Goal: Download file/media

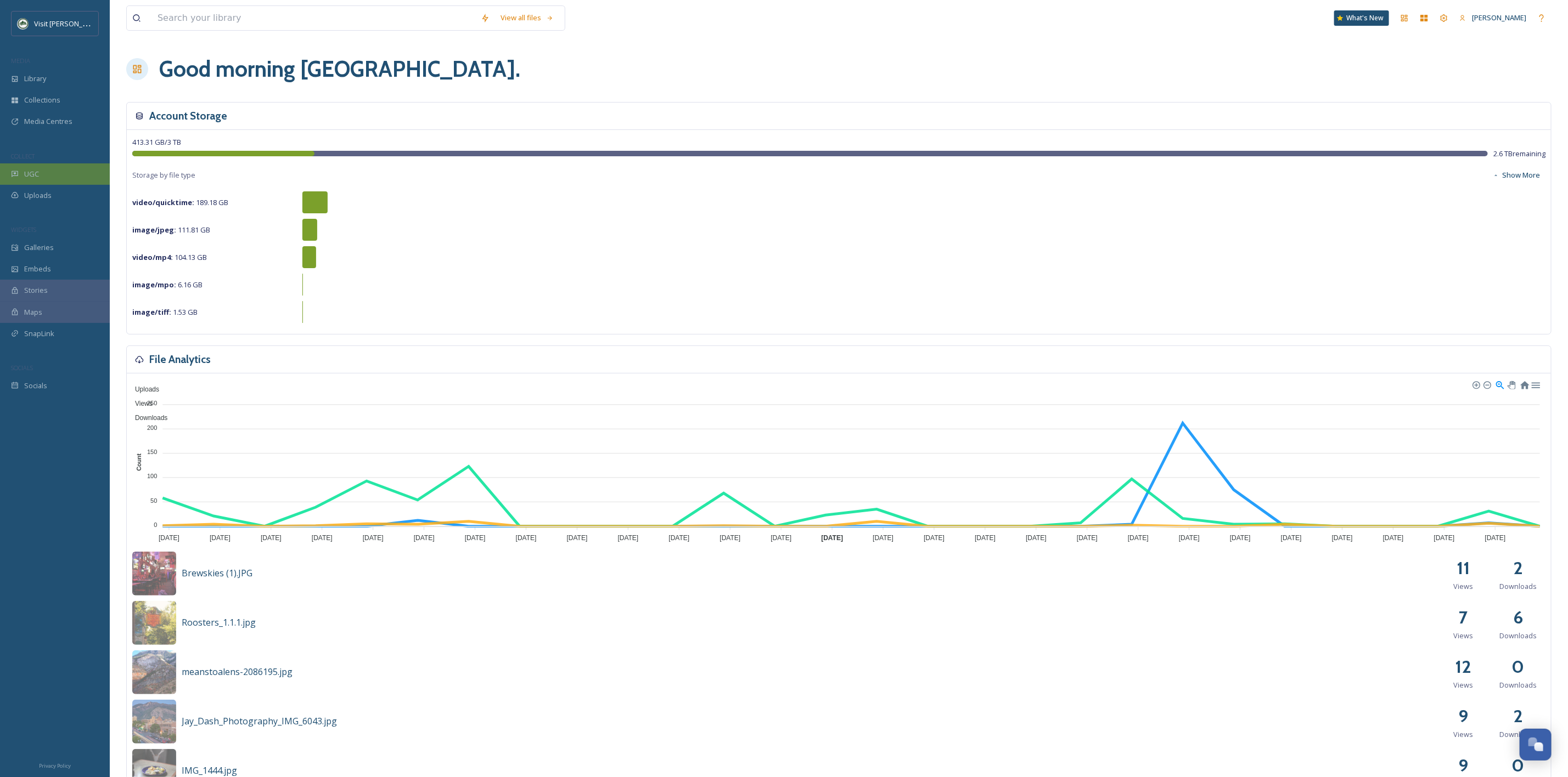
click at [86, 166] on div "UGC" at bounding box center [55, 174] width 110 height 21
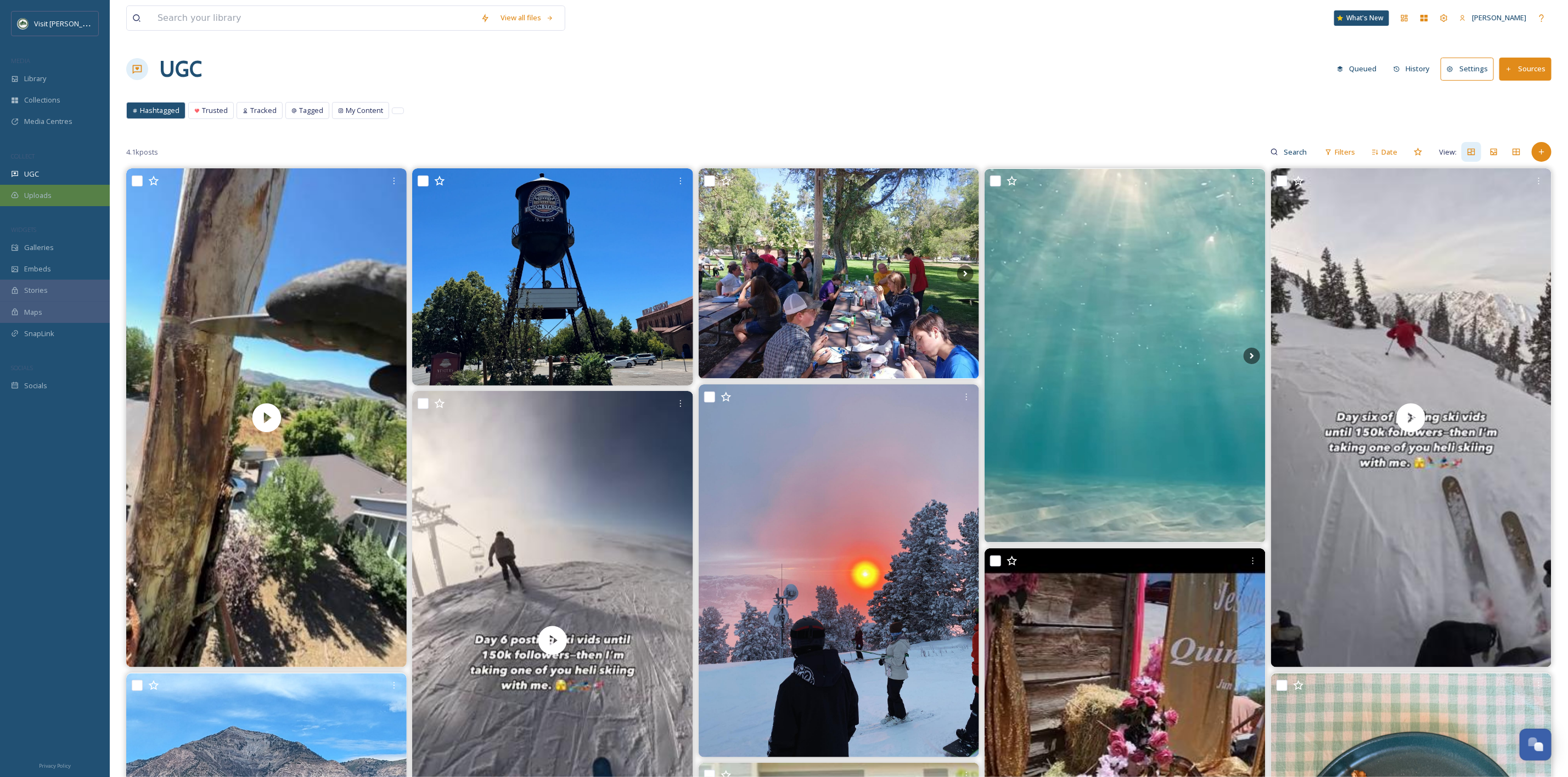
click at [58, 192] on div "Uploads" at bounding box center [55, 196] width 110 height 21
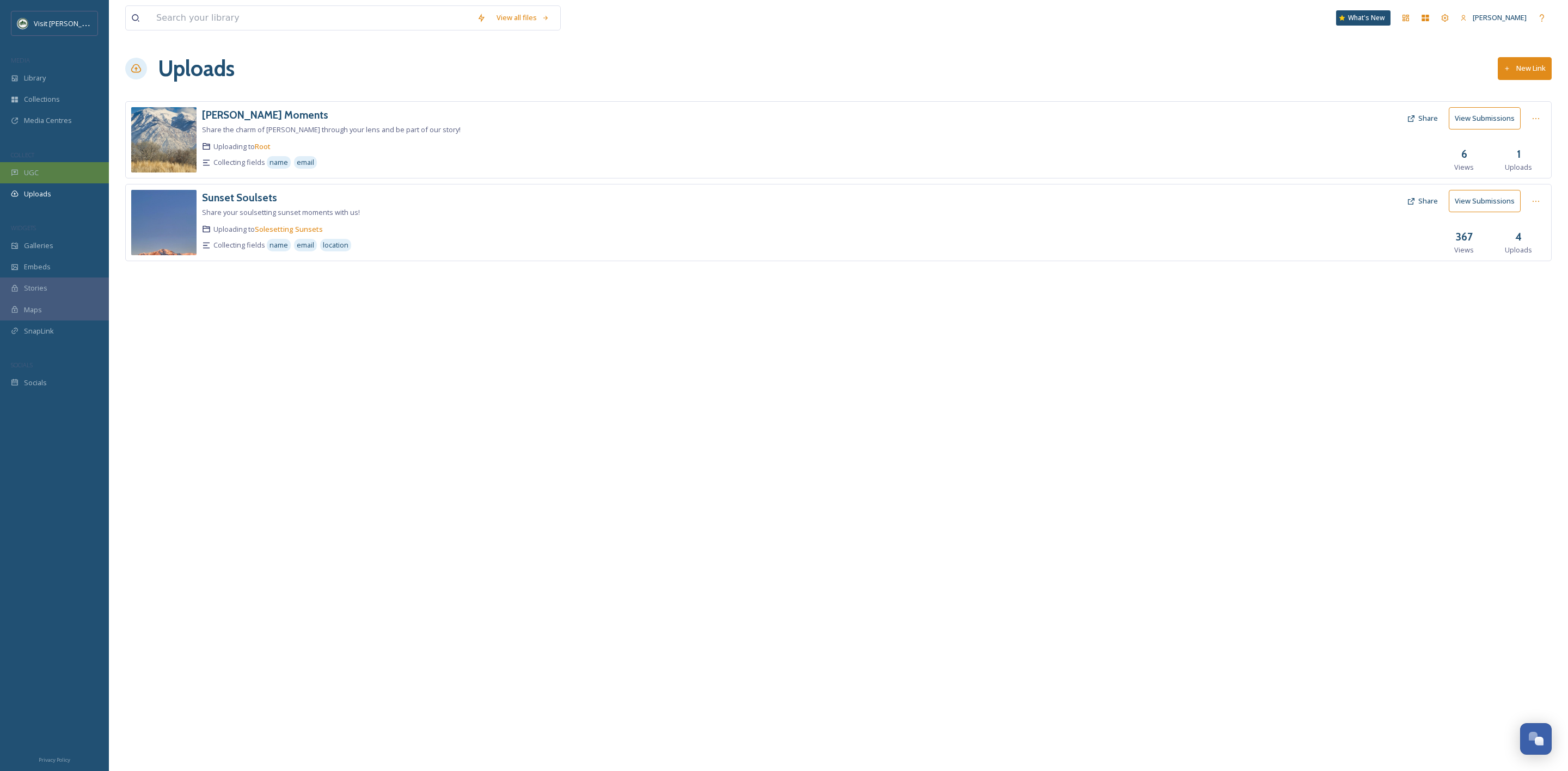
click at [61, 172] on div "UGC" at bounding box center [54, 173] width 109 height 21
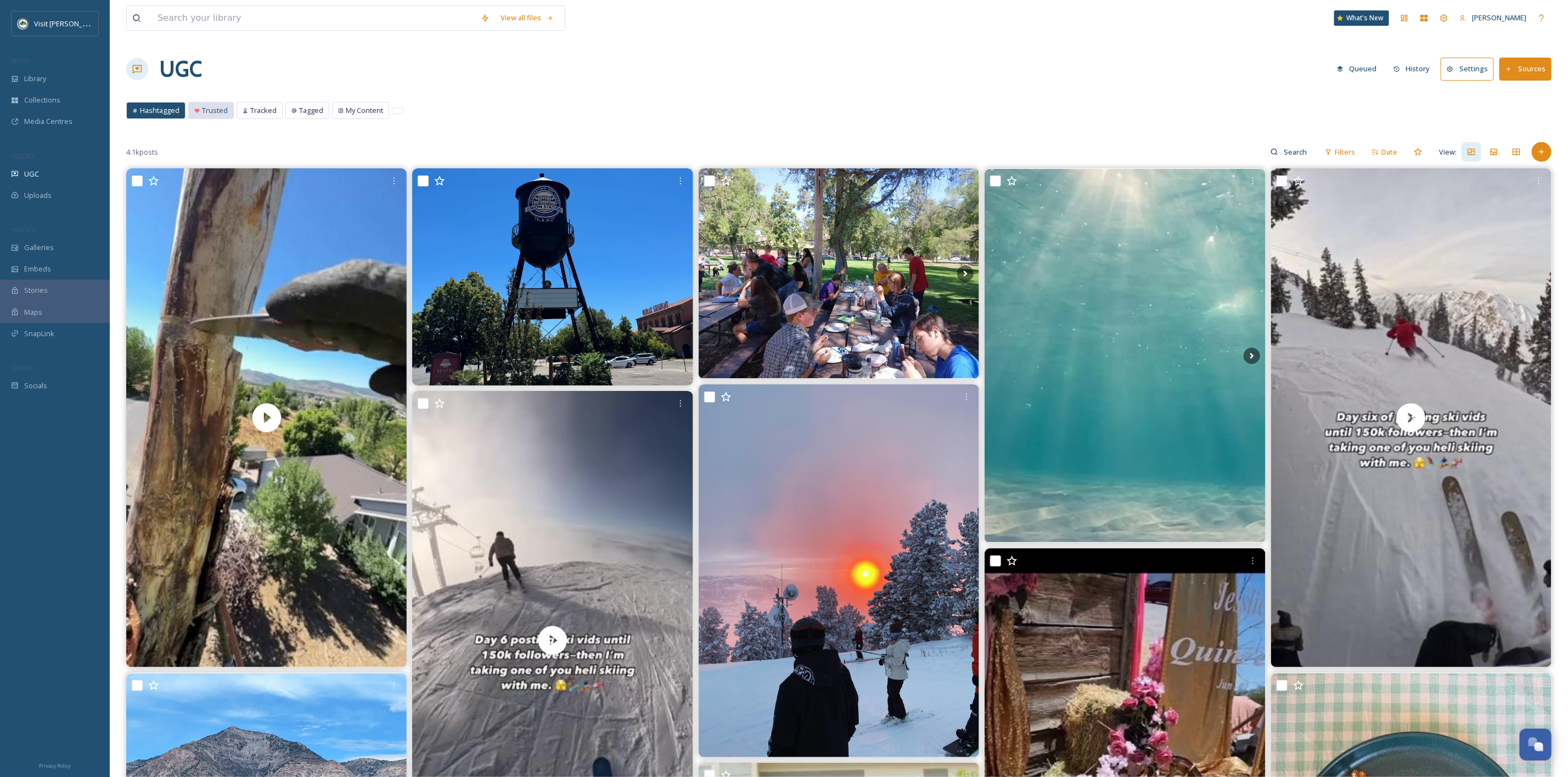
click at [210, 114] on span "Trusted" at bounding box center [214, 111] width 26 height 11
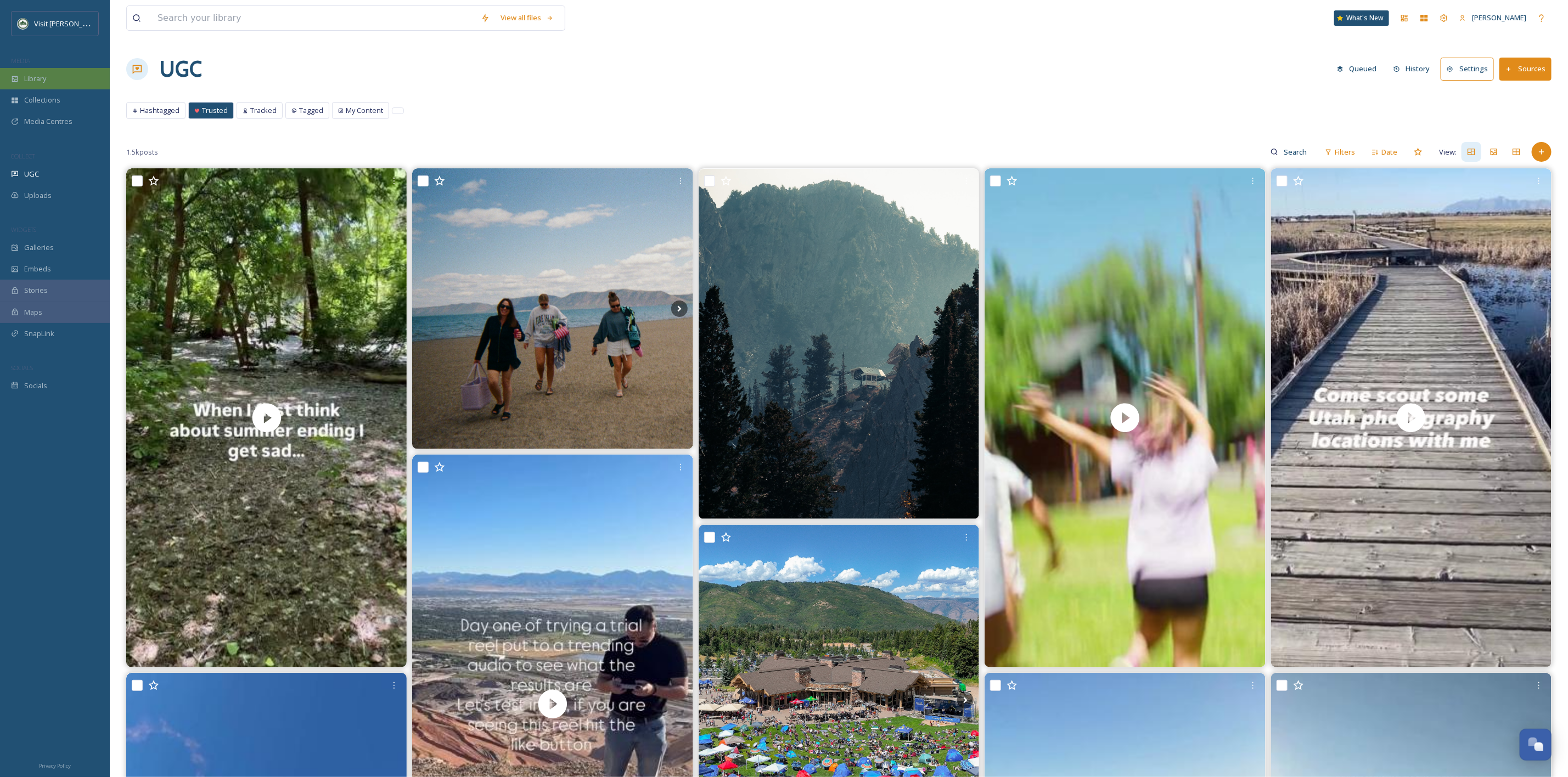
click at [55, 88] on div "Library" at bounding box center [55, 79] width 110 height 21
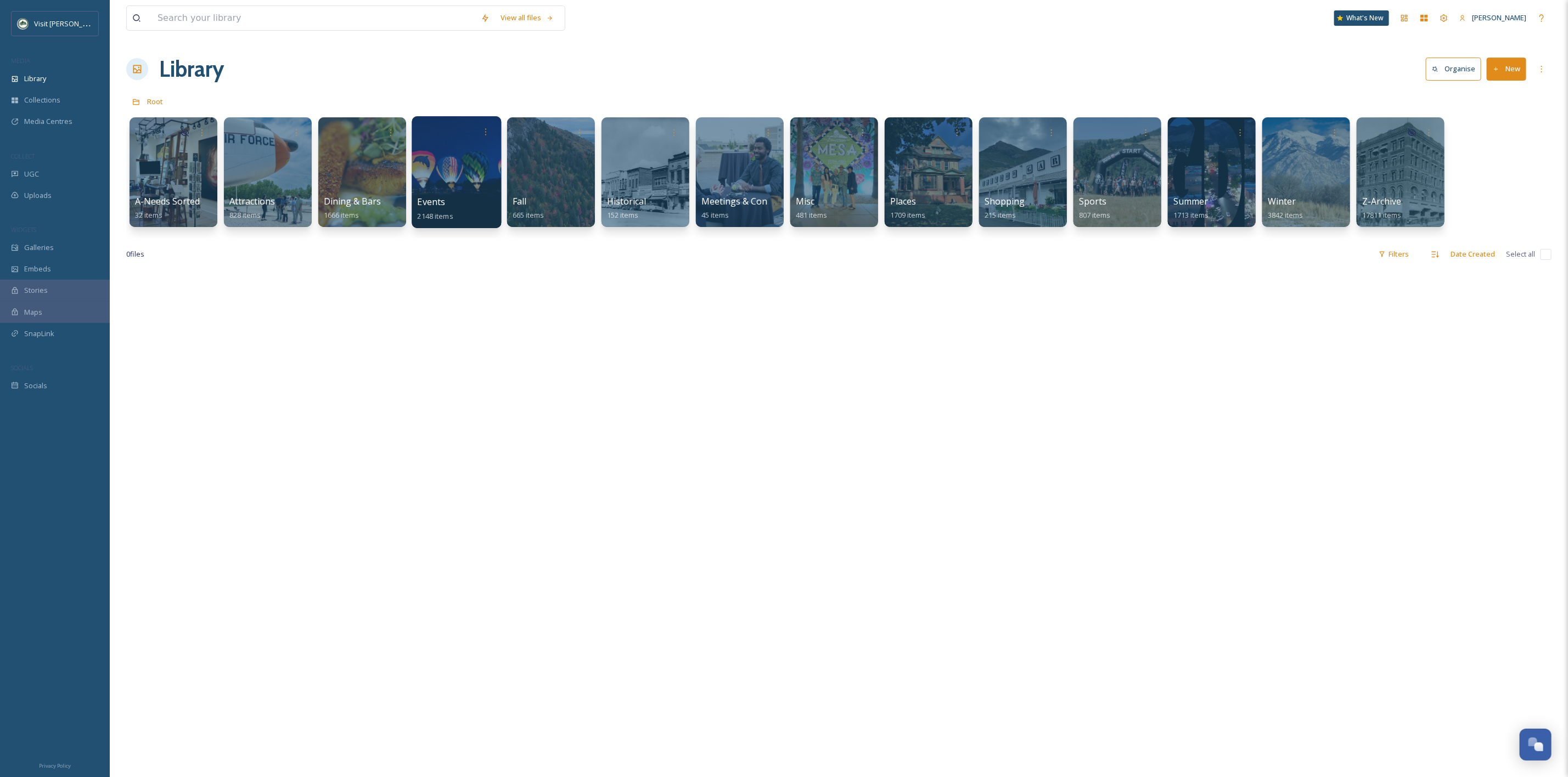
click at [453, 199] on div "Events 2148 items" at bounding box center [457, 208] width 79 height 27
click at [422, 184] on div at bounding box center [456, 172] width 89 height 112
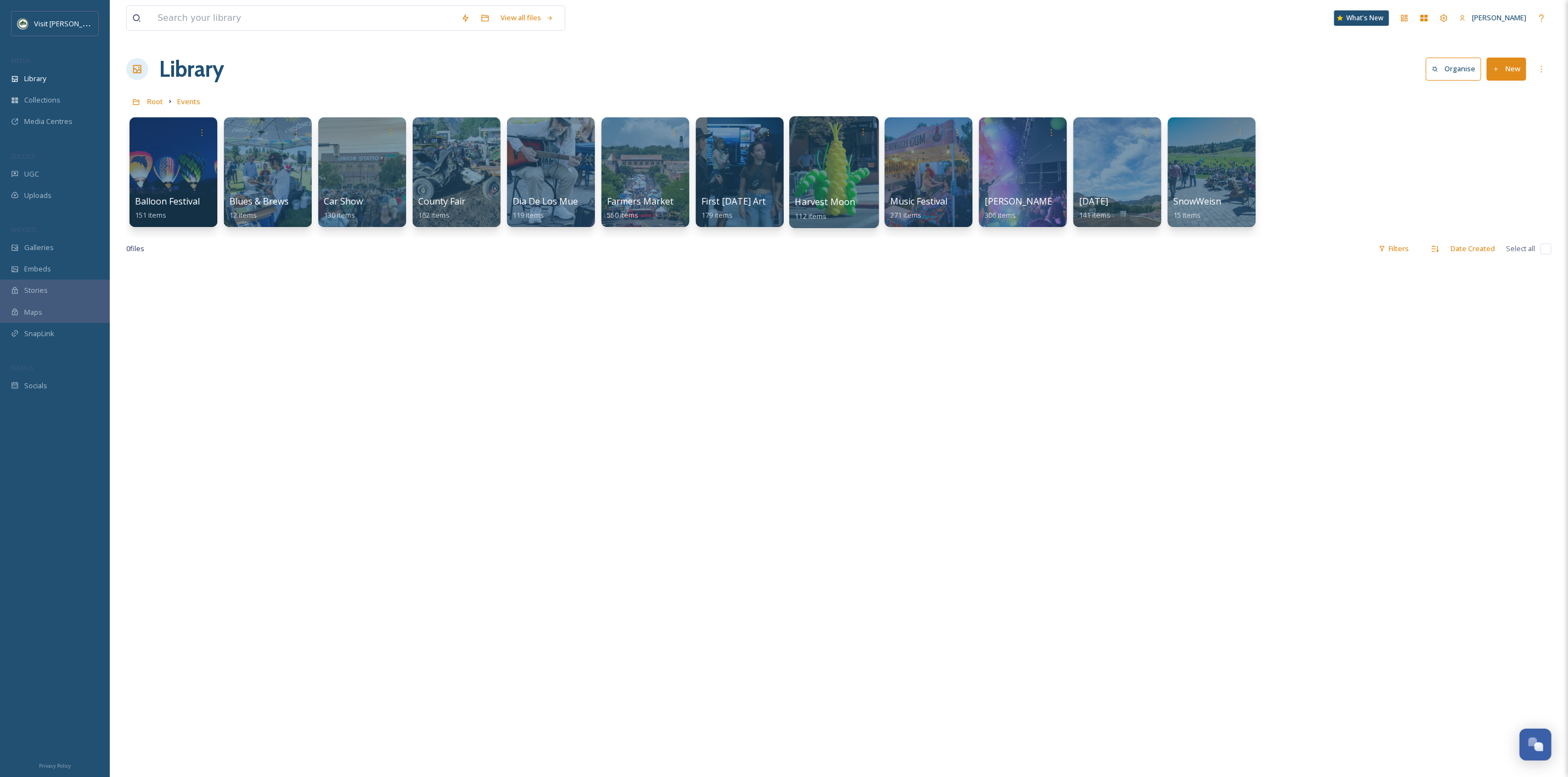
click at [851, 179] on div at bounding box center [834, 172] width 89 height 112
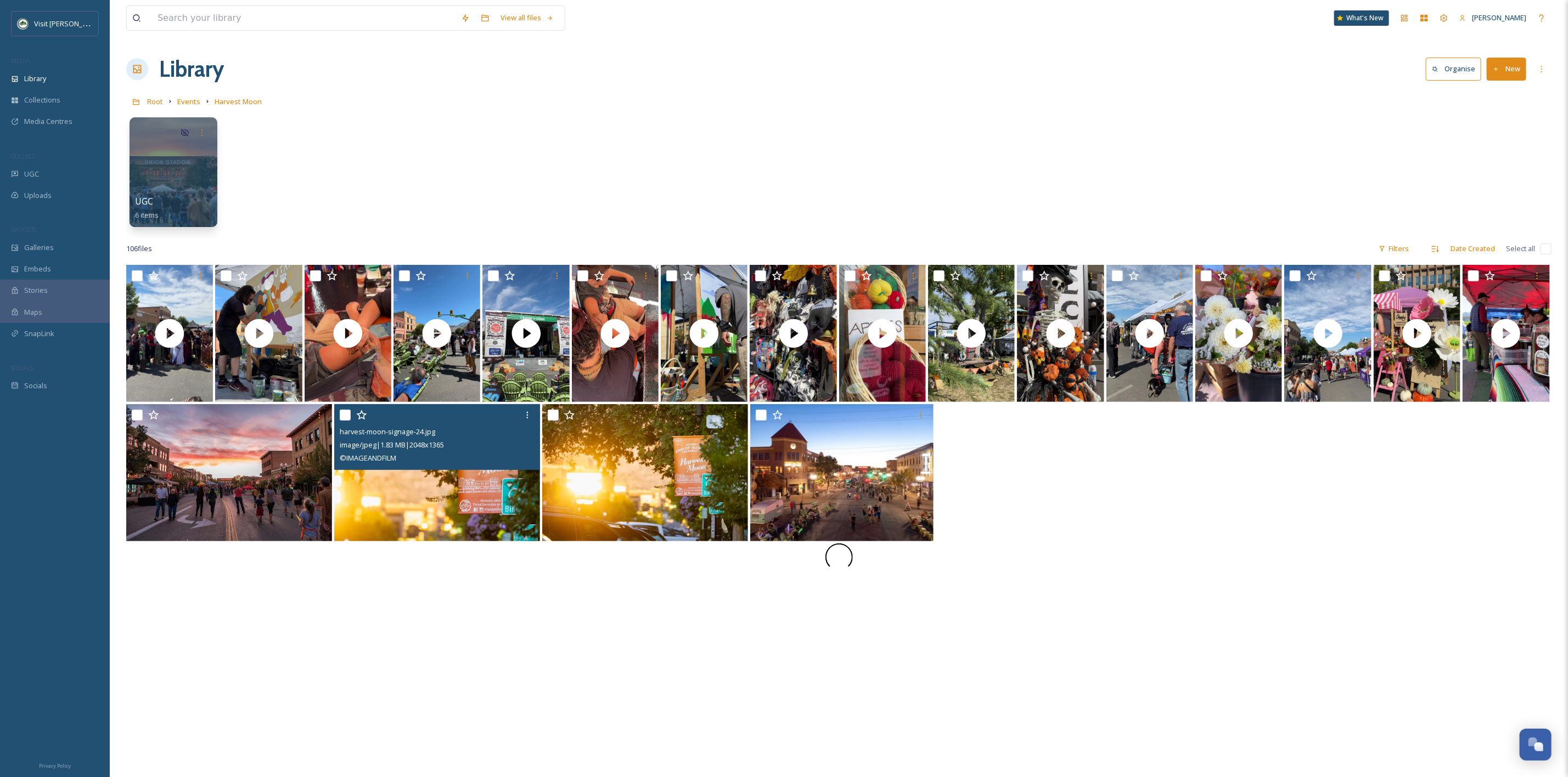
click at [500, 515] on img at bounding box center [437, 473] width 206 height 137
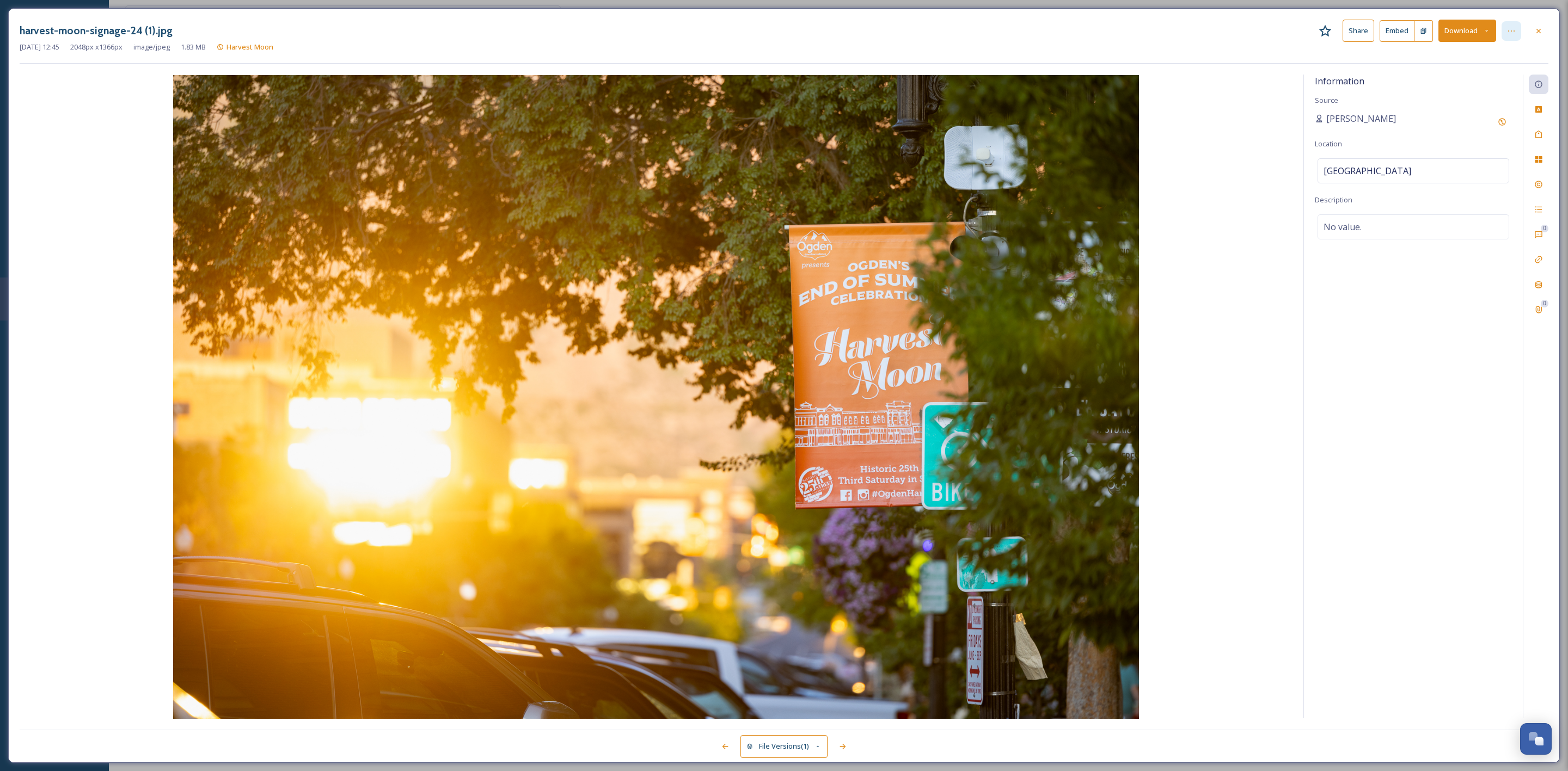
click at [1517, 26] on div at bounding box center [1511, 31] width 20 height 20
click at [1529, 26] on div at bounding box center [1539, 31] width 20 height 20
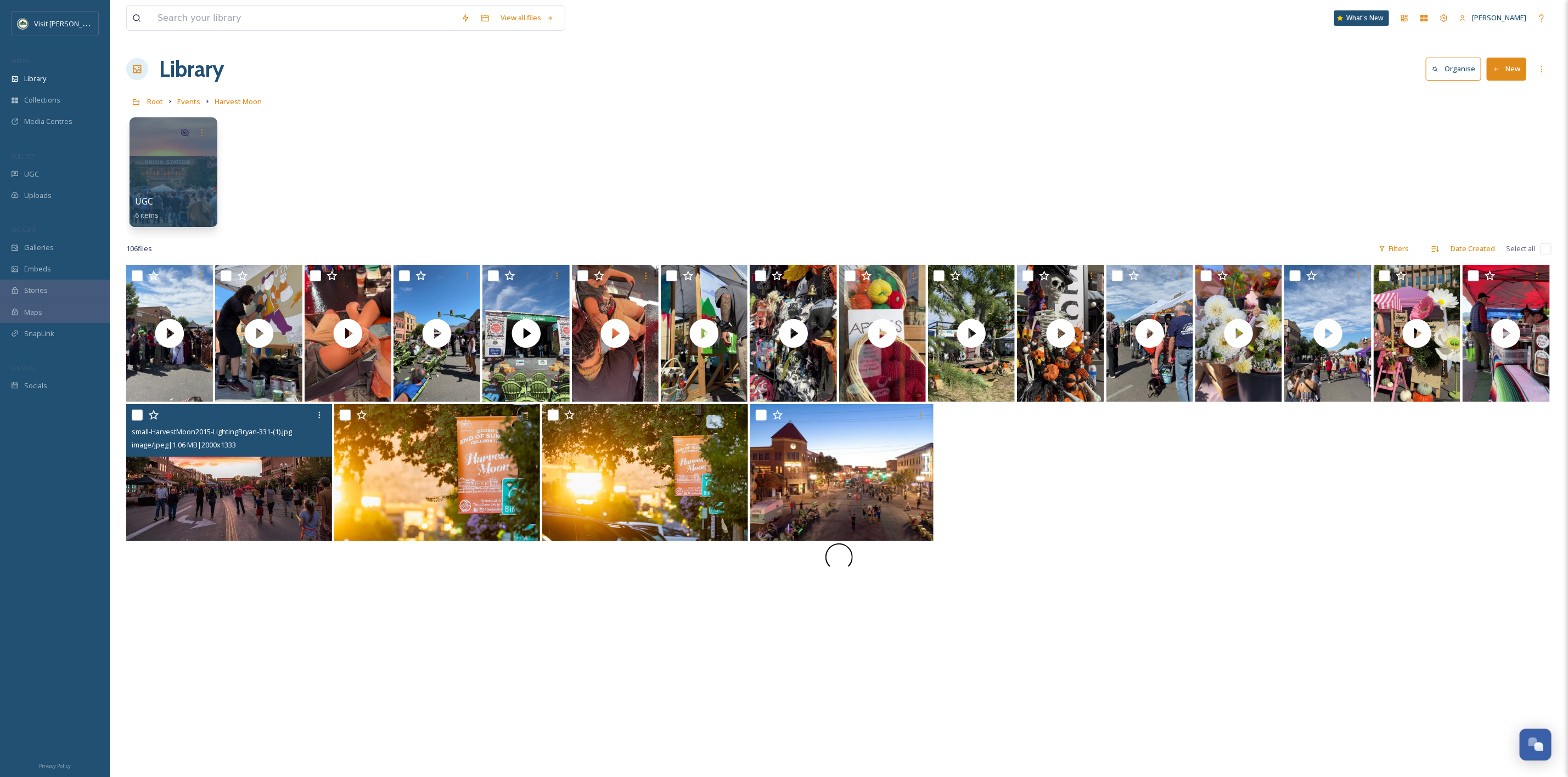
click at [157, 497] on img at bounding box center [228, 473] width 206 height 137
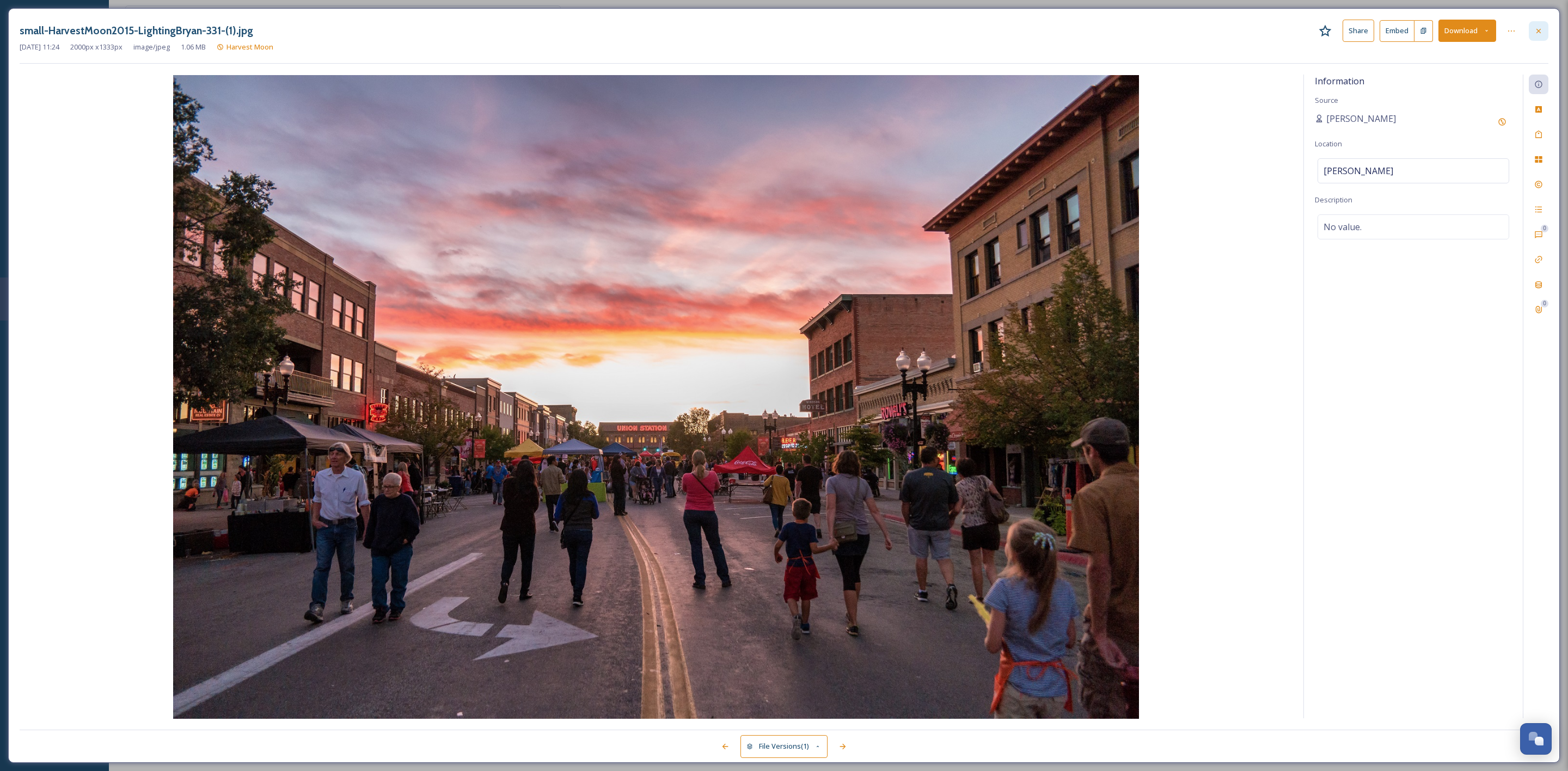
click at [1535, 29] on icon at bounding box center [1538, 30] width 9 height 9
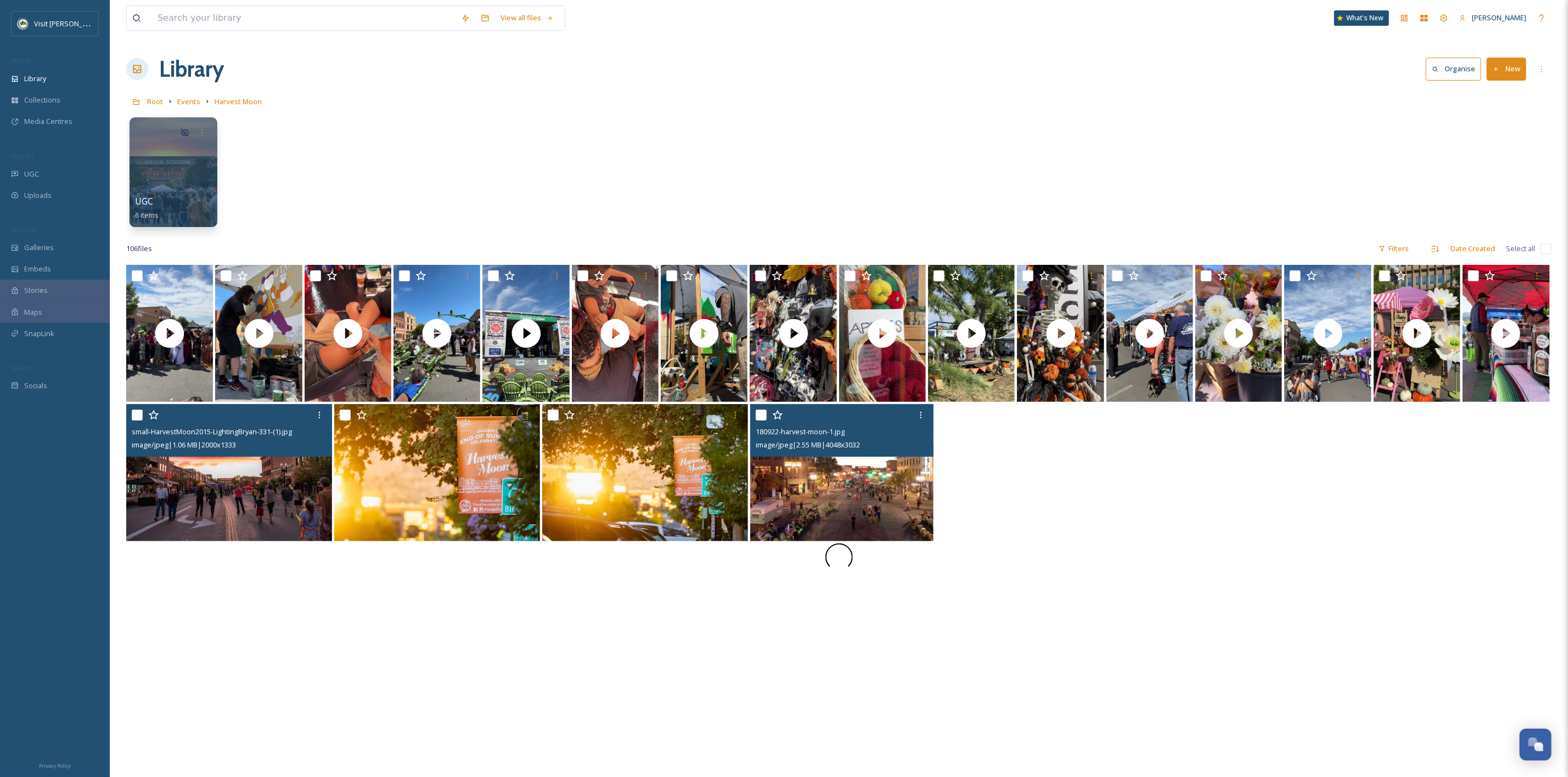
click at [903, 492] on img at bounding box center [841, 473] width 183 height 137
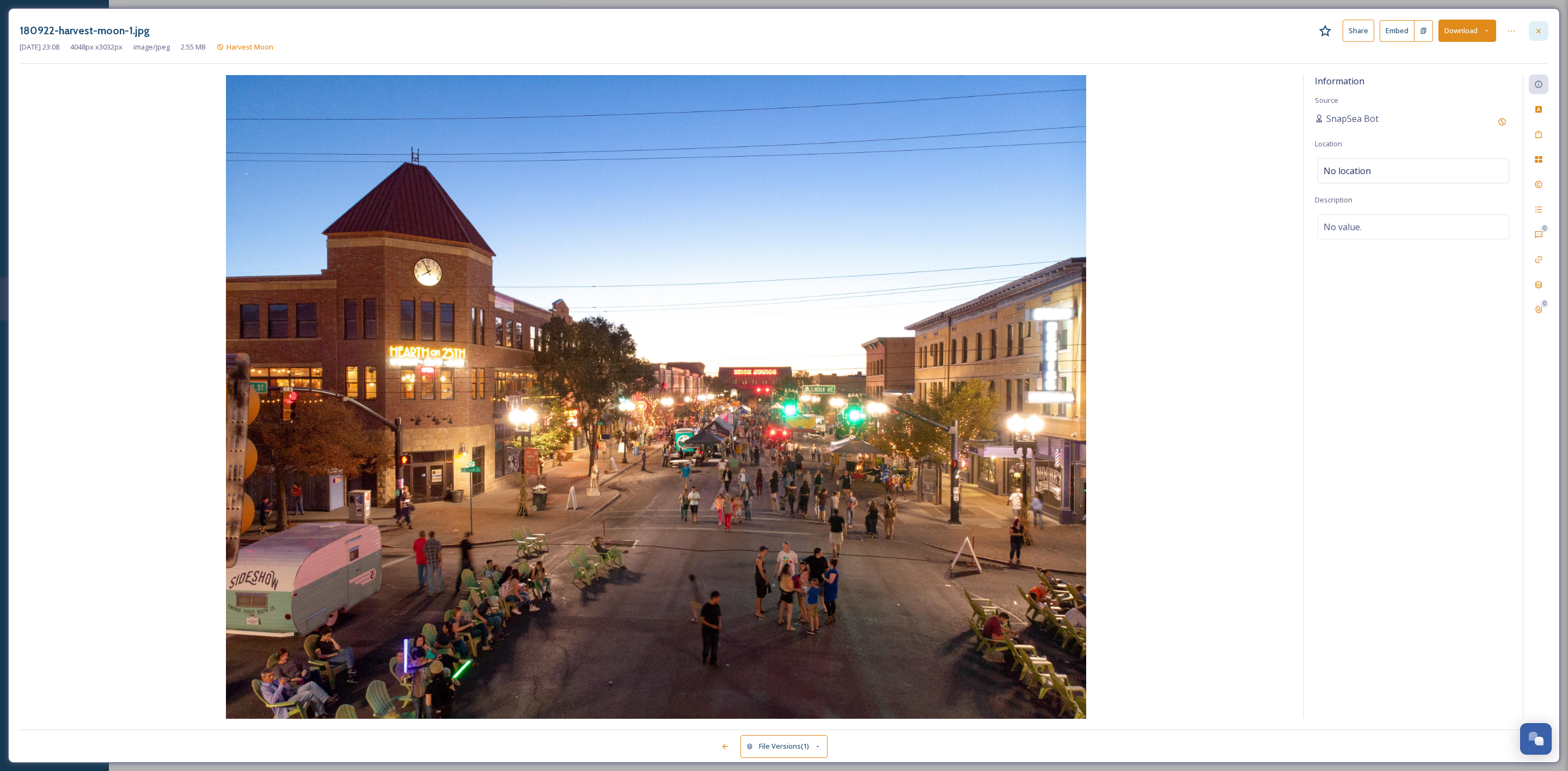
click at [1534, 25] on div at bounding box center [1539, 31] width 20 height 20
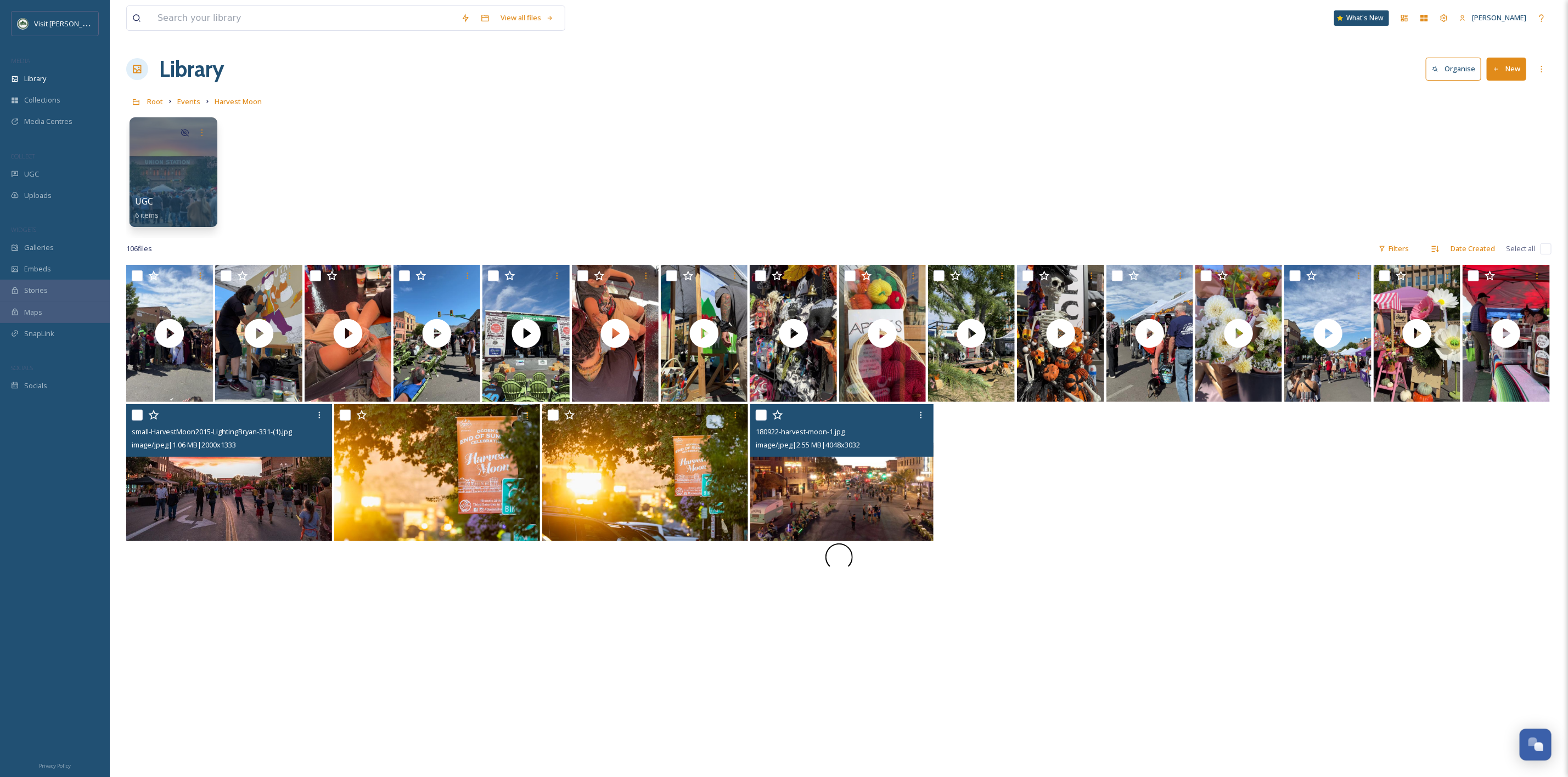
click at [931, 510] on img at bounding box center [841, 473] width 183 height 137
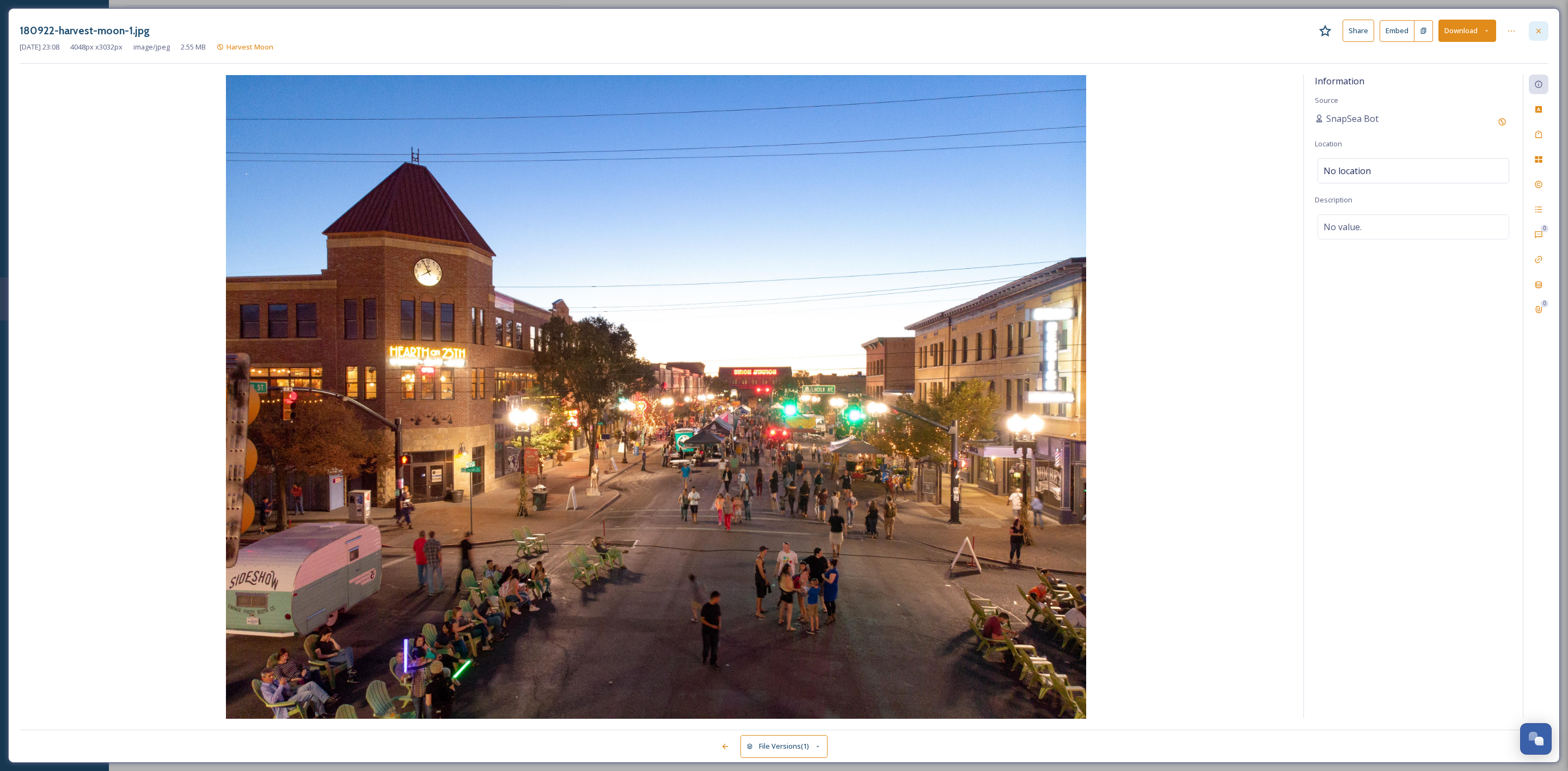
click at [1529, 30] on div at bounding box center [1539, 31] width 20 height 20
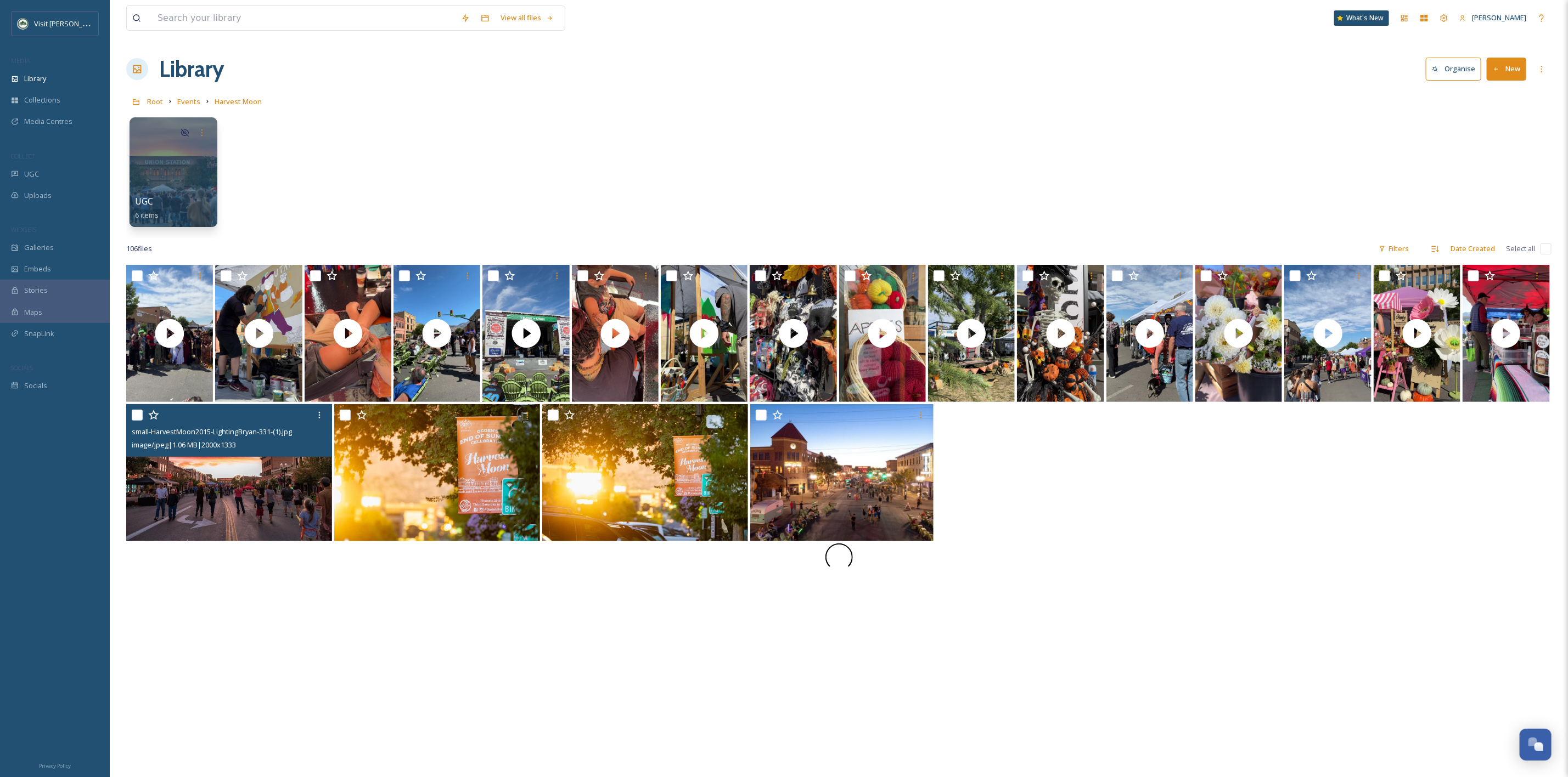
click at [293, 515] on img at bounding box center [228, 473] width 206 height 137
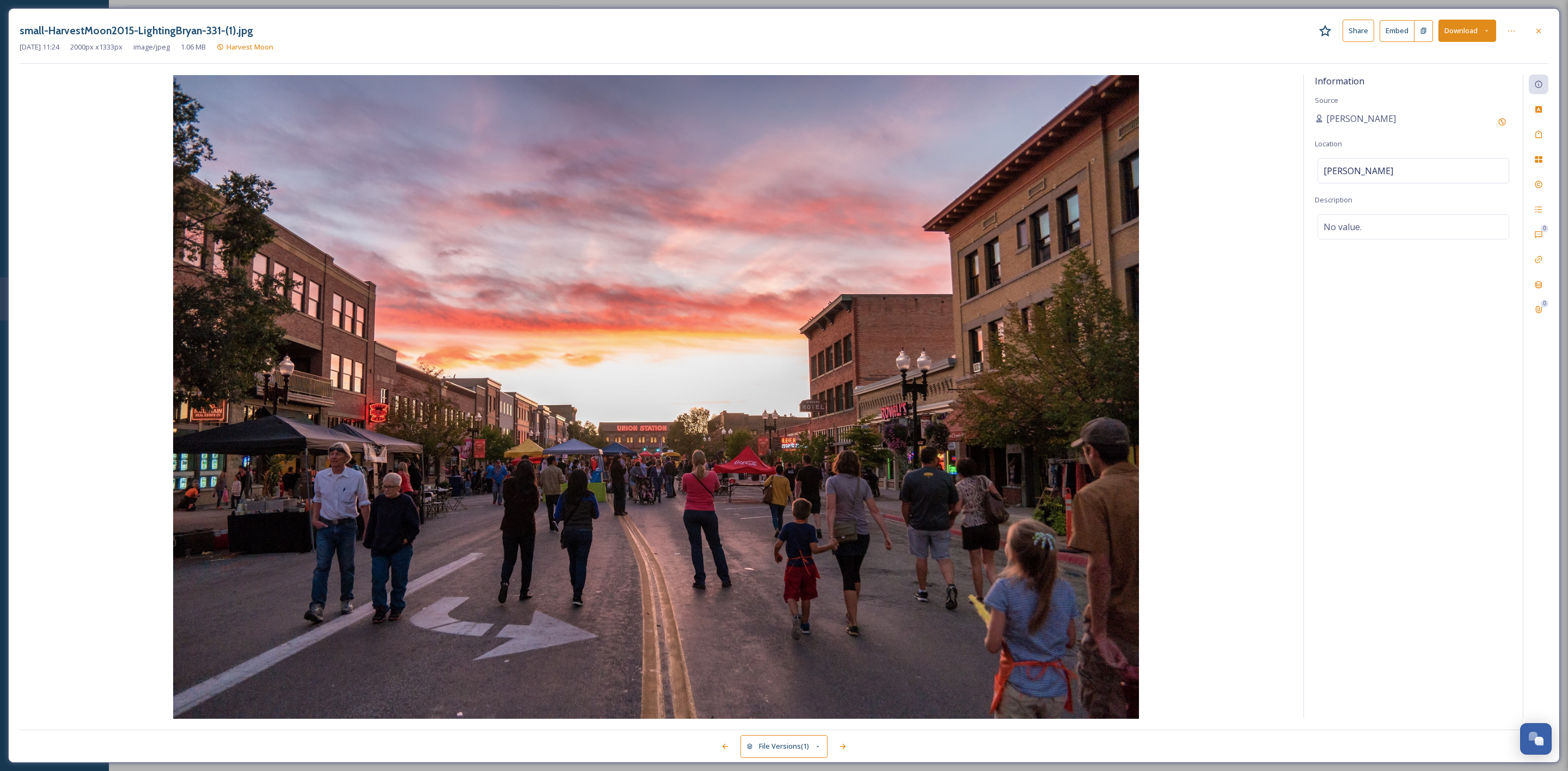
click at [1452, 28] on button "Download" at bounding box center [1467, 31] width 57 height 22
click at [1436, 54] on span "Download Original (2000 x 1333)" at bounding box center [1438, 56] width 103 height 11
click at [1538, 28] on icon at bounding box center [1538, 30] width 9 height 9
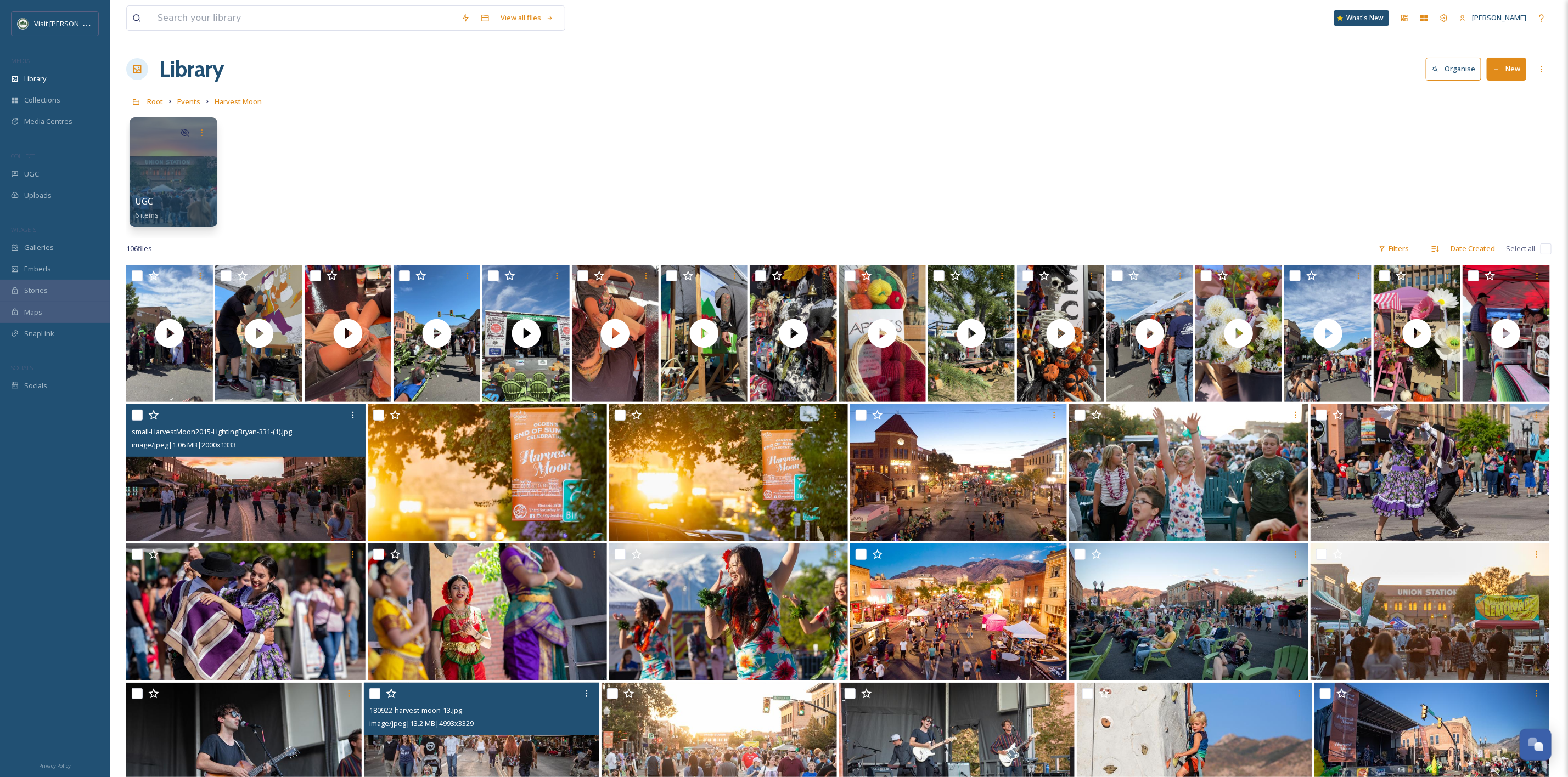
click at [538, 724] on div "image/jpeg | 13.2 MB | 4993 x 3329" at bounding box center [482, 724] width 227 height 13
click at [542, 744] on img at bounding box center [481, 752] width 235 height 137
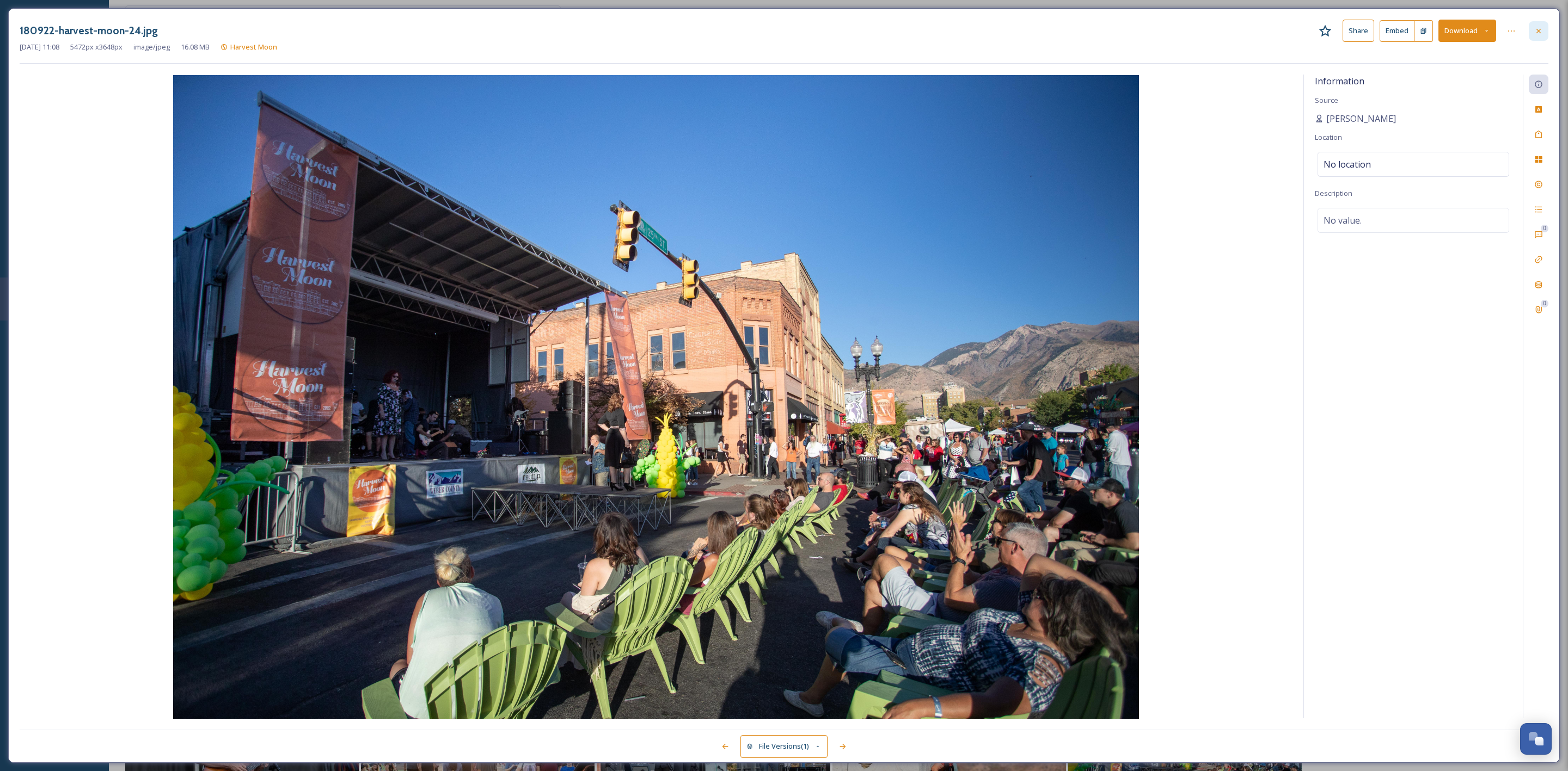
click at [1538, 34] on icon at bounding box center [1538, 30] width 9 height 9
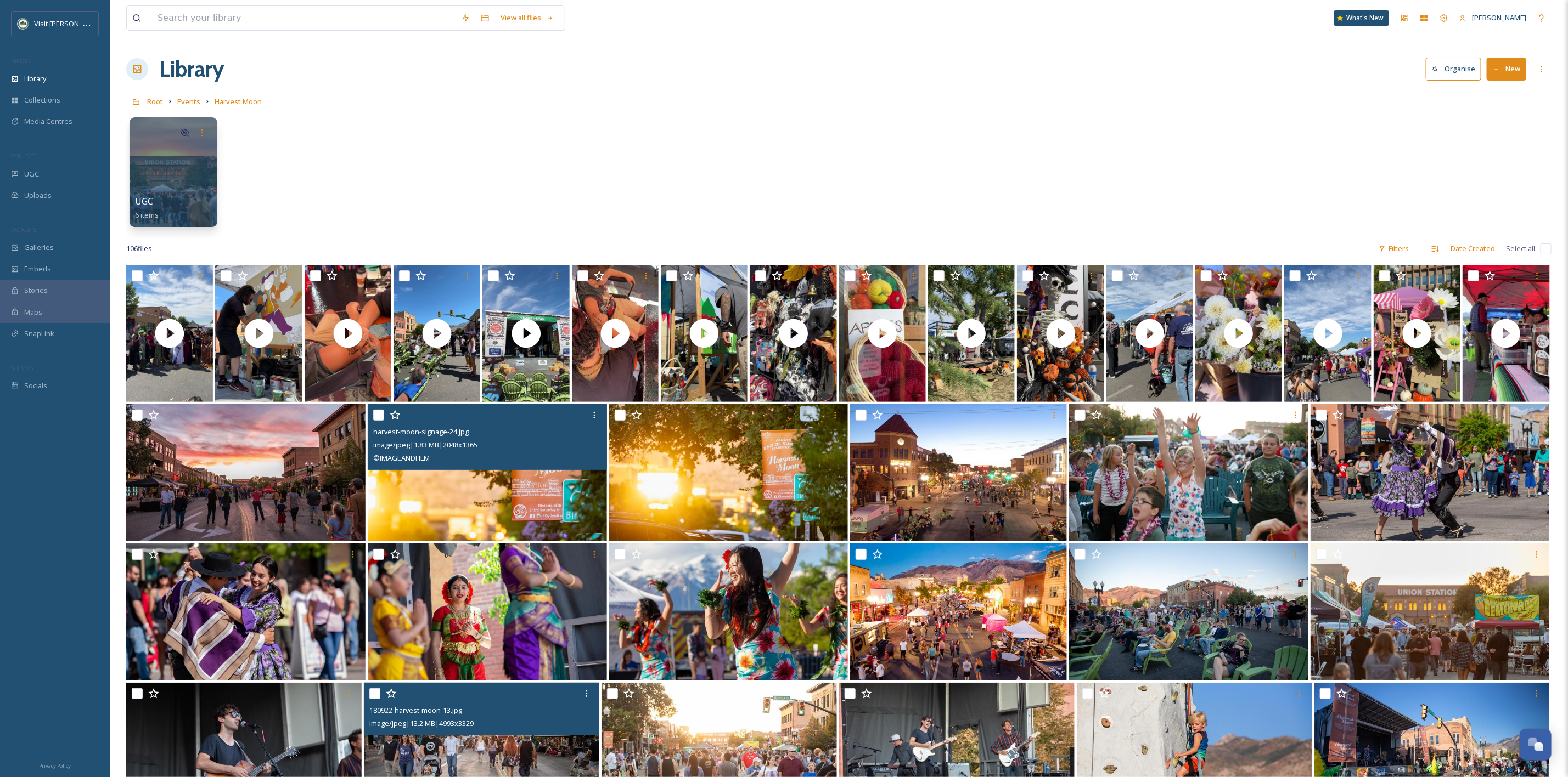
click at [491, 482] on img at bounding box center [487, 473] width 239 height 137
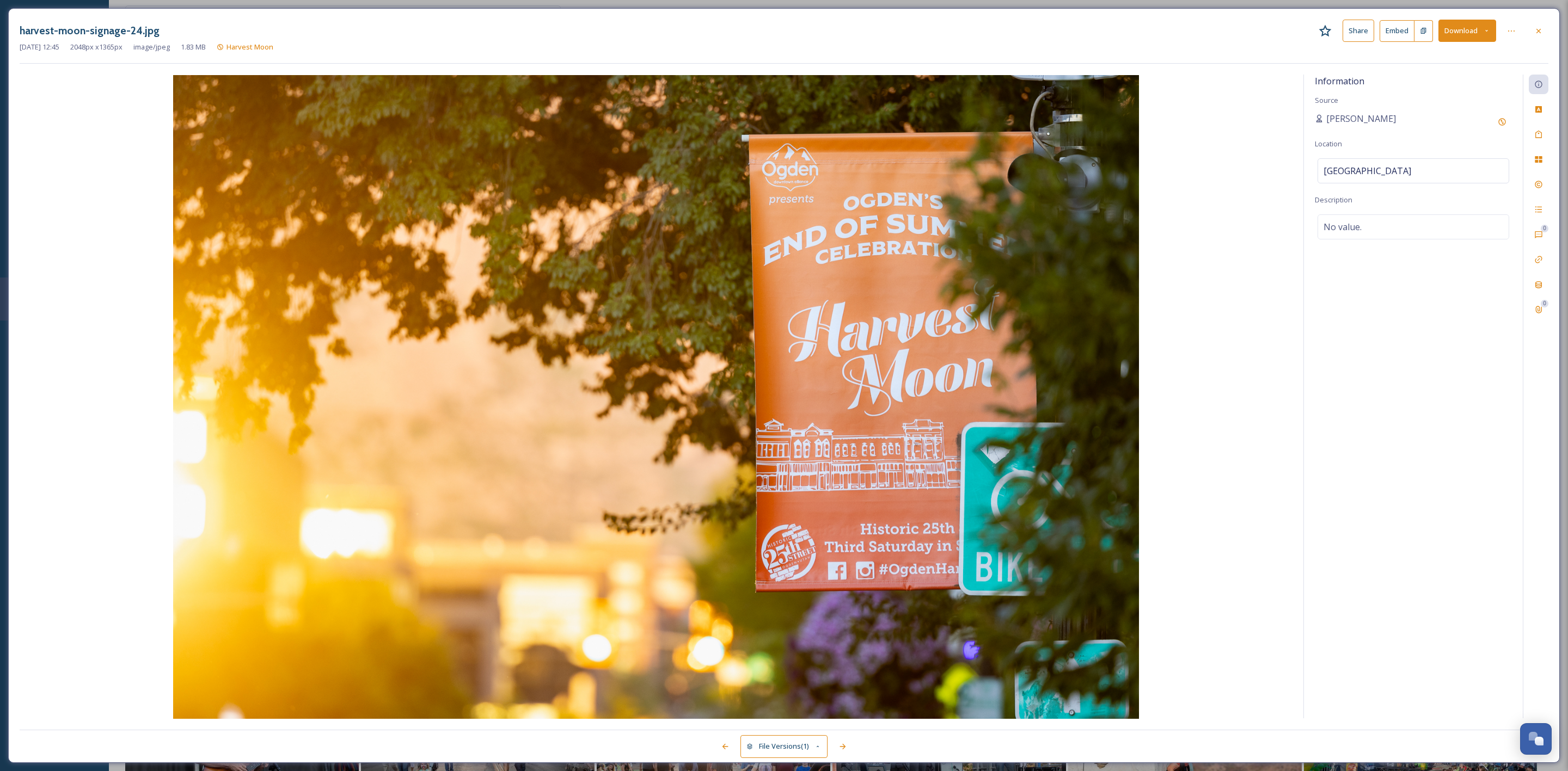
click at [1454, 26] on button "Download" at bounding box center [1467, 31] width 57 height 22
click at [1434, 61] on span "Download Original (2048 x 1365)" at bounding box center [1438, 56] width 103 height 11
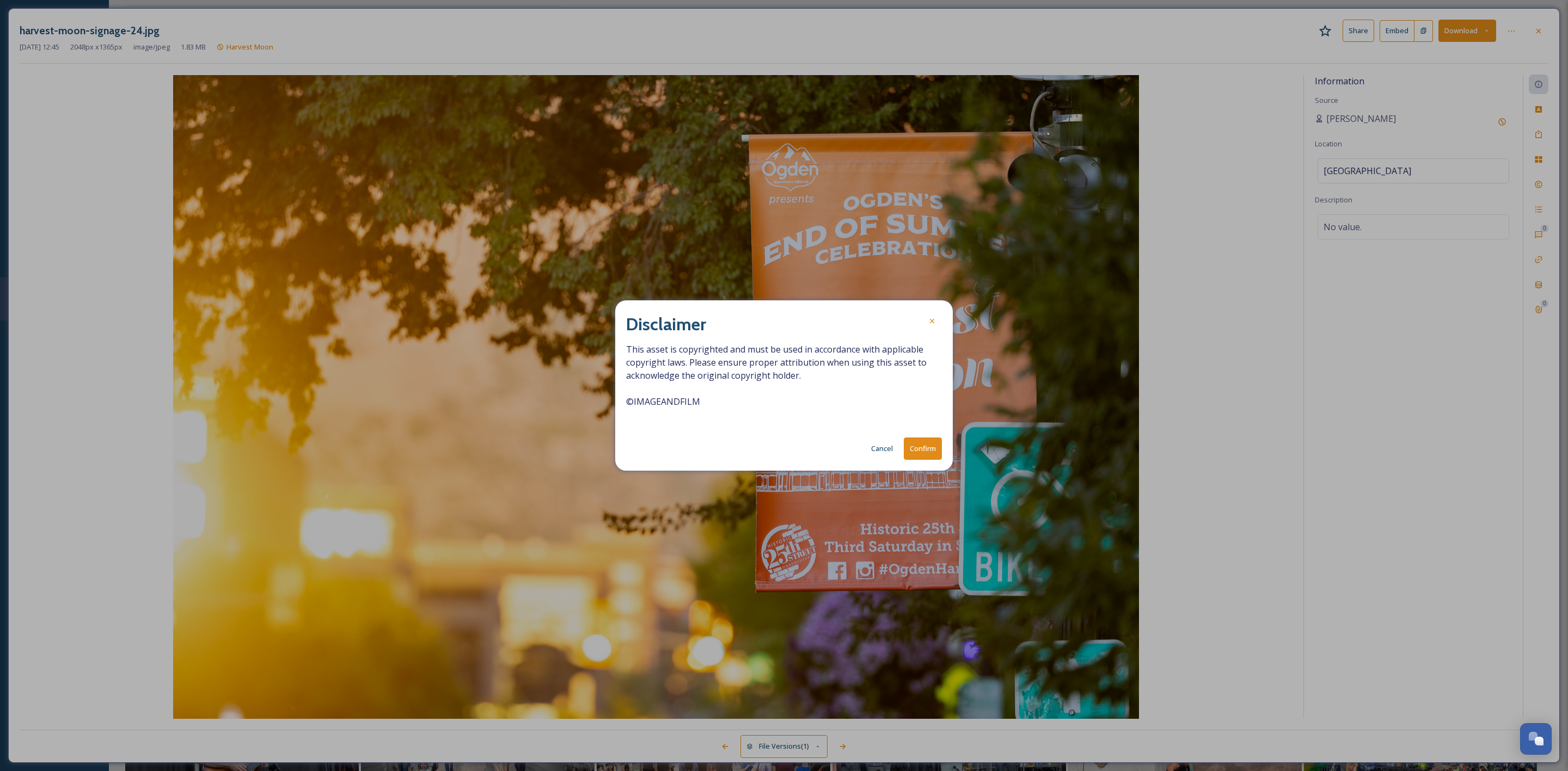
click at [923, 453] on button "Confirm" at bounding box center [923, 449] width 38 height 22
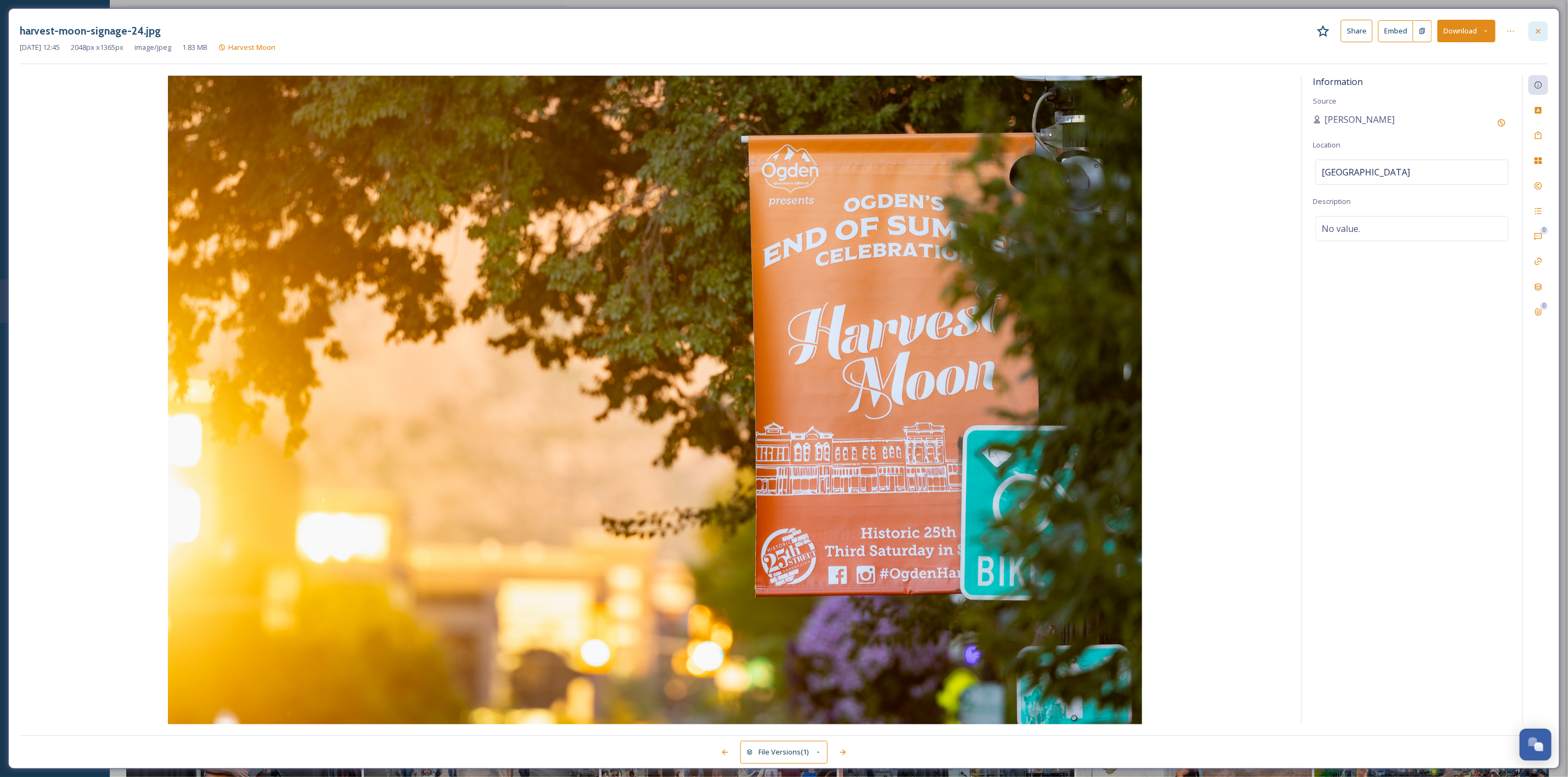
click at [1547, 31] on div at bounding box center [1539, 31] width 20 height 20
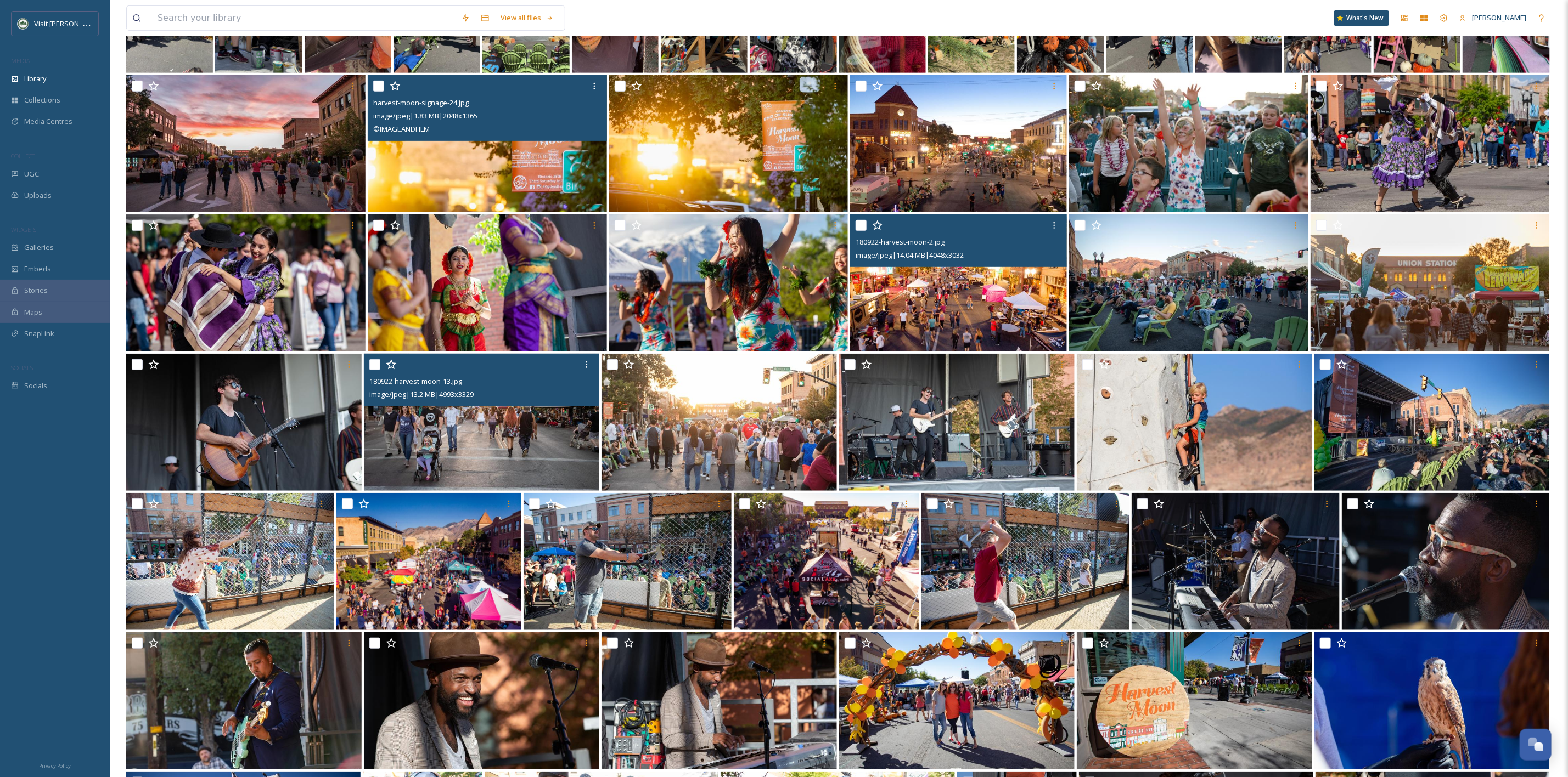
scroll to position [411, 0]
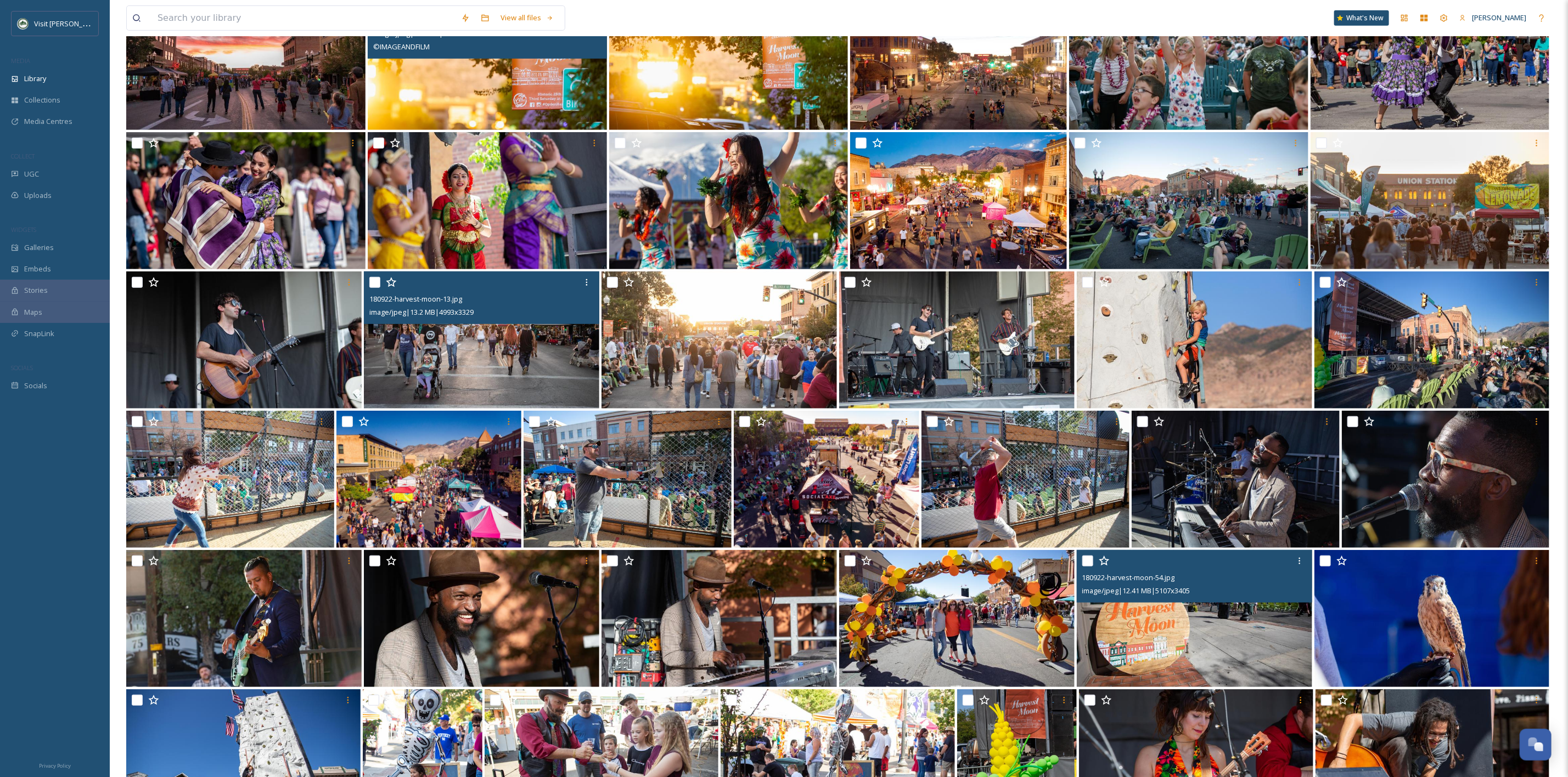
click at [1097, 626] on img at bounding box center [1194, 619] width 235 height 137
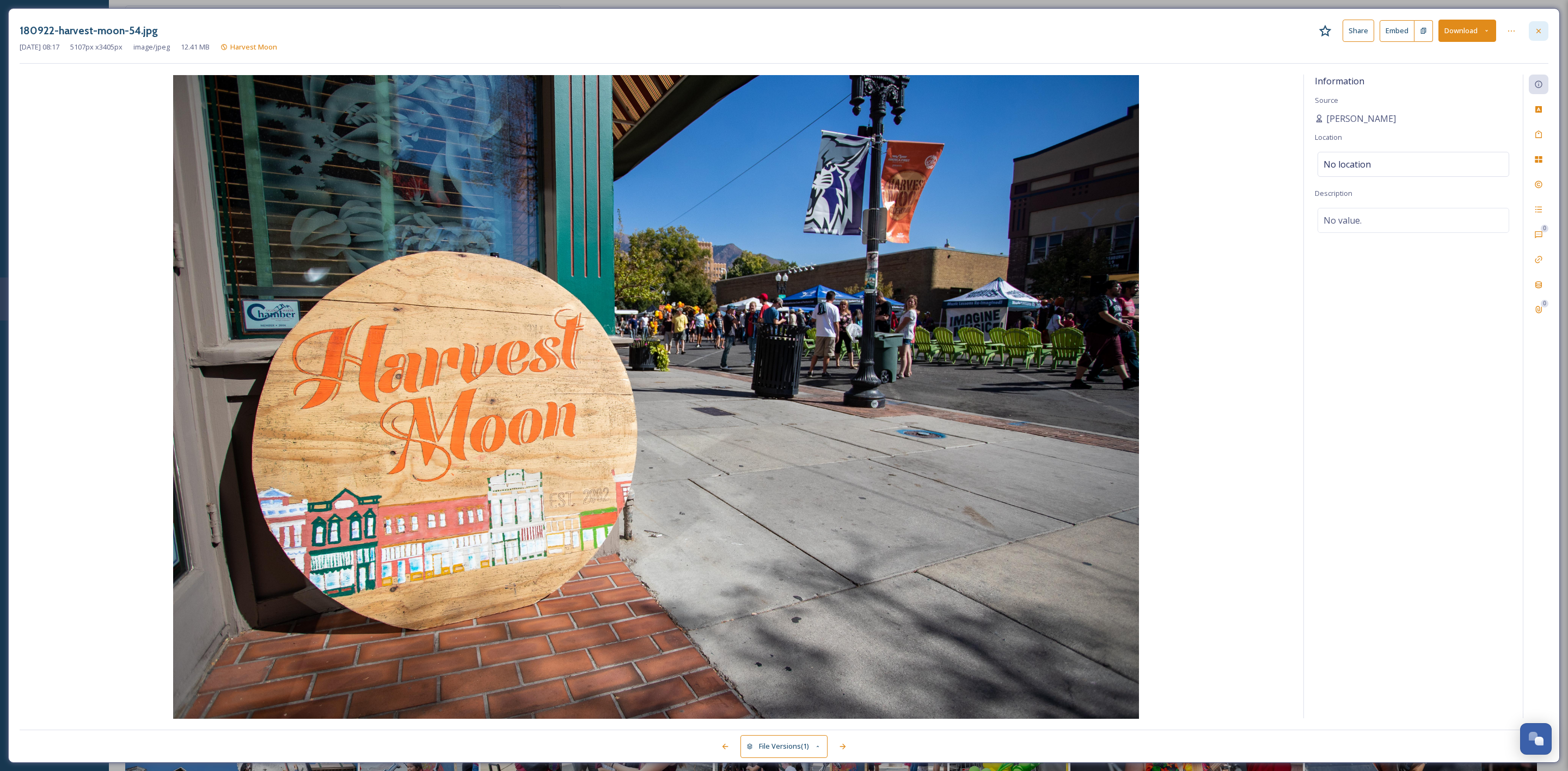
click at [1530, 32] on div at bounding box center [1539, 31] width 20 height 20
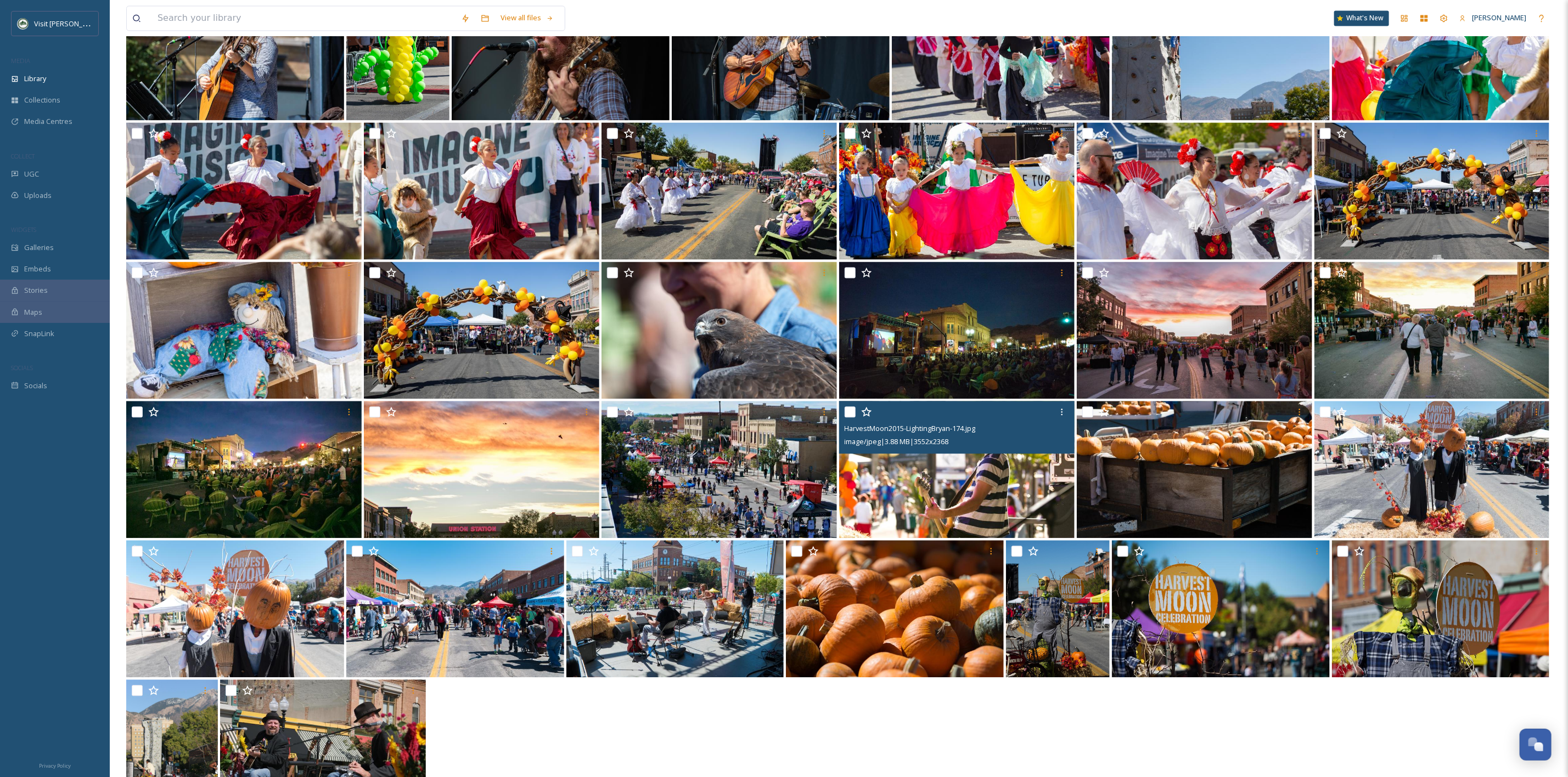
scroll to position [1646, 0]
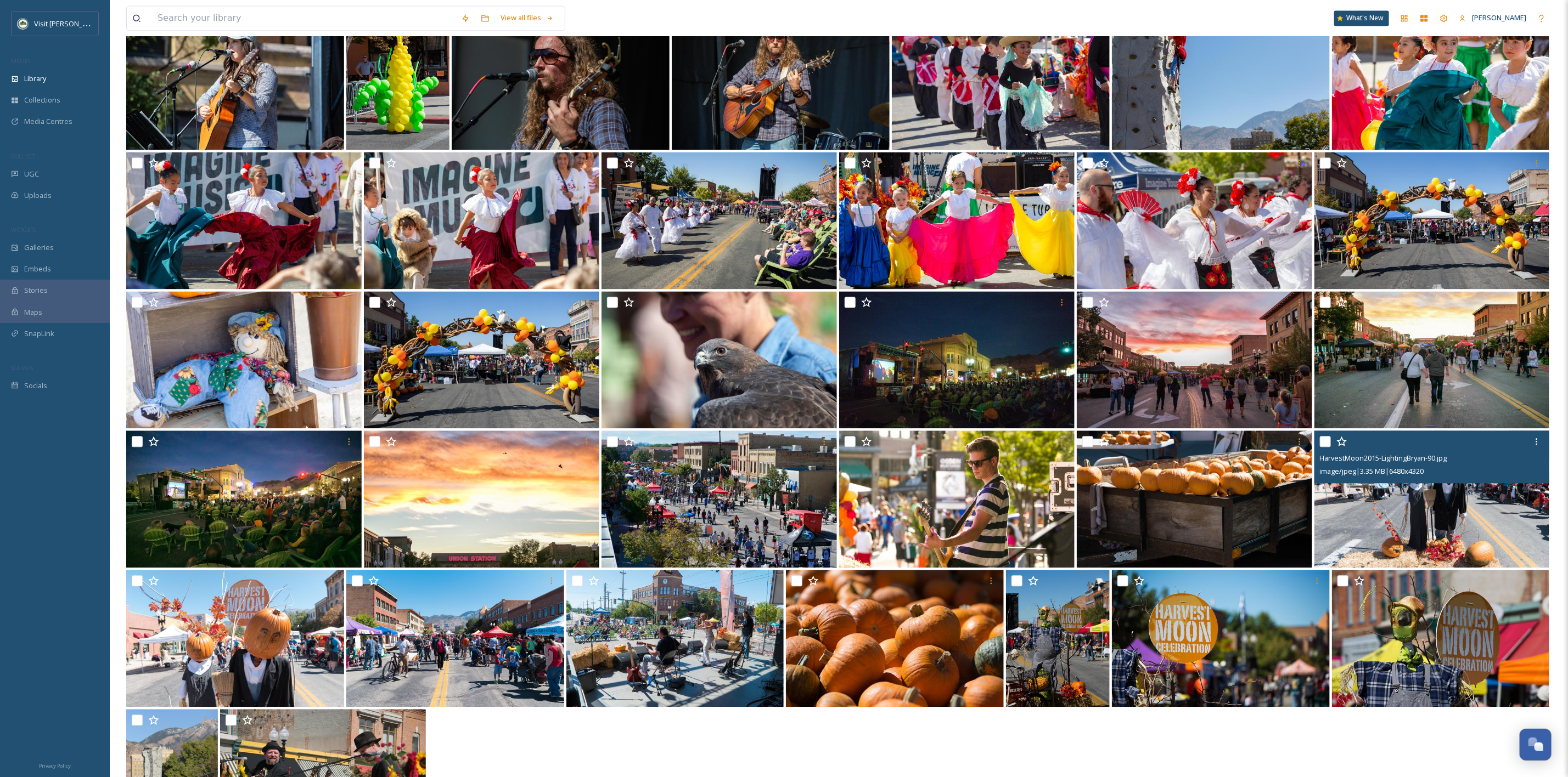
click at [1437, 515] on img at bounding box center [1431, 499] width 235 height 137
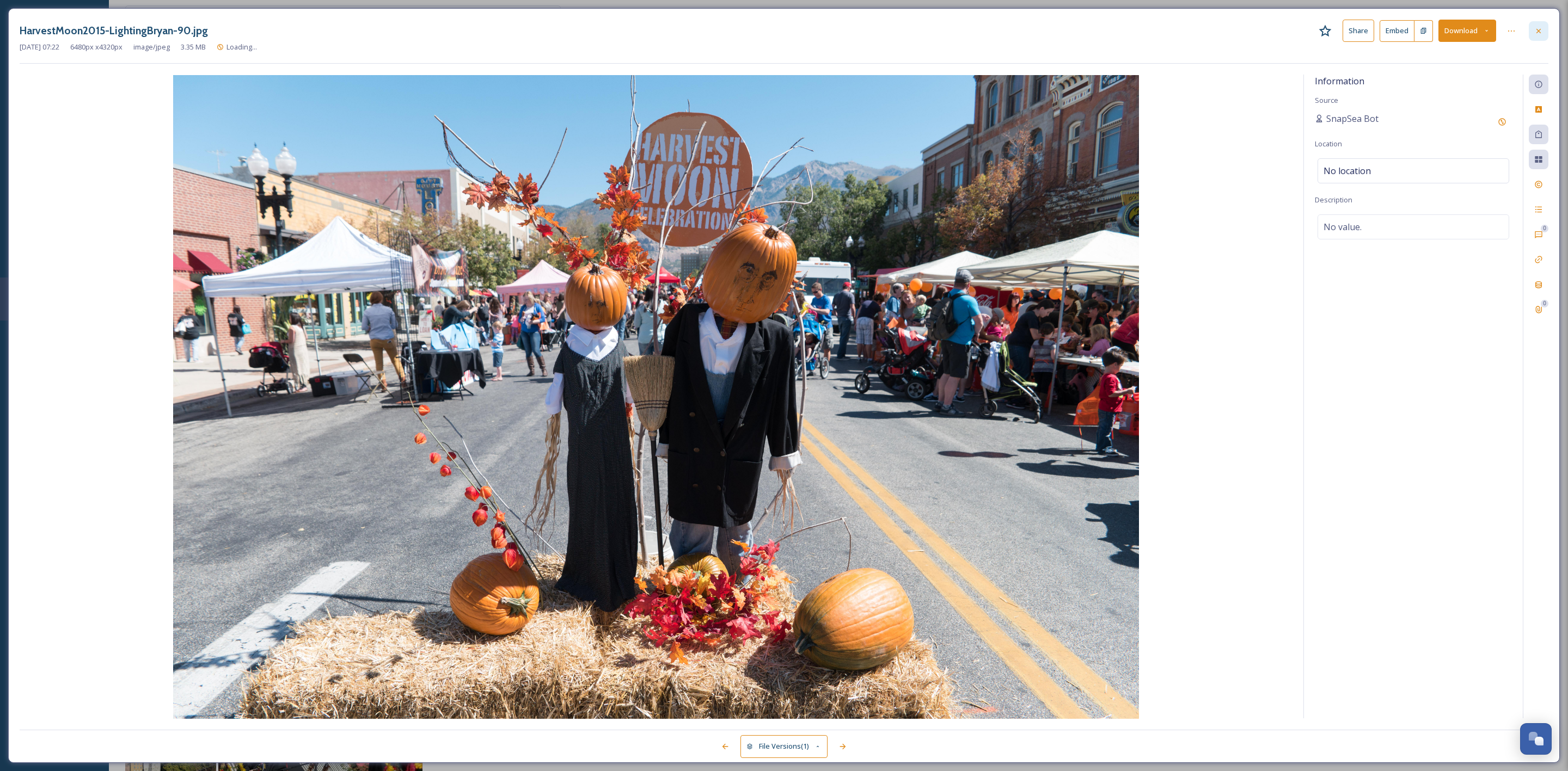
click at [1529, 31] on div at bounding box center [1539, 31] width 20 height 20
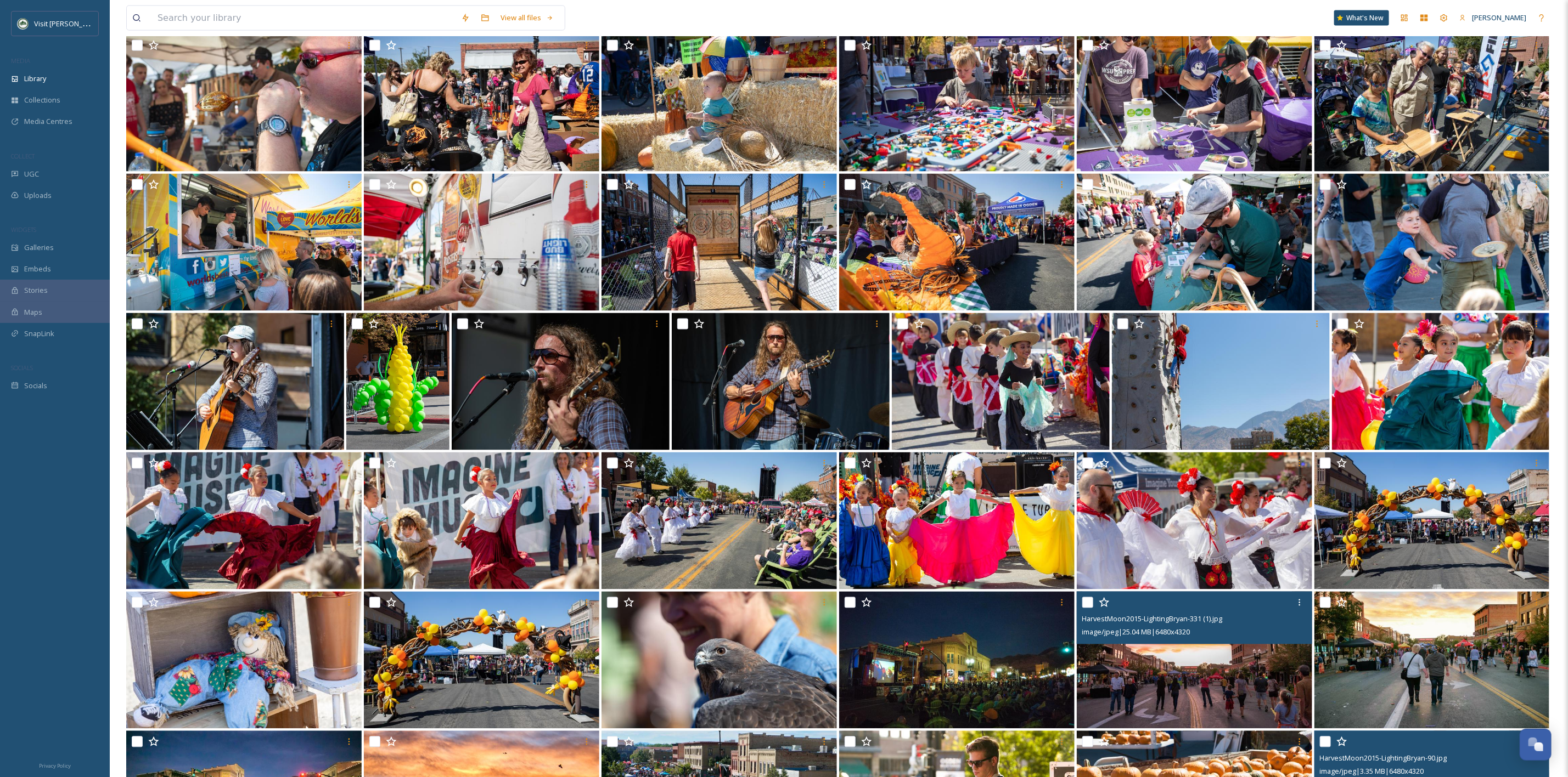
scroll to position [1316, 0]
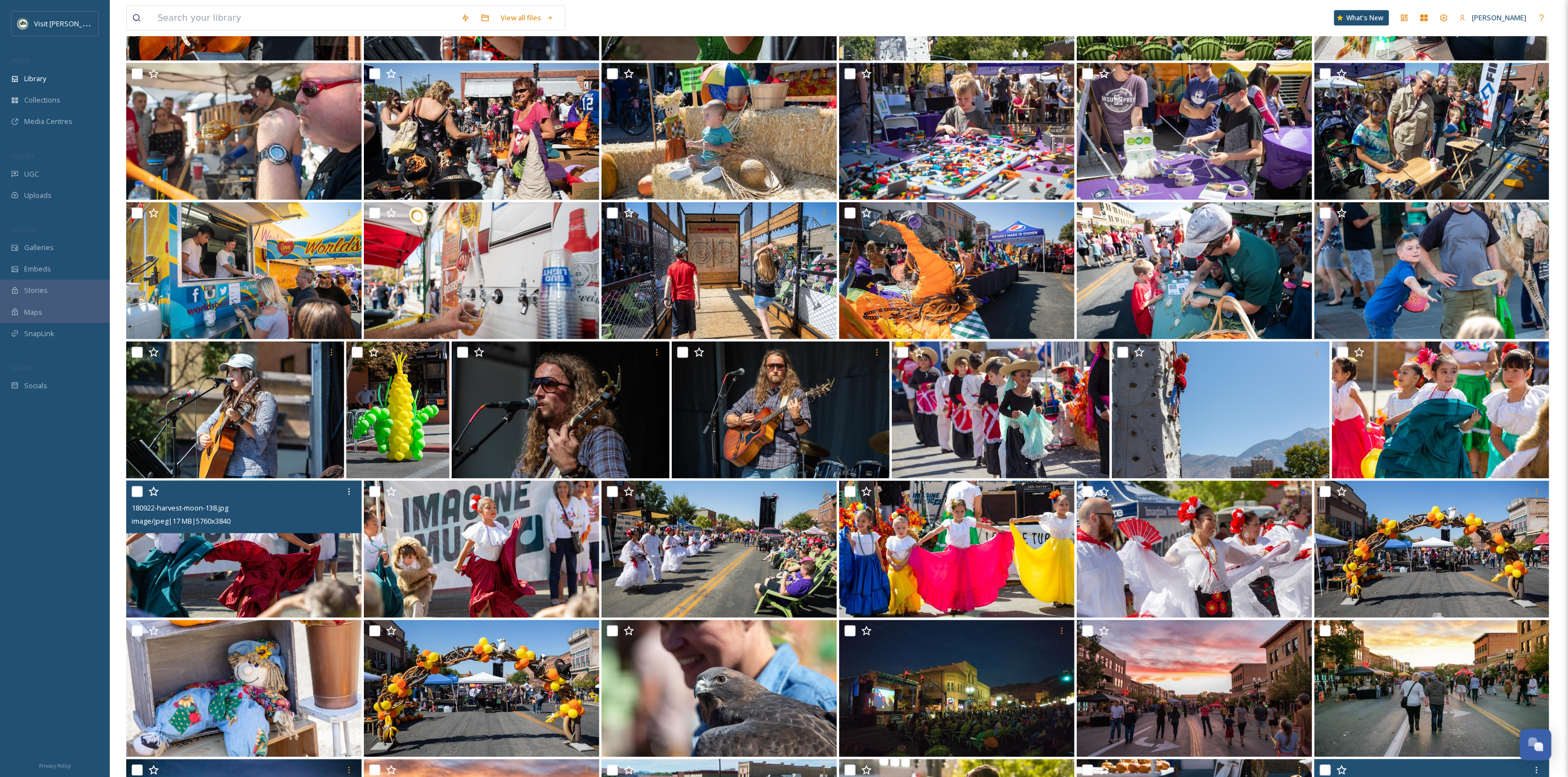
click at [187, 543] on img at bounding box center [243, 550] width 235 height 137
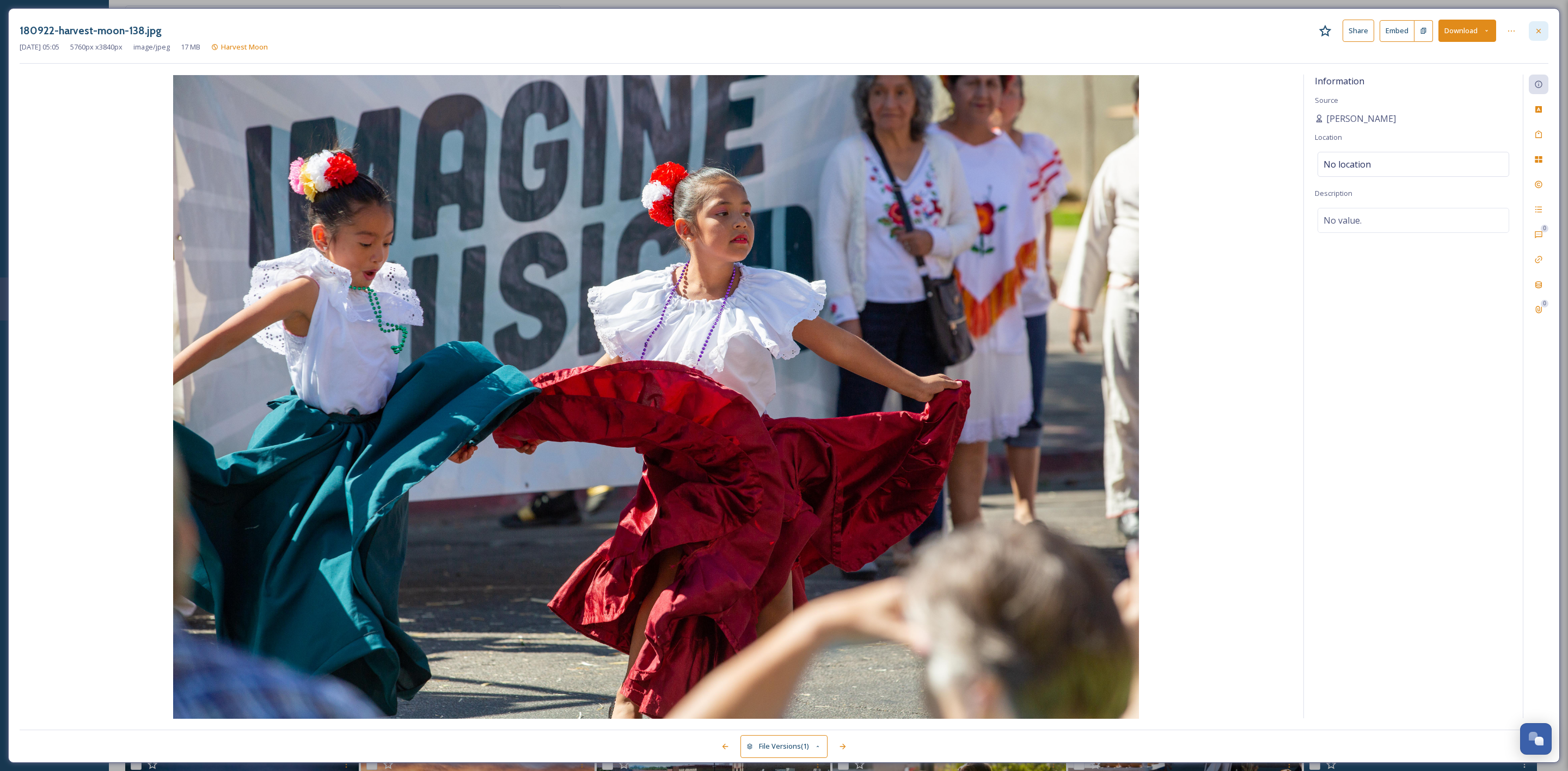
click at [1535, 30] on icon at bounding box center [1538, 30] width 9 height 9
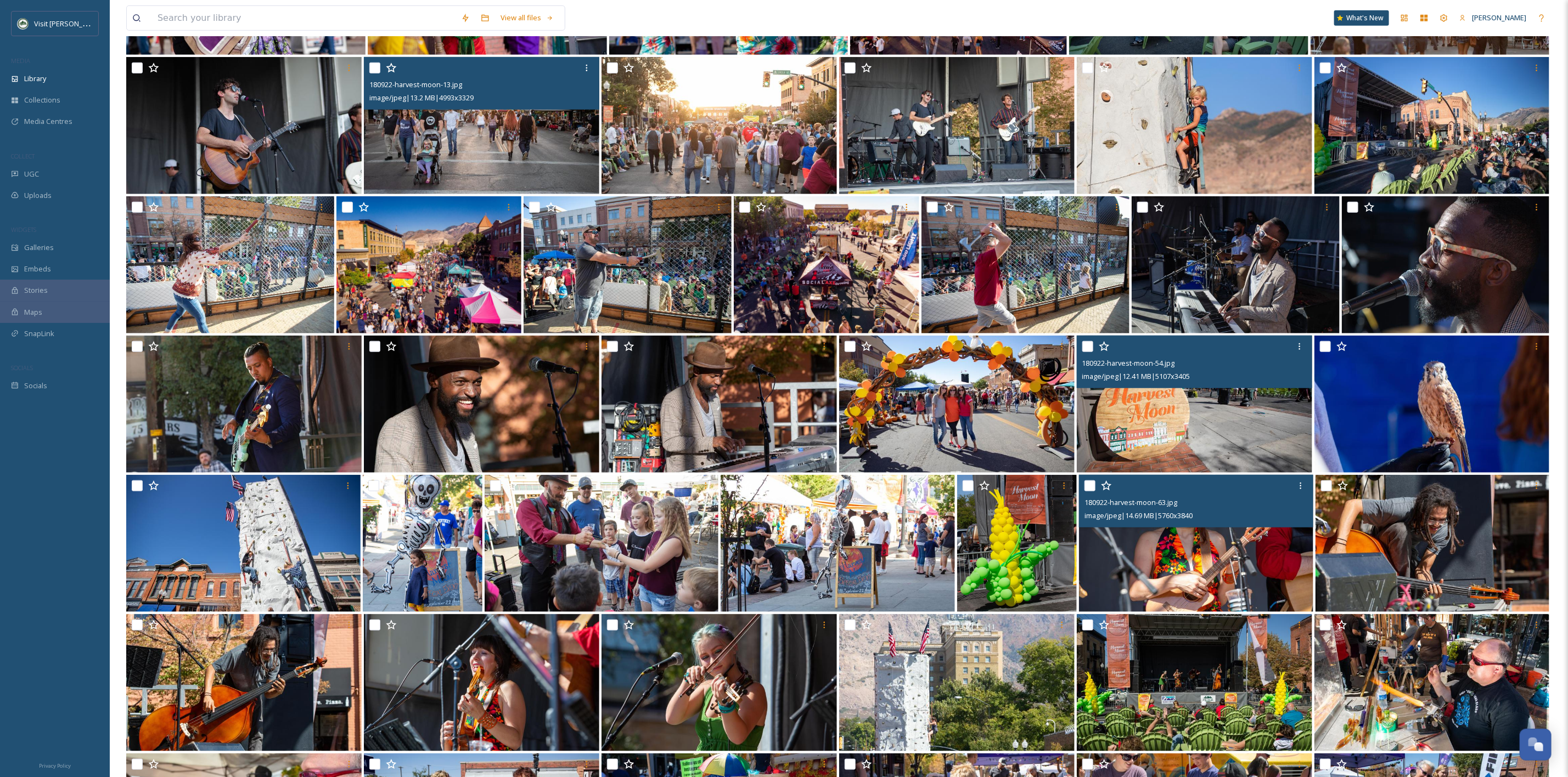
scroll to position [576, 0]
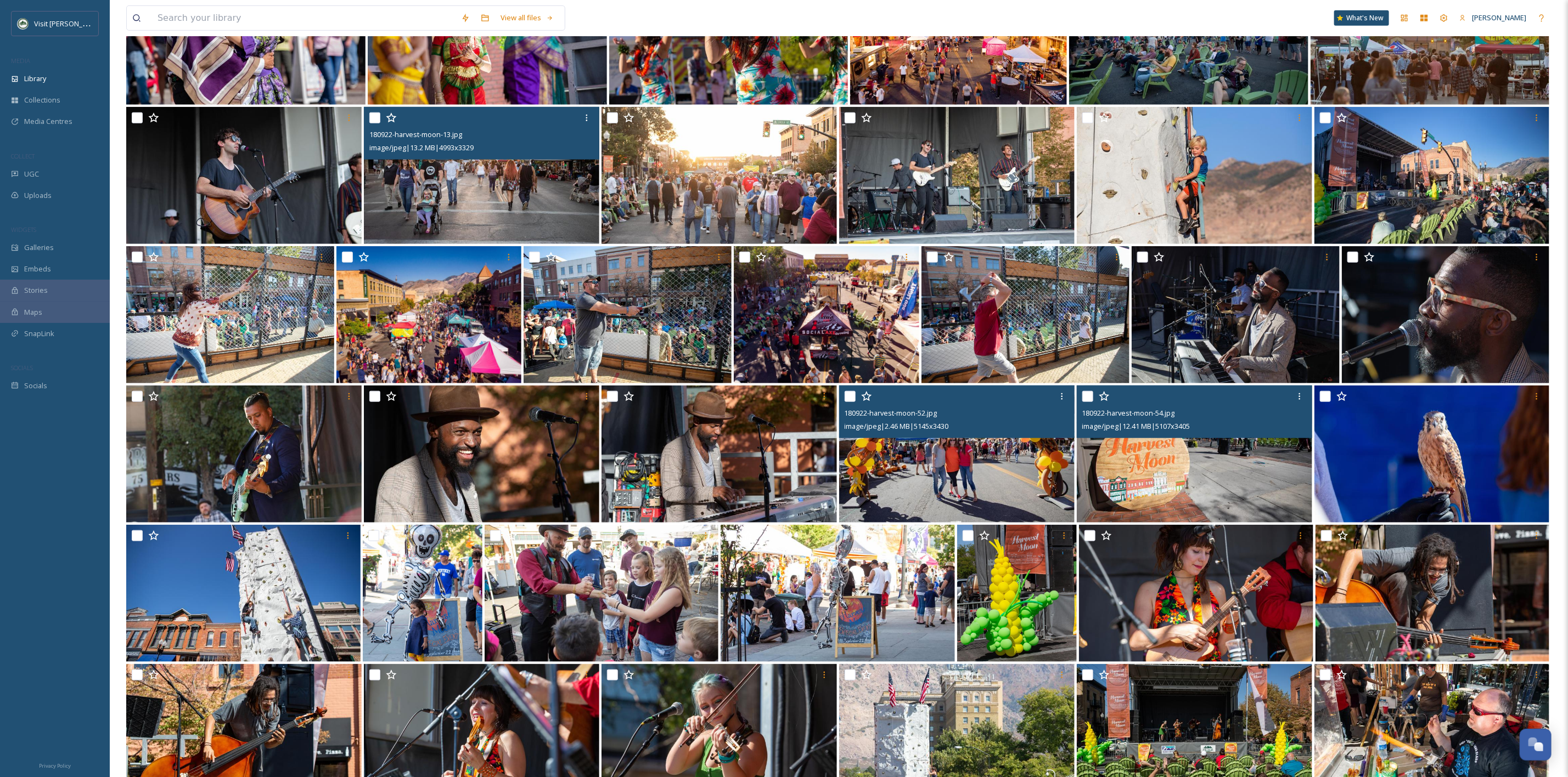
click at [1006, 447] on img at bounding box center [957, 454] width 235 height 137
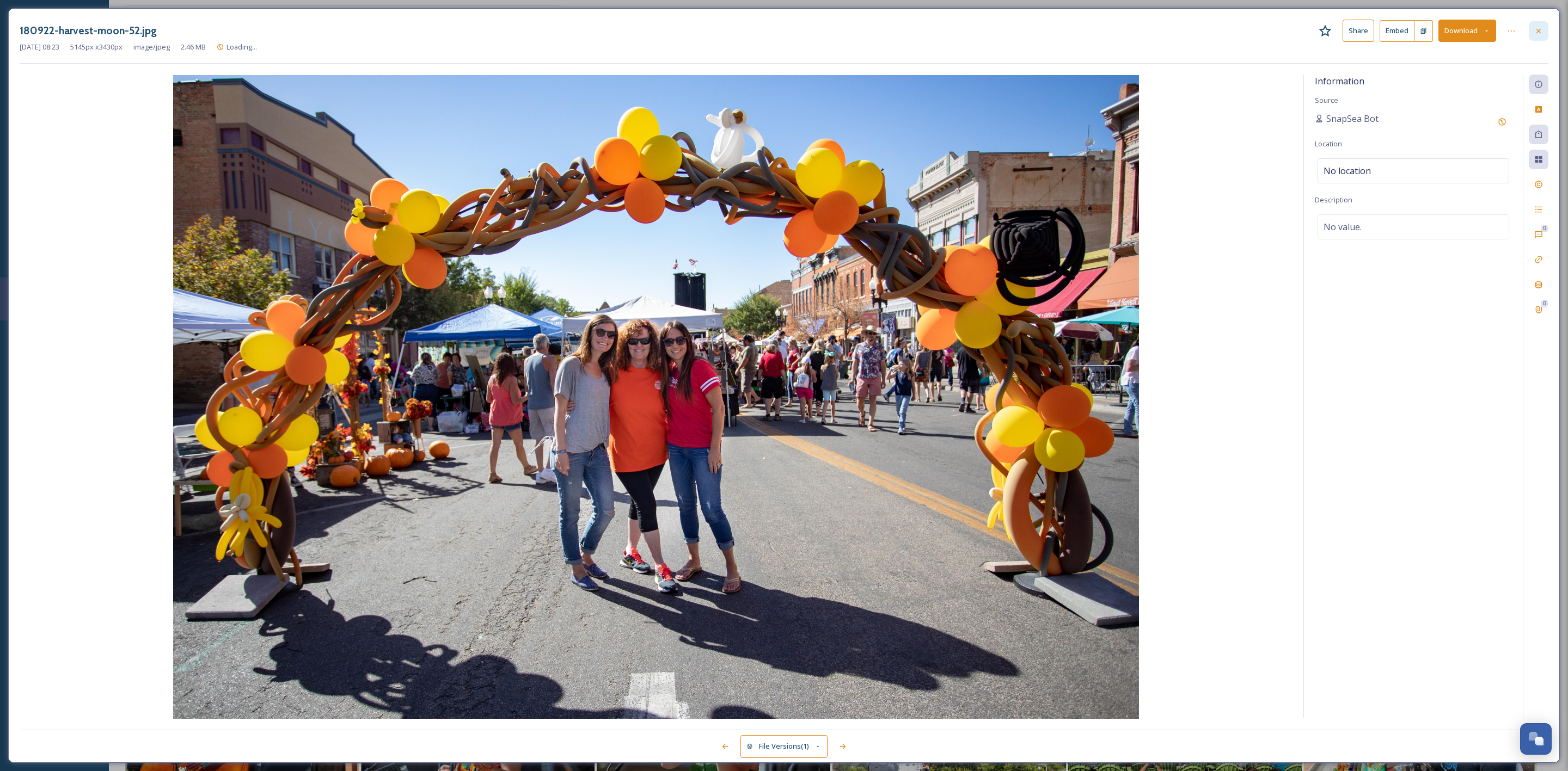
click at [1532, 30] on div at bounding box center [1539, 31] width 20 height 20
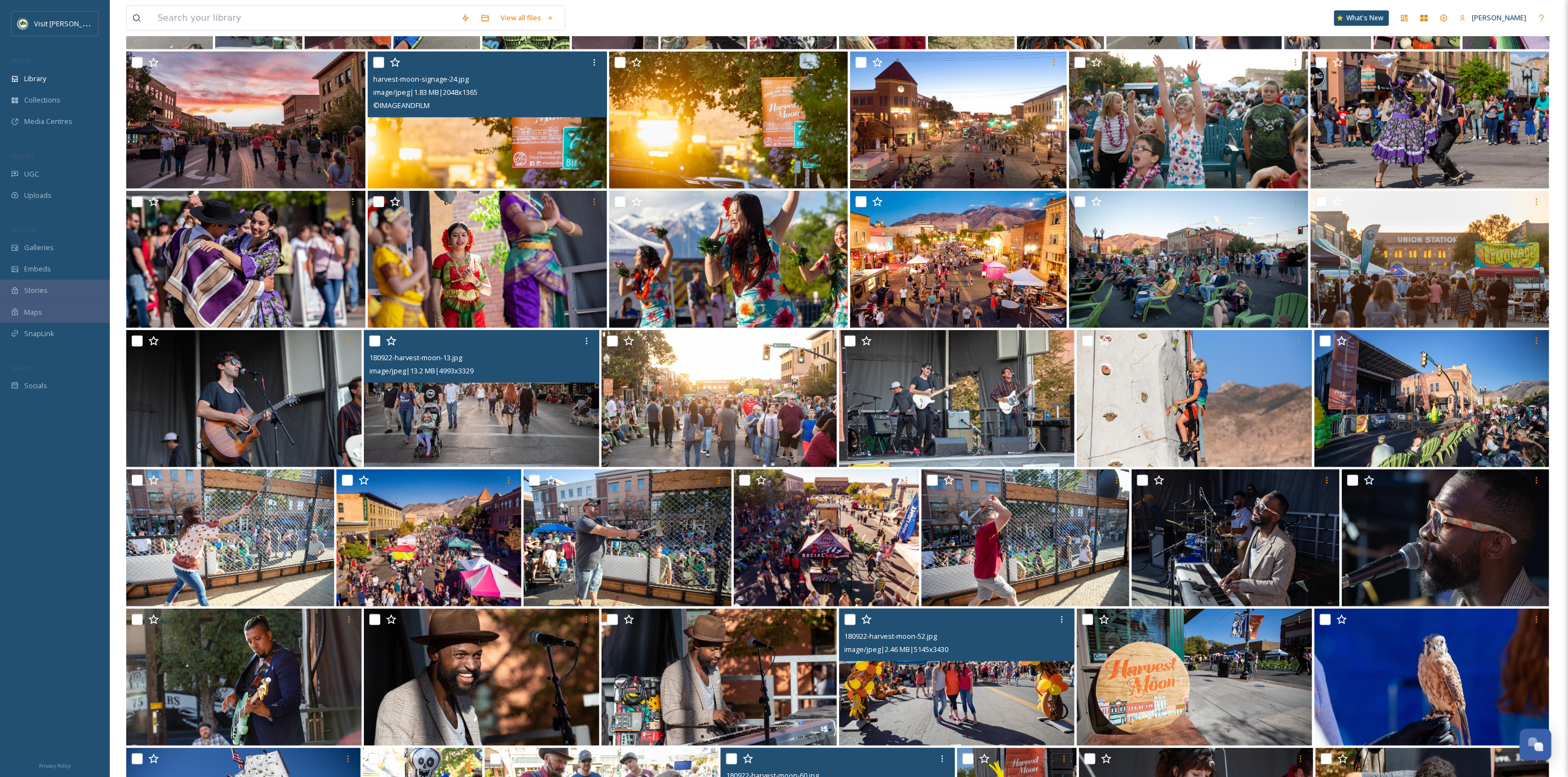
scroll to position [329, 0]
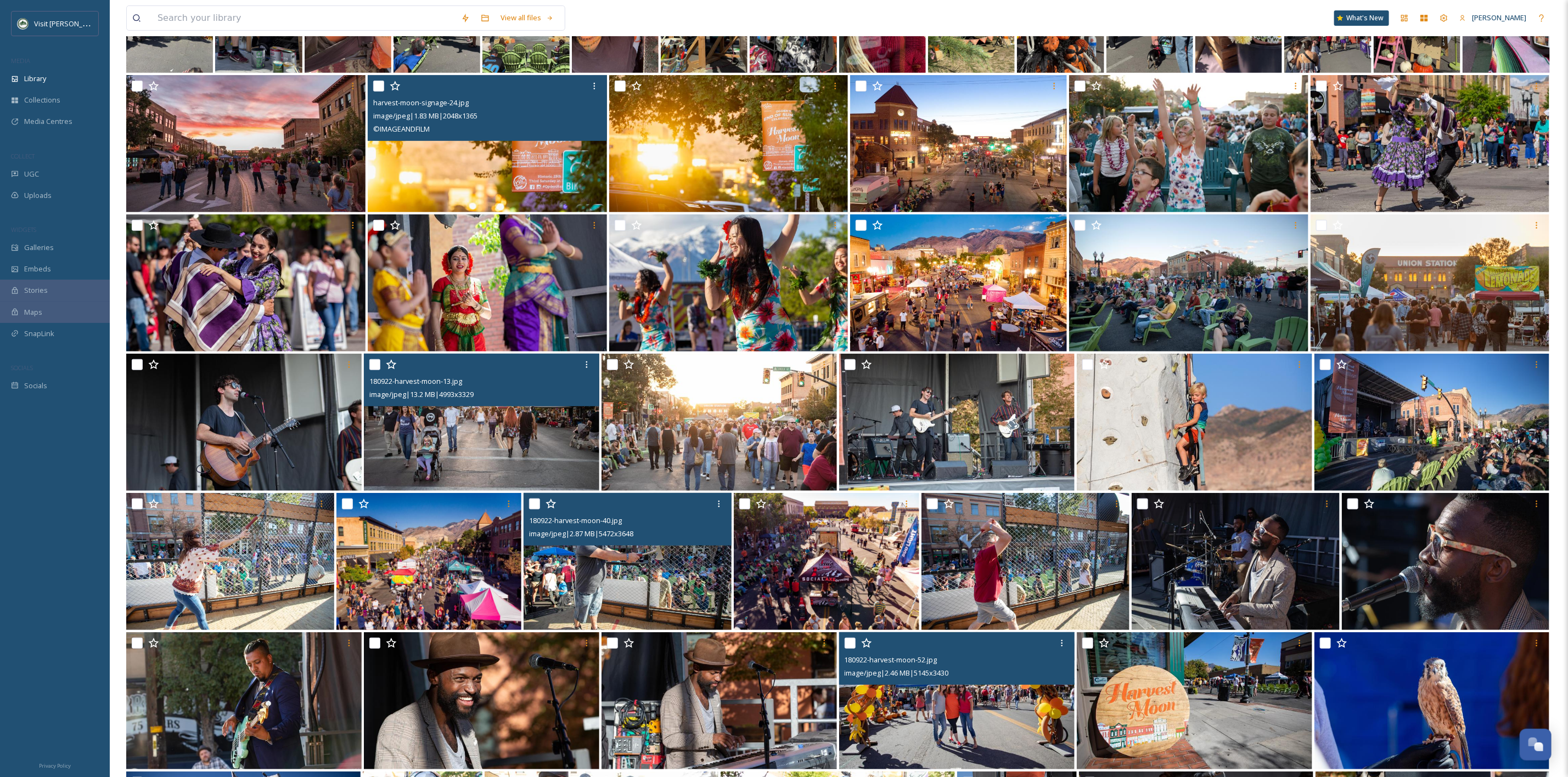
click at [430, 587] on img at bounding box center [429, 562] width 185 height 137
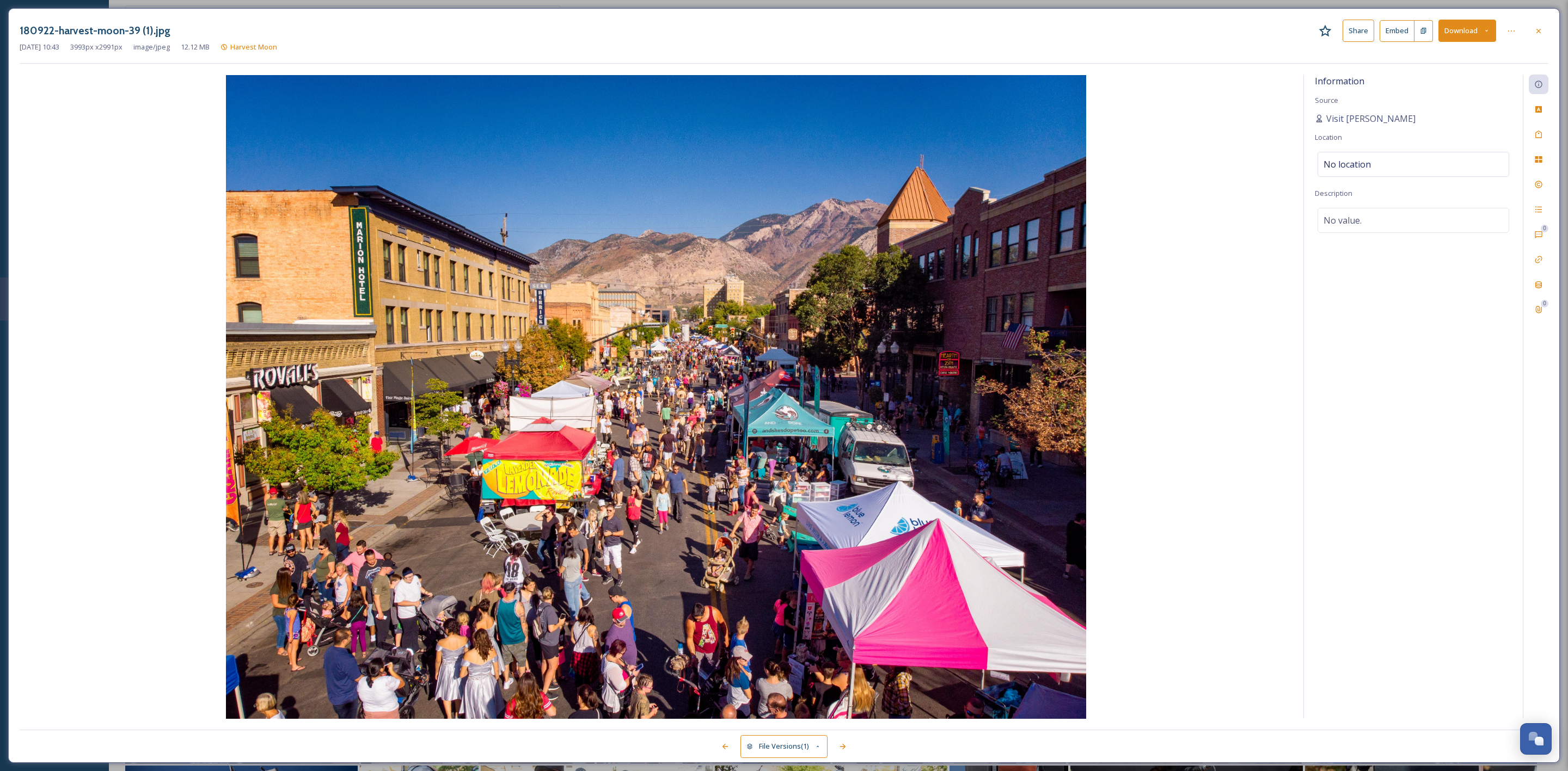
click at [1464, 26] on button "Download" at bounding box center [1467, 31] width 57 height 22
click at [1452, 51] on div "Download Original (3993 x 2991)" at bounding box center [1438, 55] width 114 height 21
click at [1535, 32] on icon at bounding box center [1538, 30] width 9 height 9
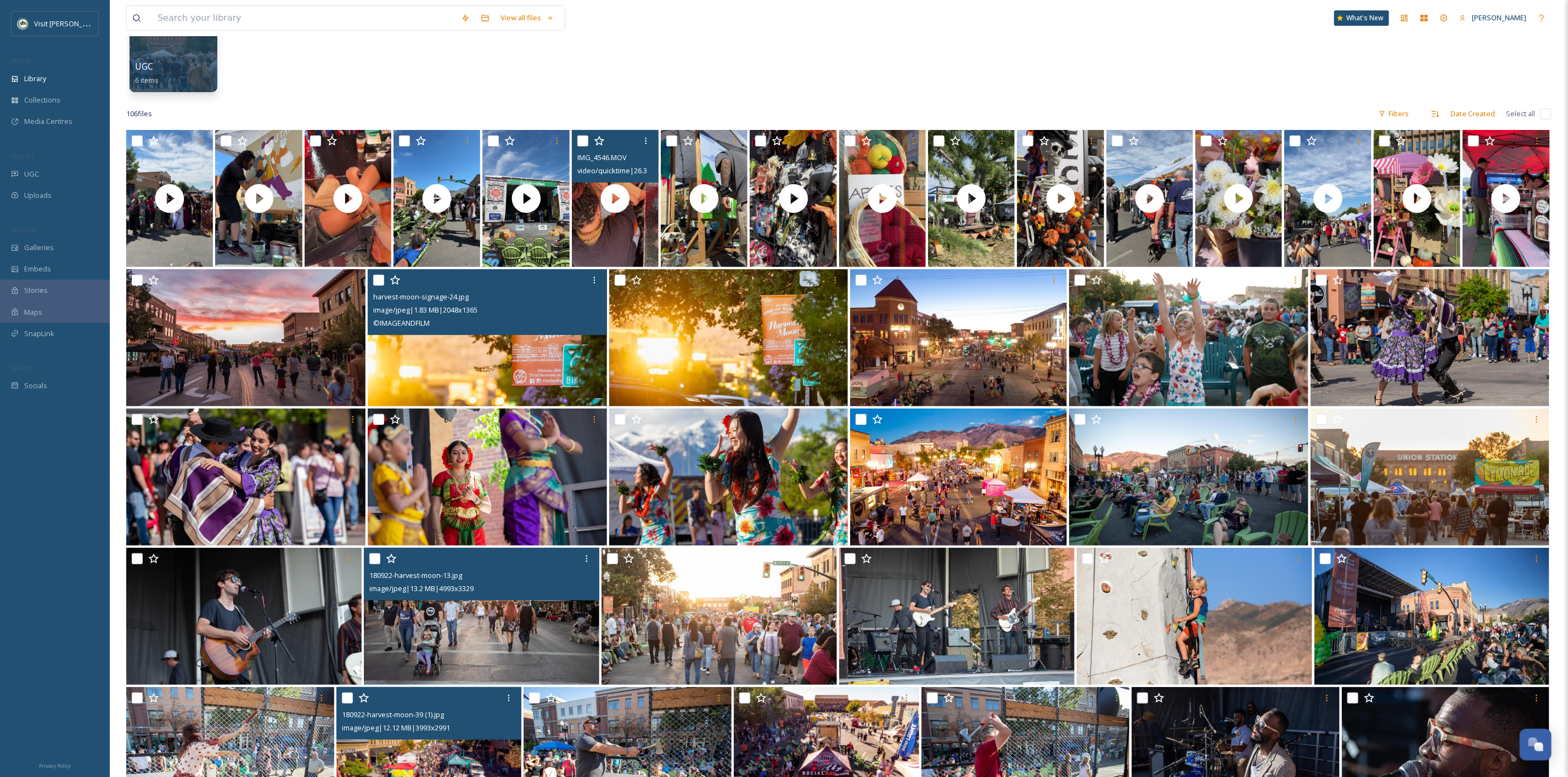
scroll to position [164, 0]
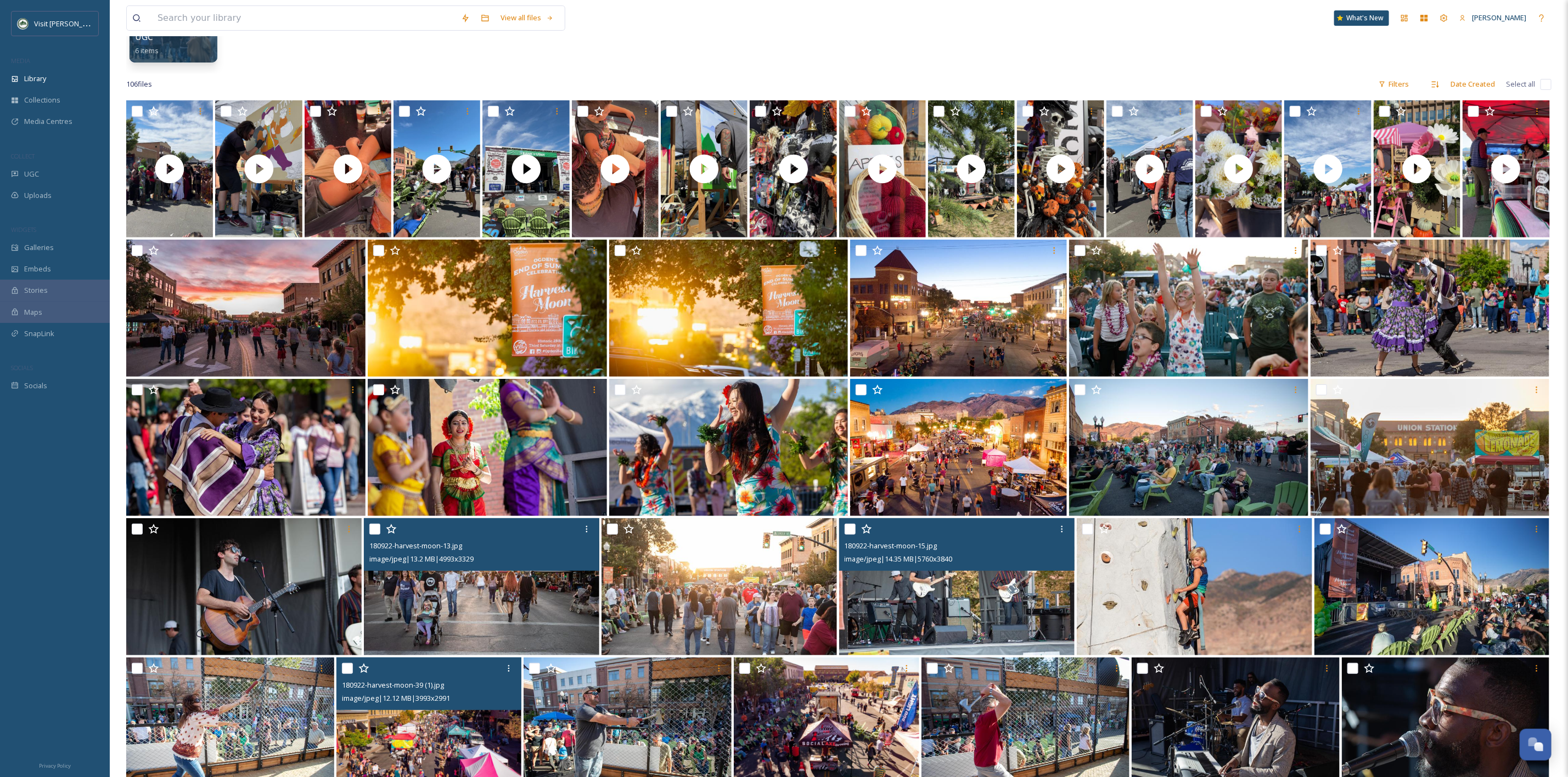
click at [1011, 614] on img at bounding box center [957, 587] width 235 height 137
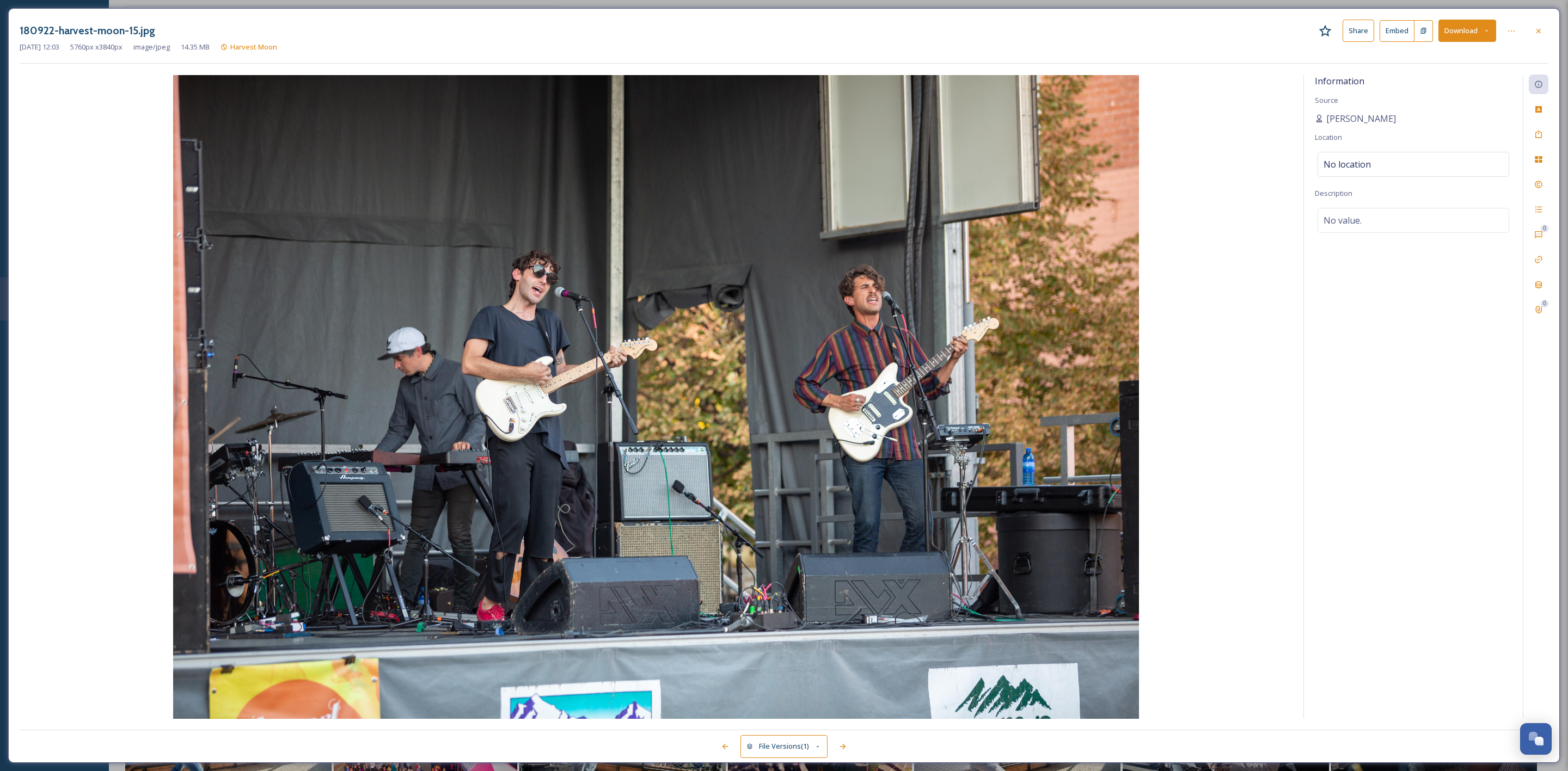
click at [1458, 28] on button "Download" at bounding box center [1467, 31] width 57 height 22
click at [1429, 63] on div "Download Original (5760 x 3840)" at bounding box center [1438, 55] width 114 height 21
click at [1540, 38] on div at bounding box center [1539, 31] width 20 height 20
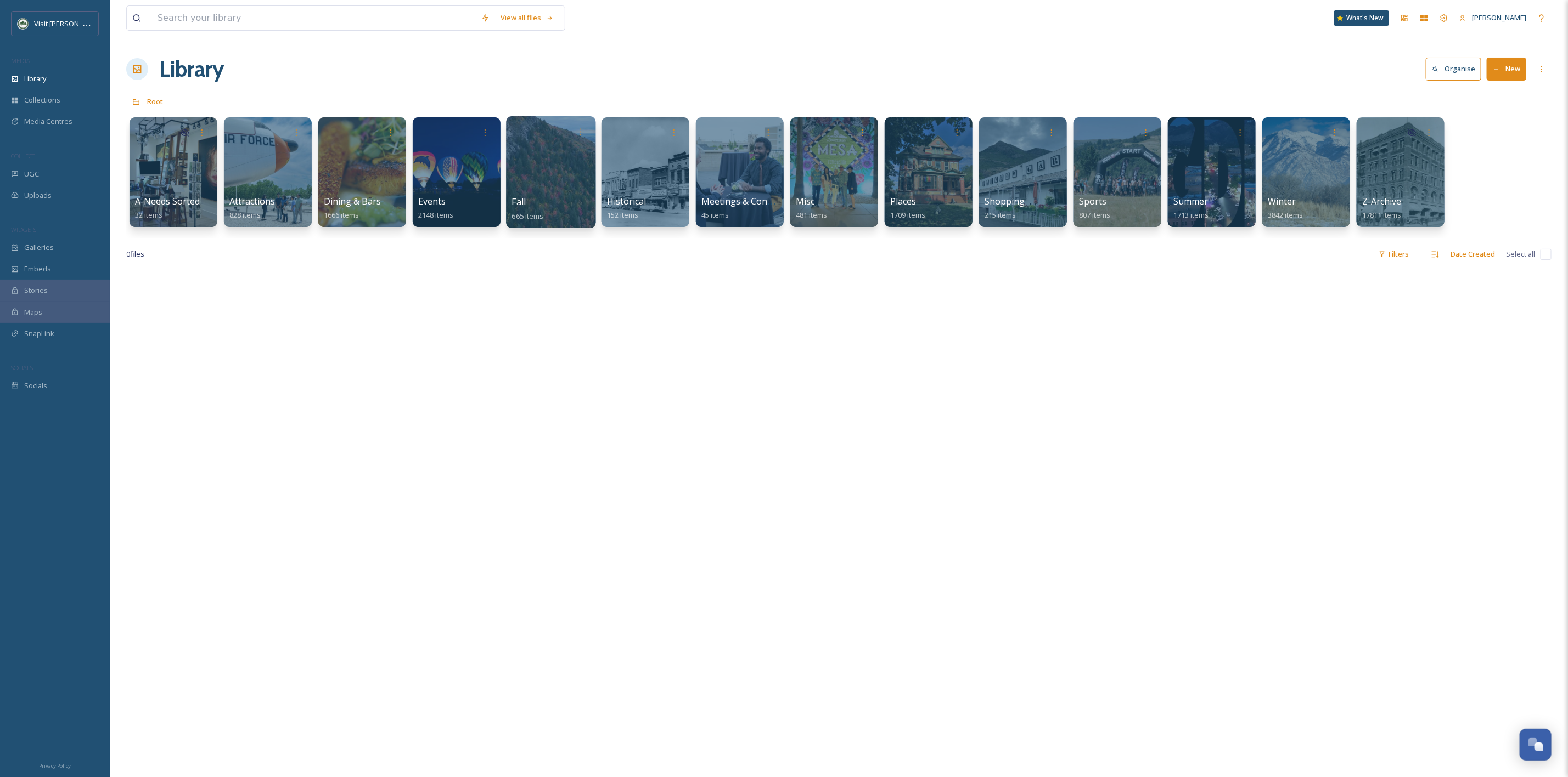
click at [588, 198] on div "Fall 665 items" at bounding box center [552, 208] width 79 height 27
click at [557, 191] on div at bounding box center [551, 172] width 89 height 112
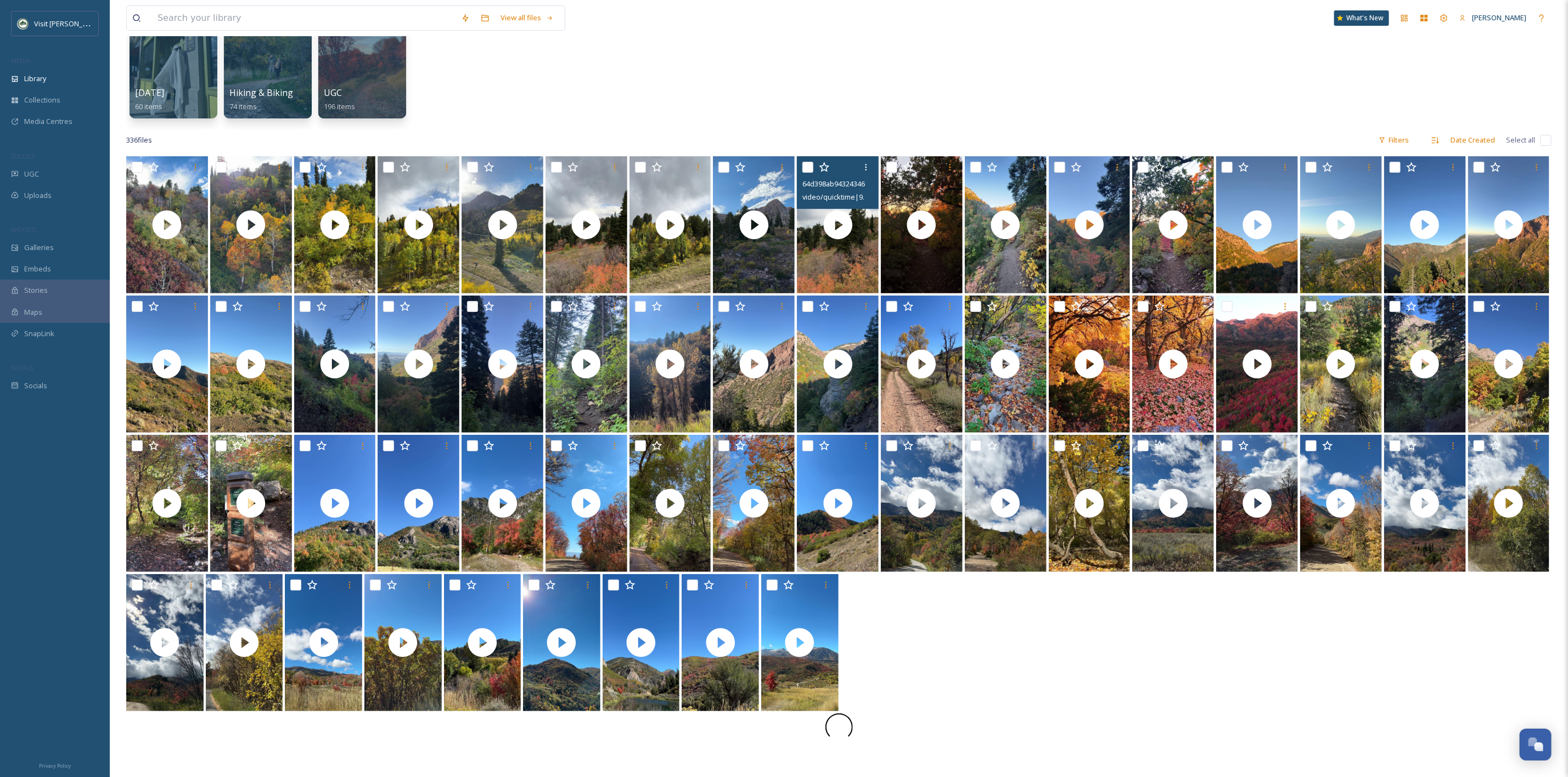
scroll to position [266, 0]
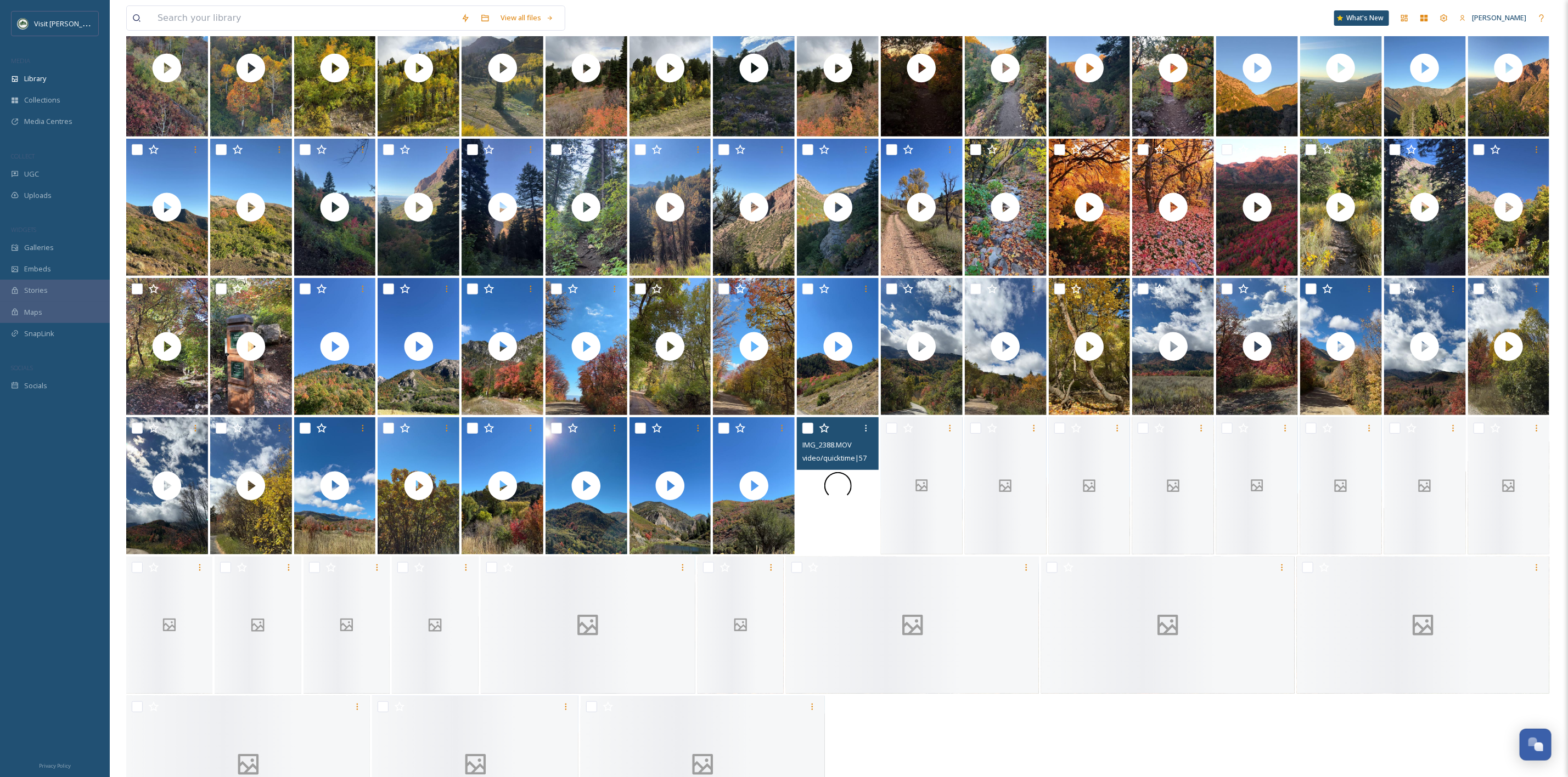
click at [797, 551] on div at bounding box center [837, 486] width 82 height 137
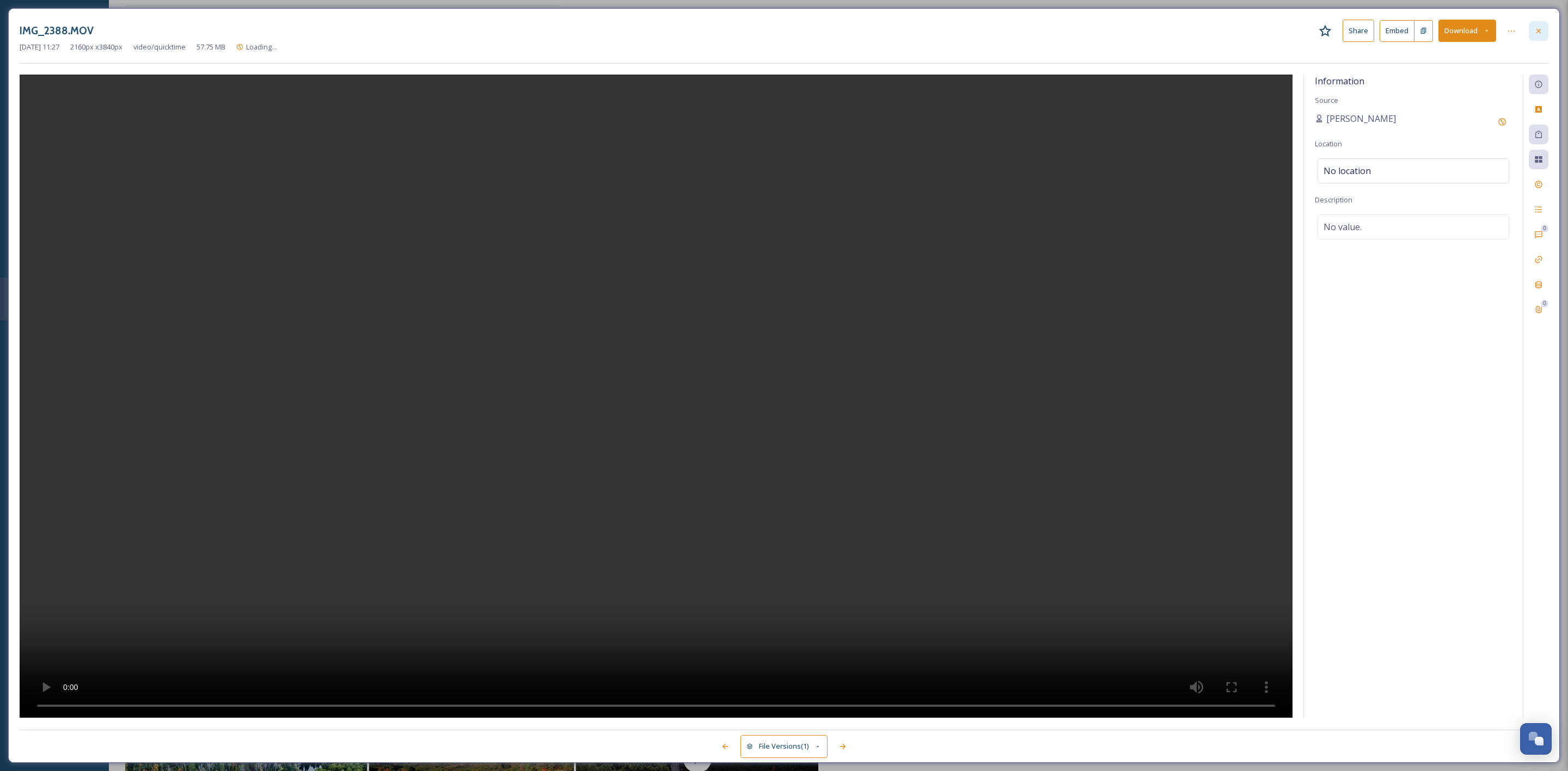
click at [1541, 26] on div at bounding box center [1539, 31] width 20 height 20
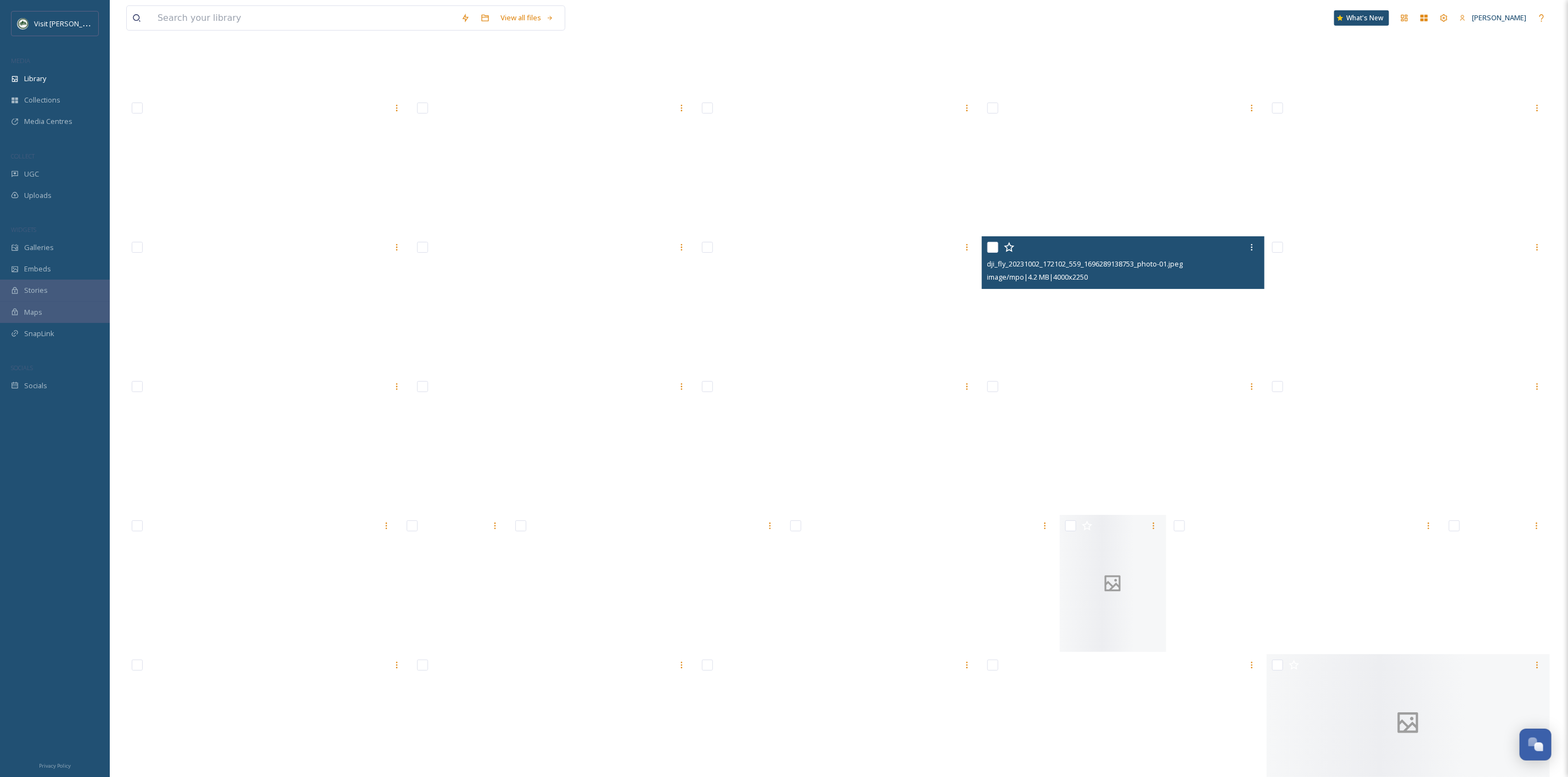
scroll to position [3889, 0]
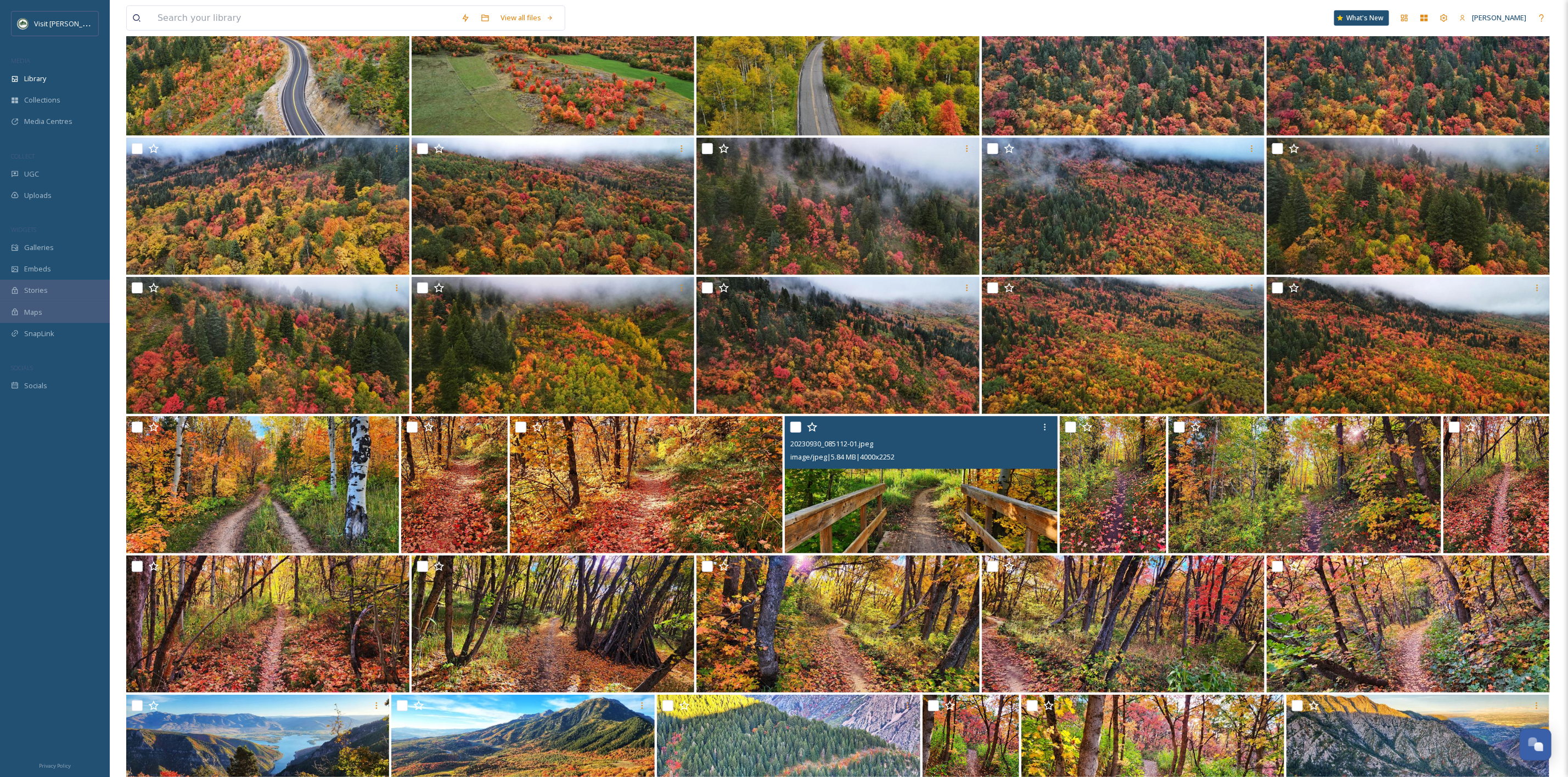
click at [954, 515] on img at bounding box center [921, 485] width 272 height 137
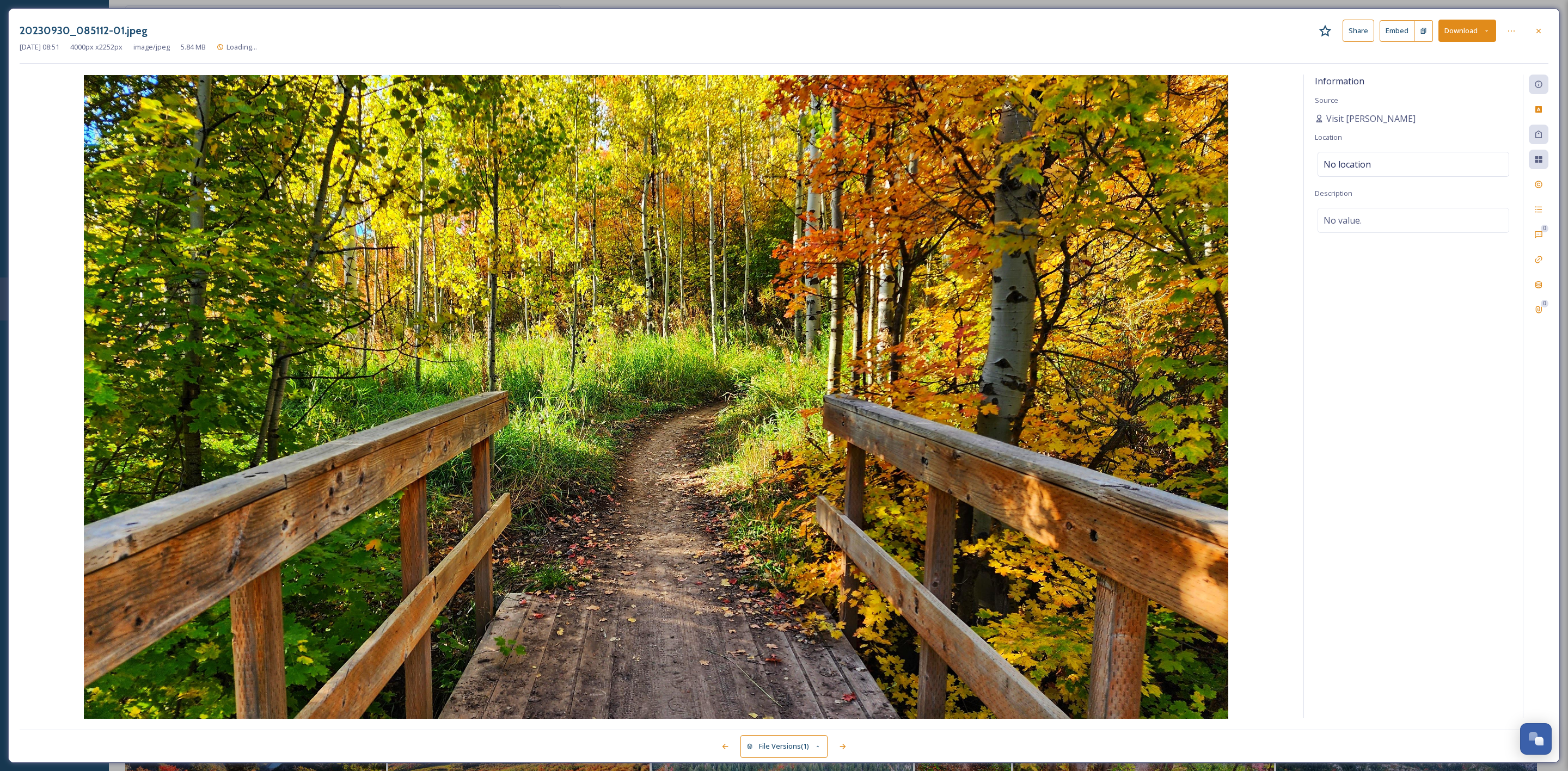
click at [1451, 29] on button "Download" at bounding box center [1467, 31] width 57 height 22
click at [1452, 48] on div "Download Original (4000 x 2252)" at bounding box center [1438, 55] width 114 height 21
click at [1541, 34] on icon at bounding box center [1538, 30] width 9 height 9
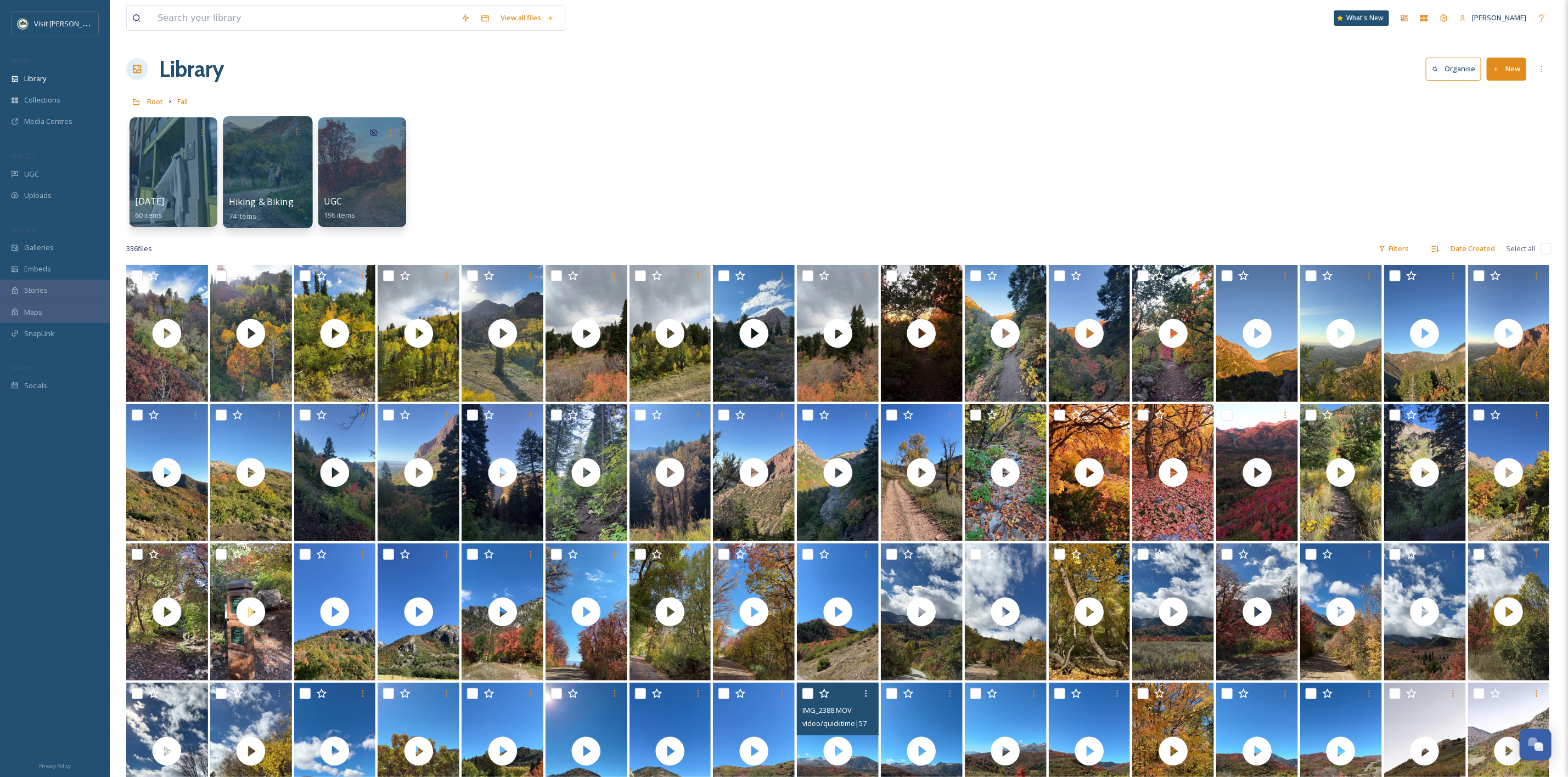
click at [280, 168] on div at bounding box center [268, 172] width 89 height 112
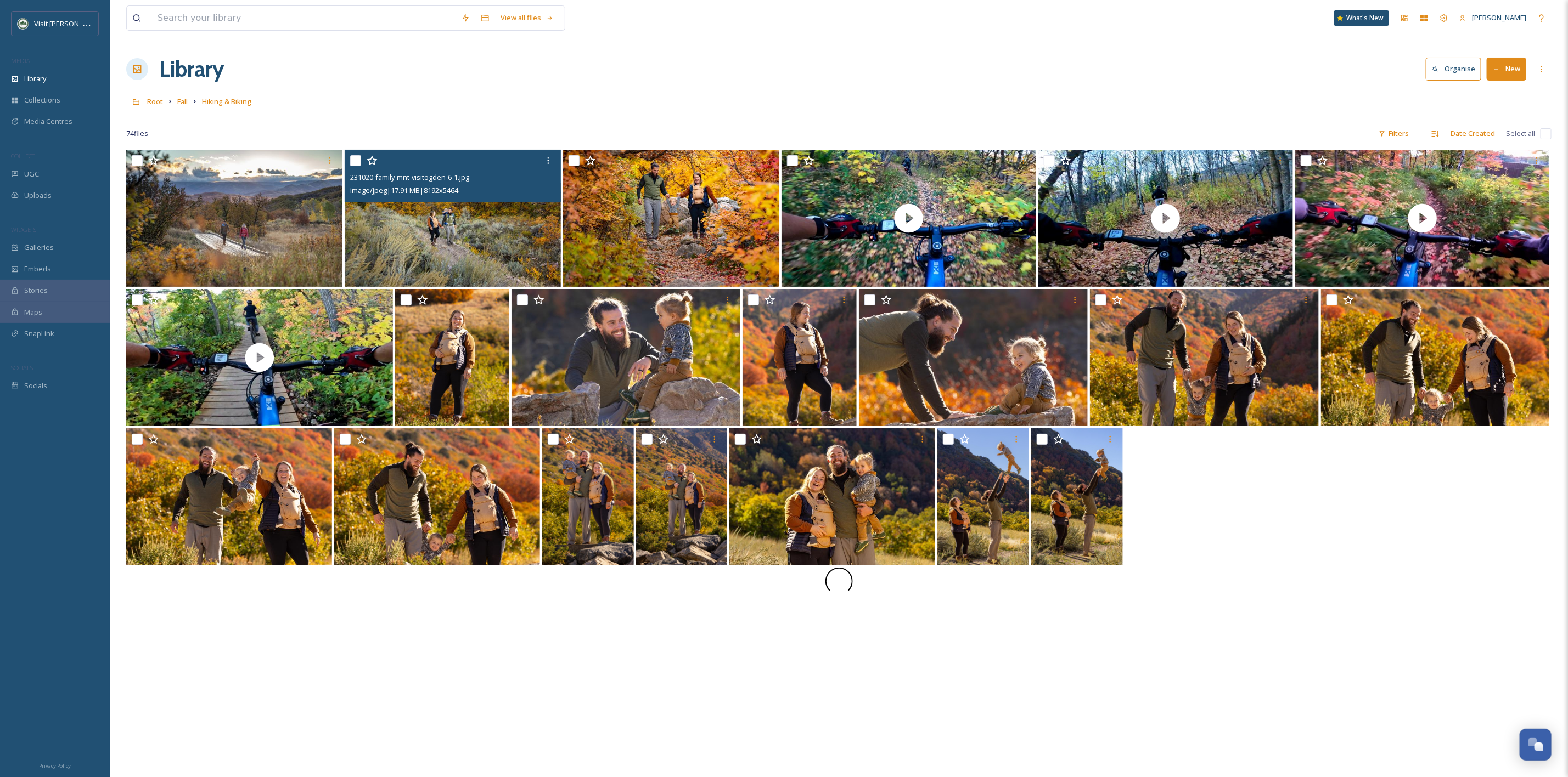
click at [497, 213] on img at bounding box center [452, 218] width 216 height 137
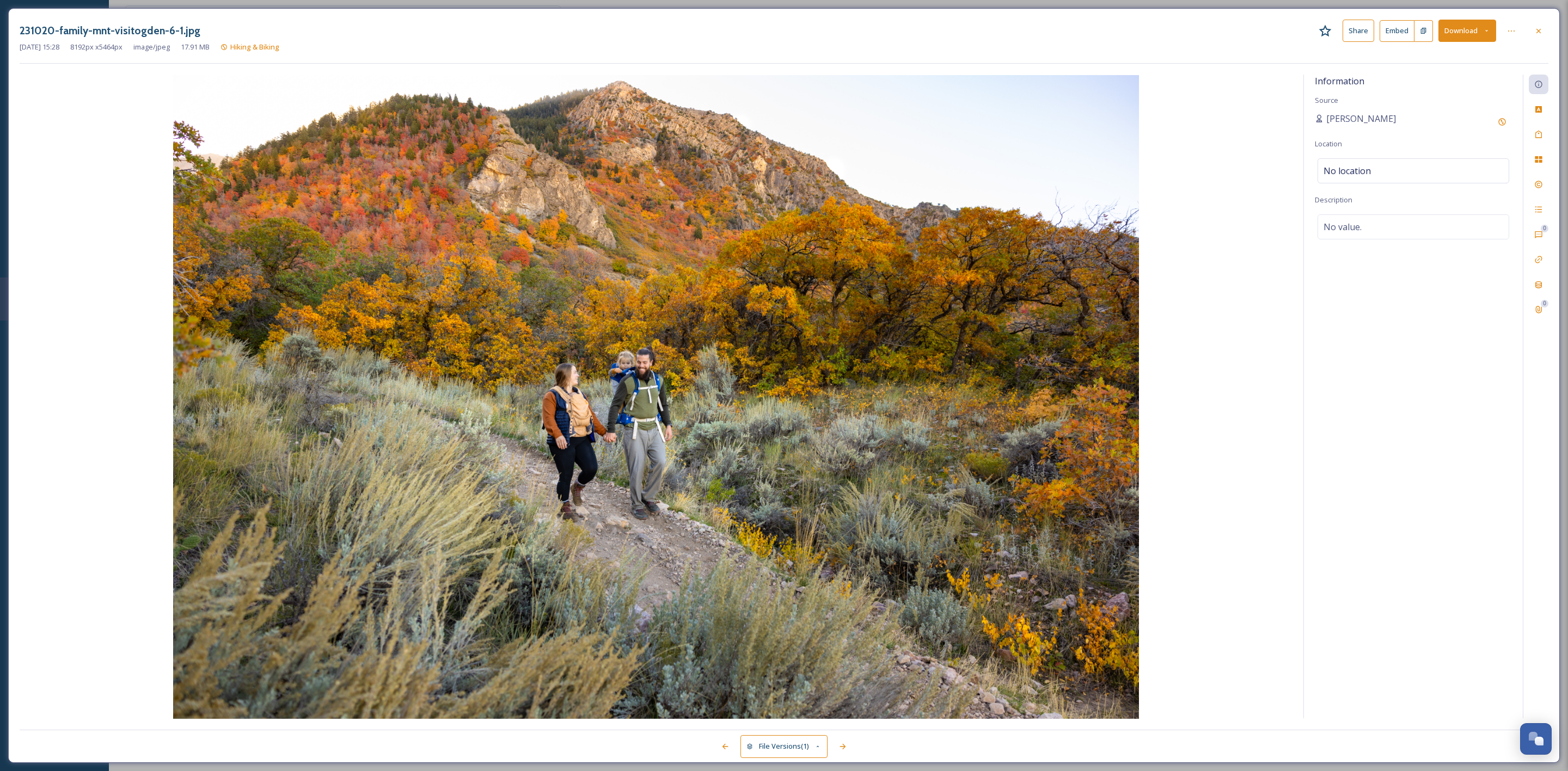
click at [1472, 25] on button "Download" at bounding box center [1467, 31] width 57 height 22
click at [1462, 59] on span "Download Original (8192 x 5464)" at bounding box center [1438, 56] width 103 height 11
click at [1532, 32] on div at bounding box center [1539, 31] width 20 height 20
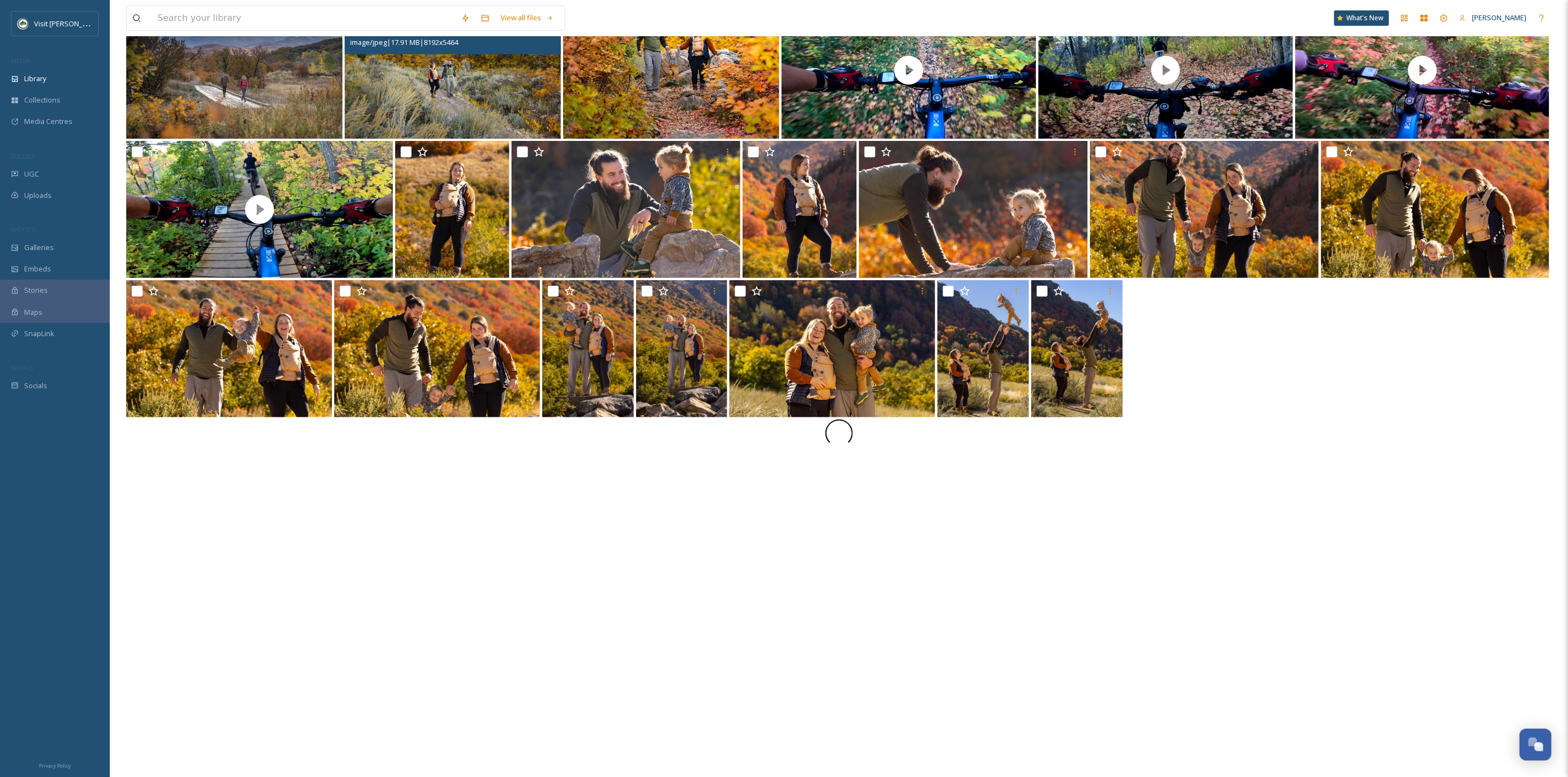
scroll to position [150, 0]
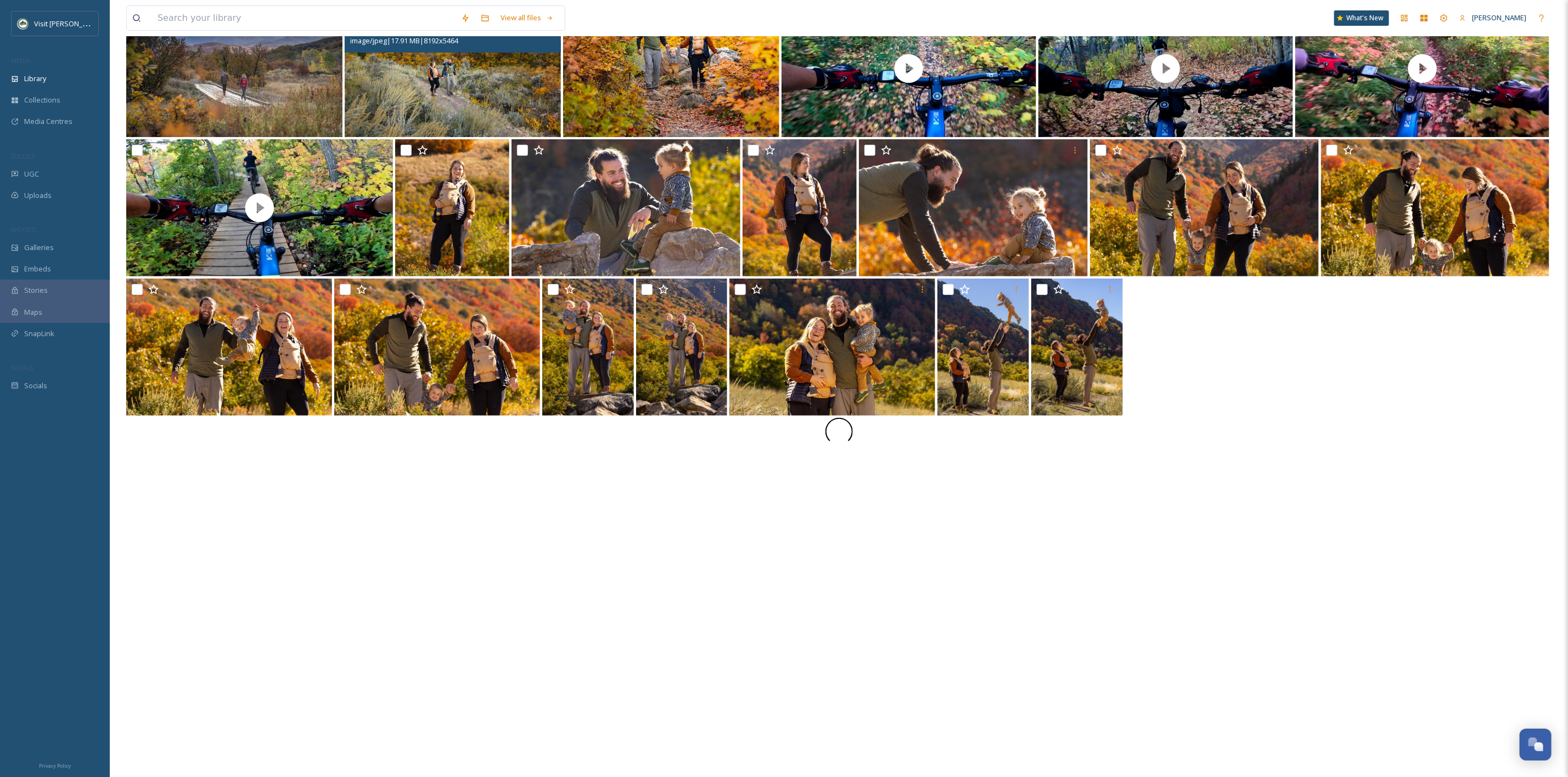
click at [1261, 381] on div at bounding box center [839, 348] width 1425 height 139
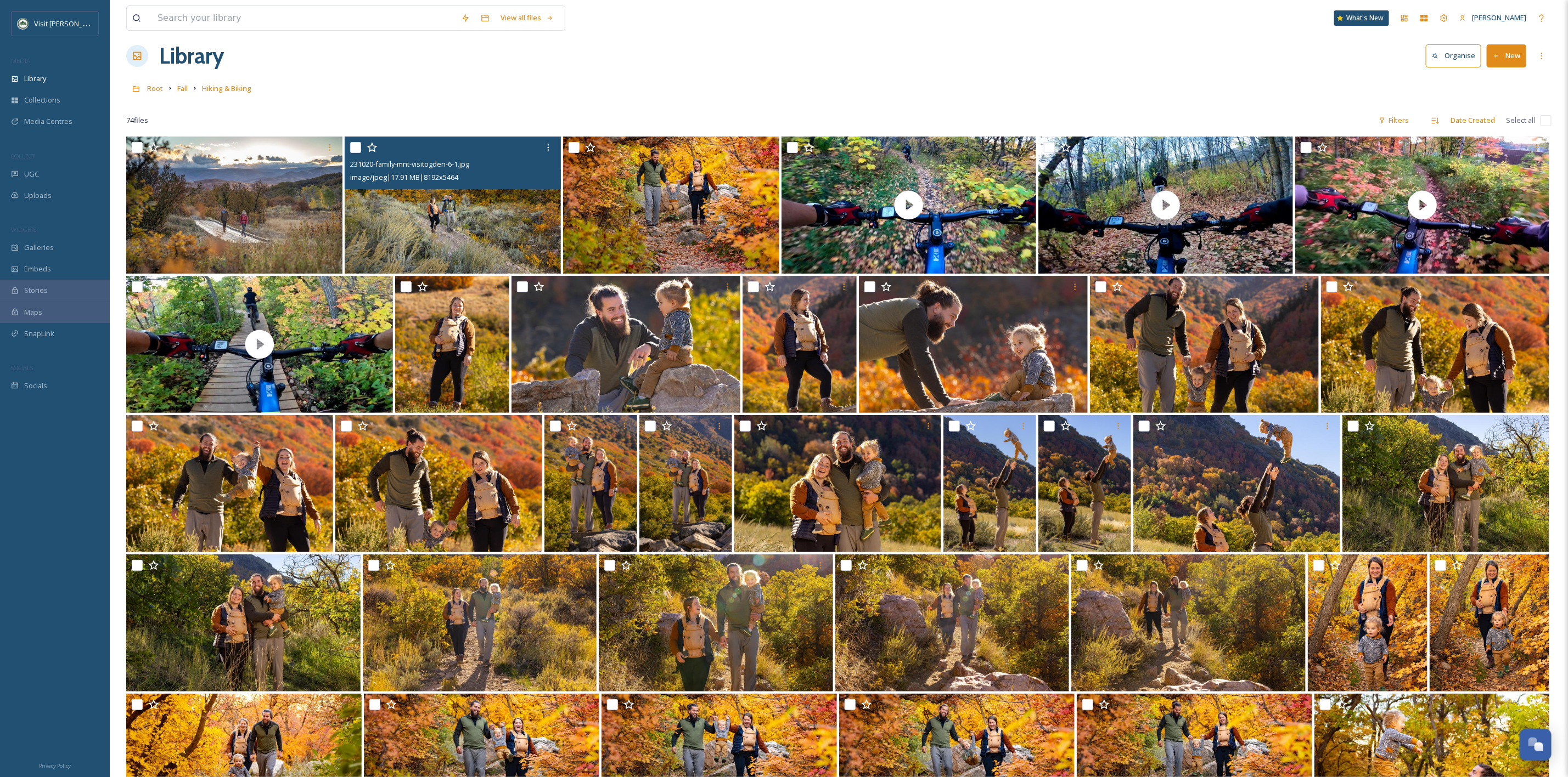
scroll to position [0, 0]
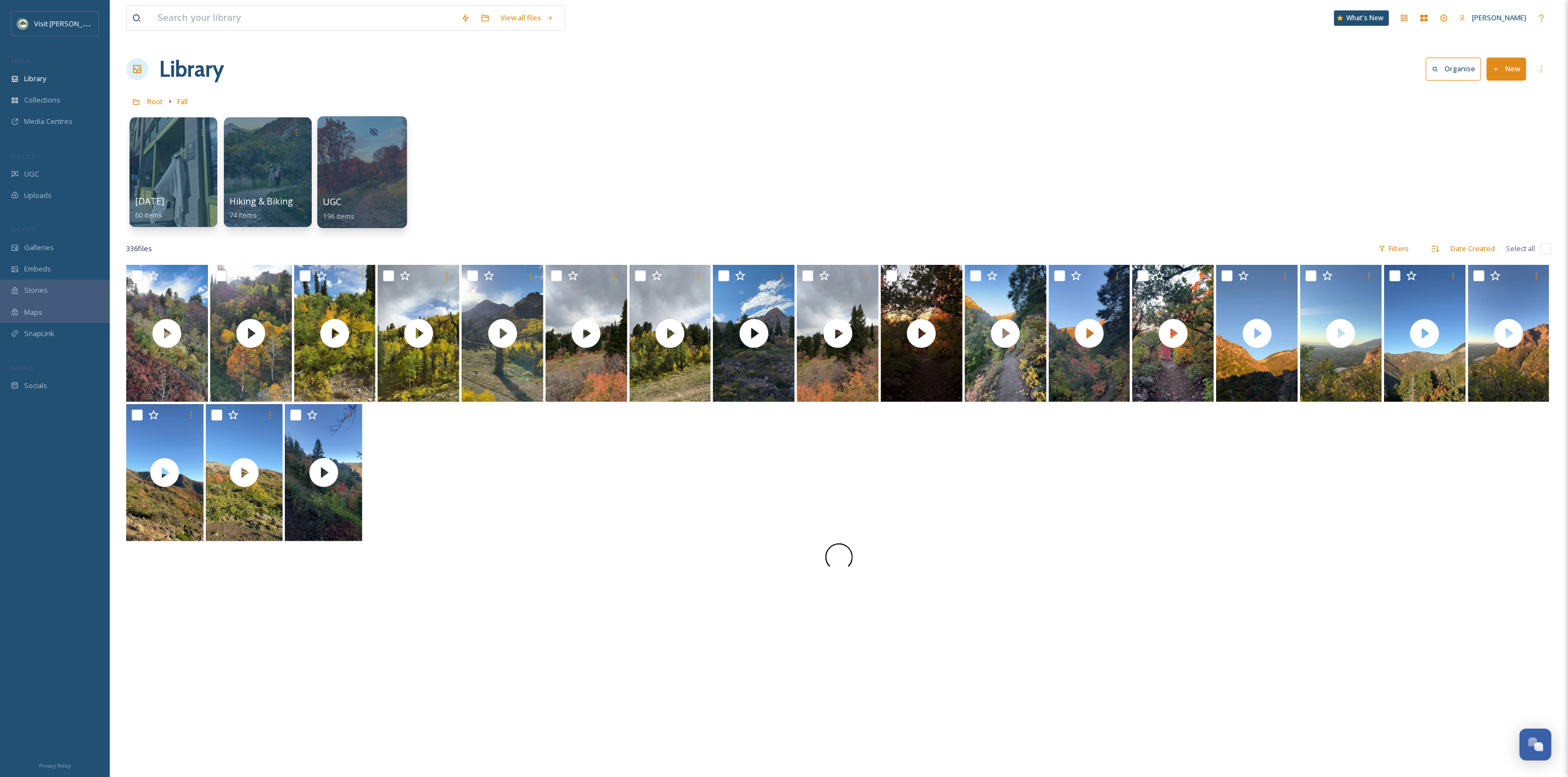
click at [390, 171] on div at bounding box center [362, 172] width 89 height 112
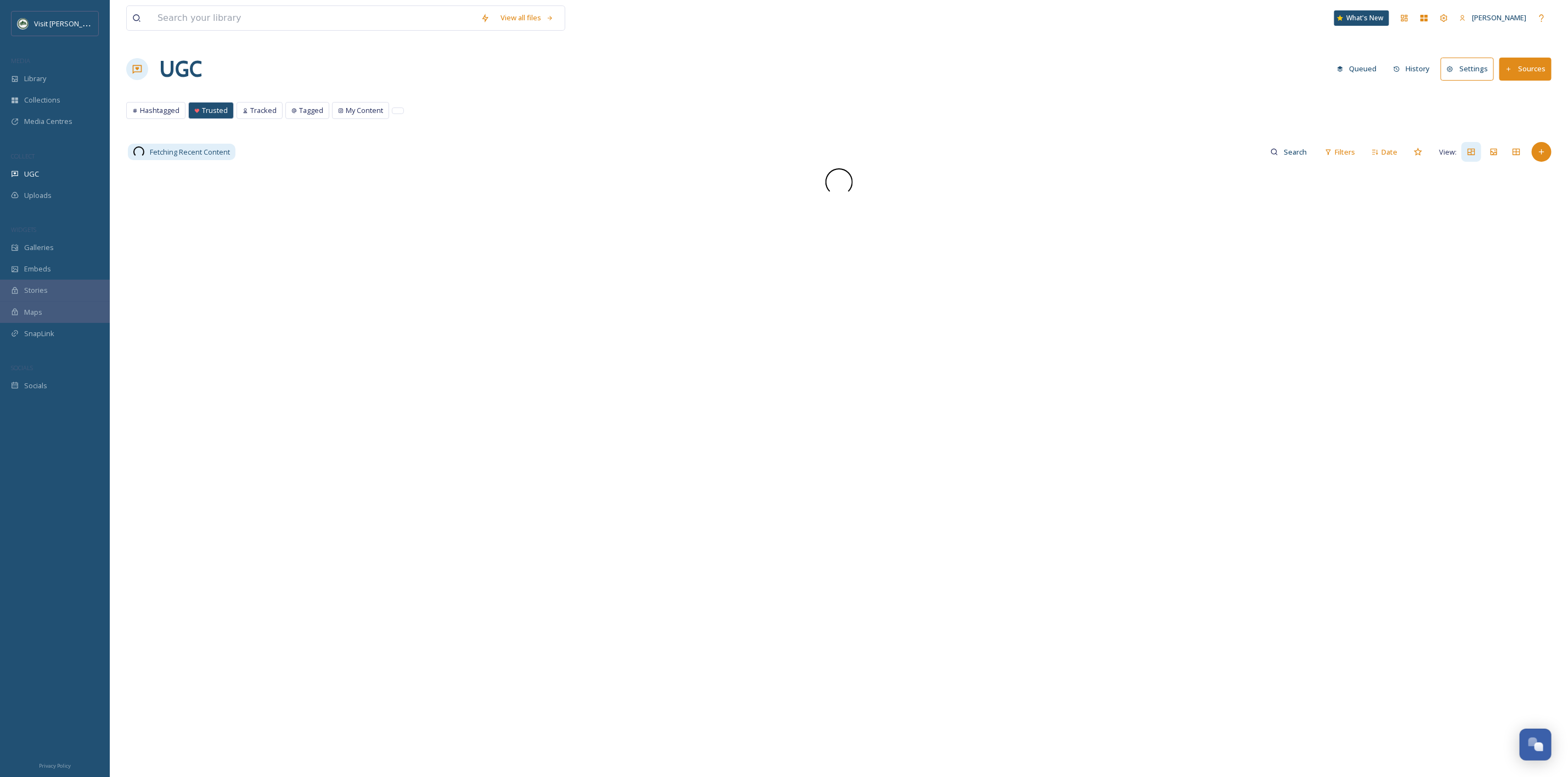
drag, startPoint x: 468, startPoint y: 259, endPoint x: 463, endPoint y: 248, distance: 12.1
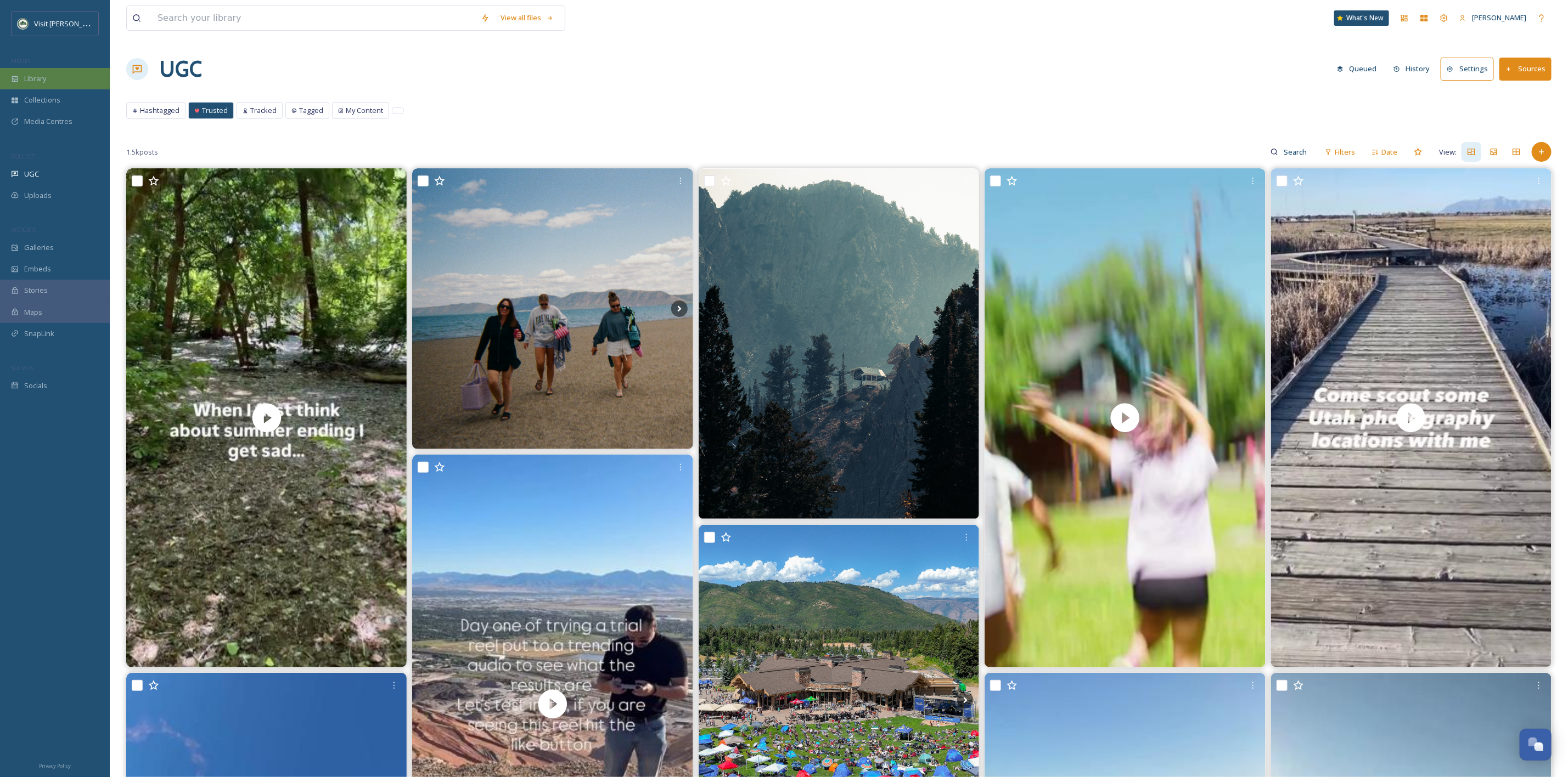
click at [38, 84] on span "Library" at bounding box center [35, 79] width 22 height 11
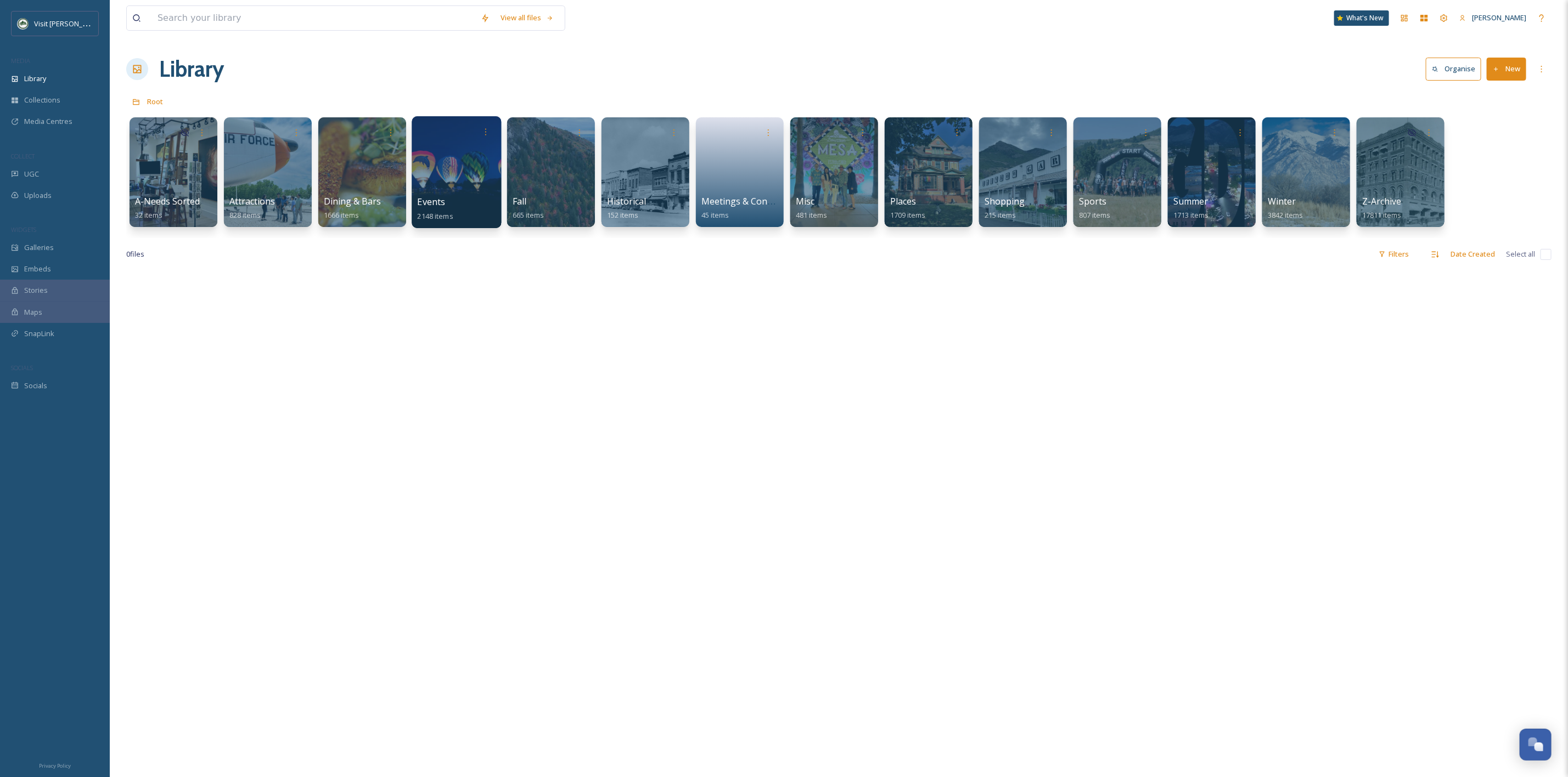
click at [454, 182] on div at bounding box center [456, 172] width 89 height 112
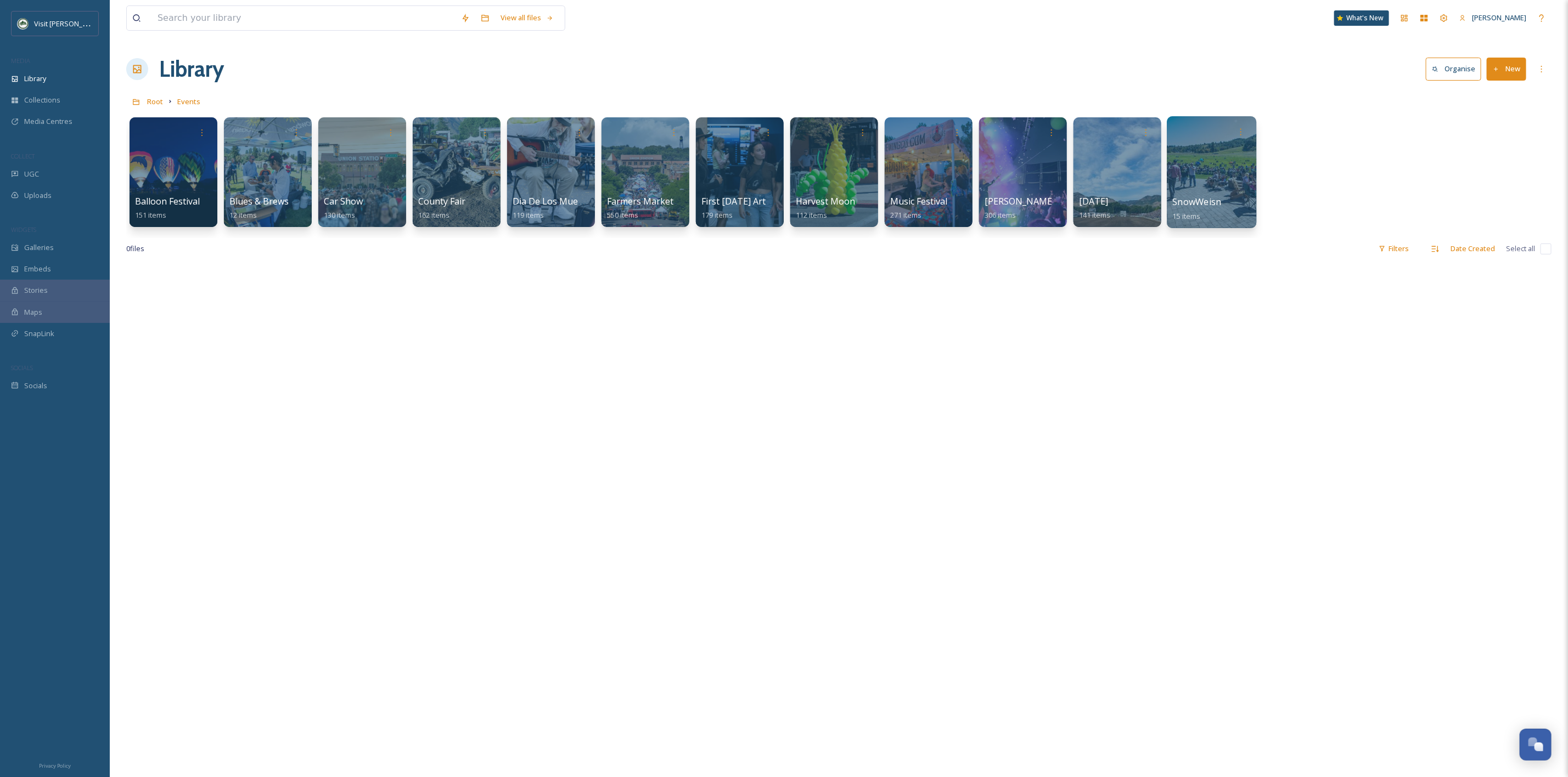
click at [1206, 162] on div at bounding box center [1212, 172] width 89 height 112
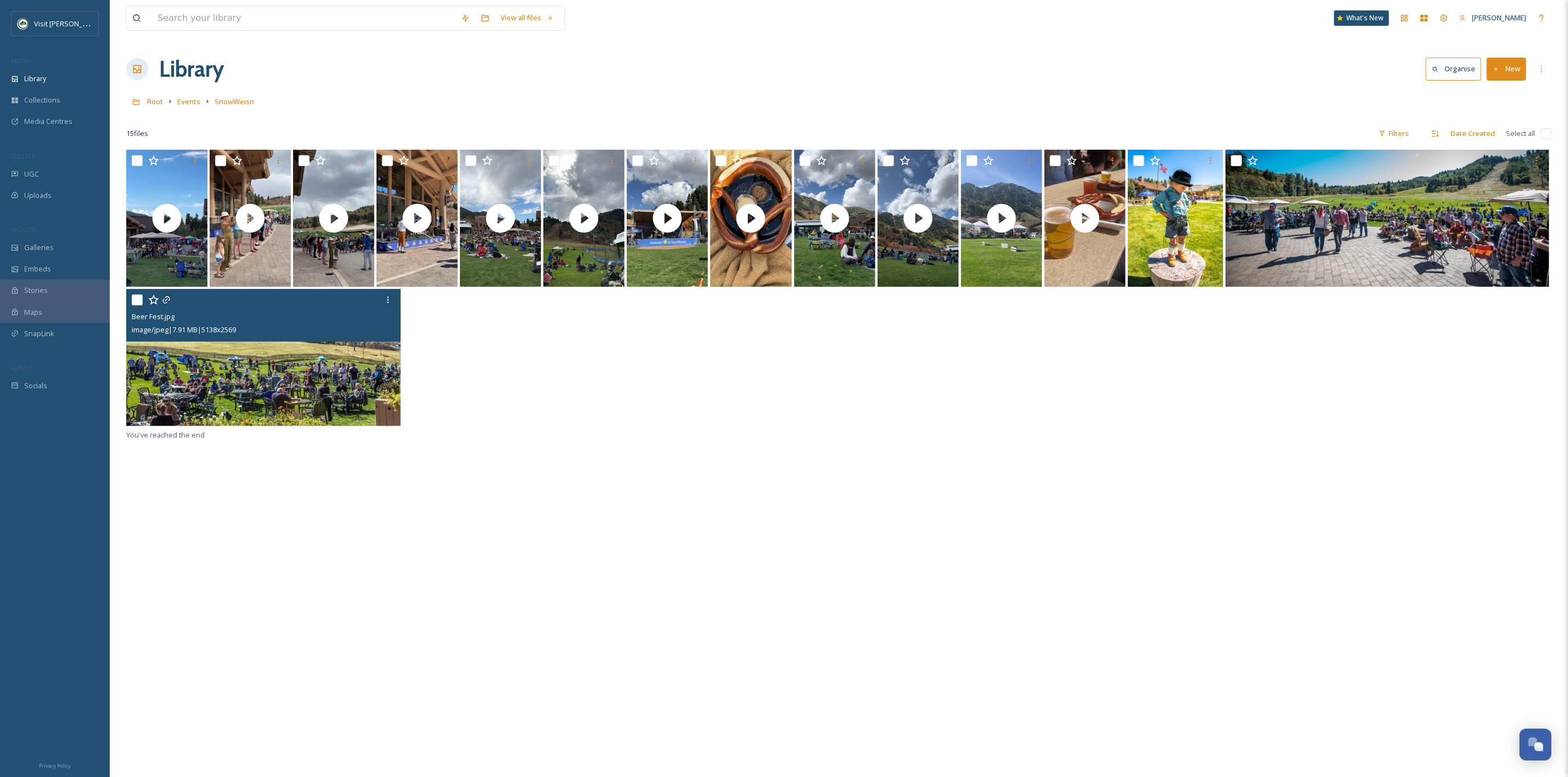
click at [387, 421] on img at bounding box center [263, 358] width 274 height 137
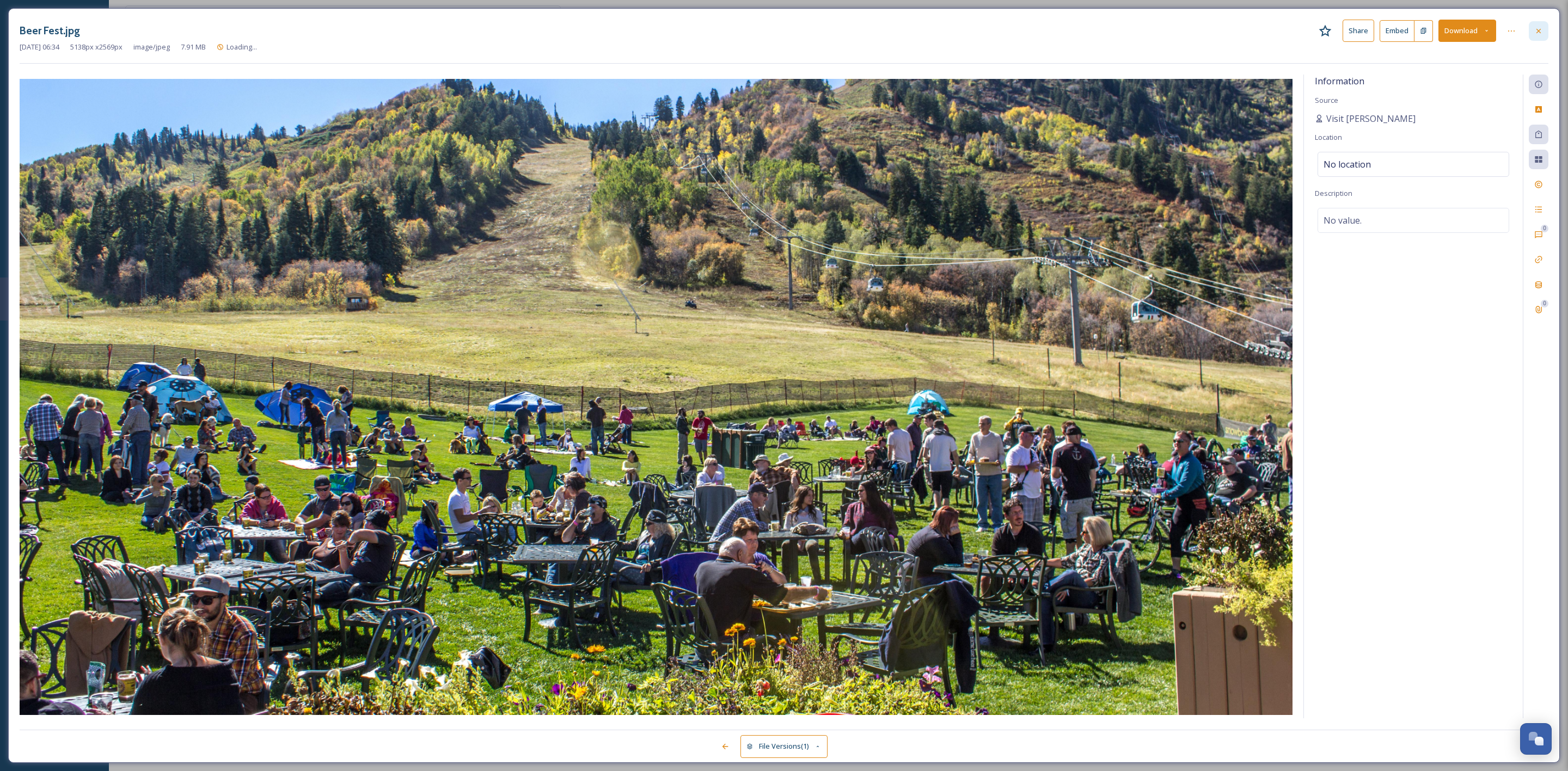
click at [1531, 30] on div at bounding box center [1539, 31] width 20 height 20
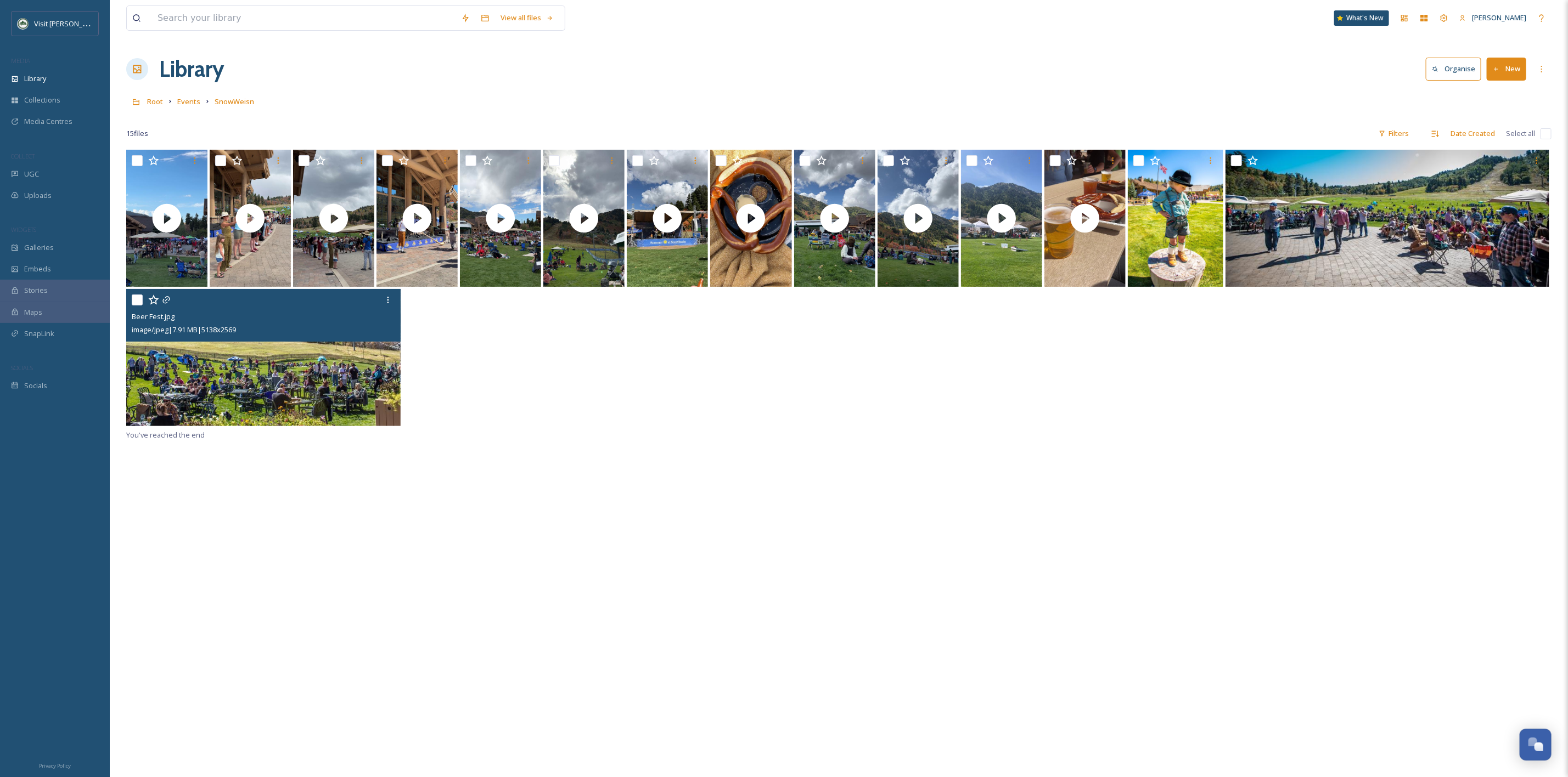
drag, startPoint x: 741, startPoint y: 415, endPoint x: 727, endPoint y: 423, distance: 16.1
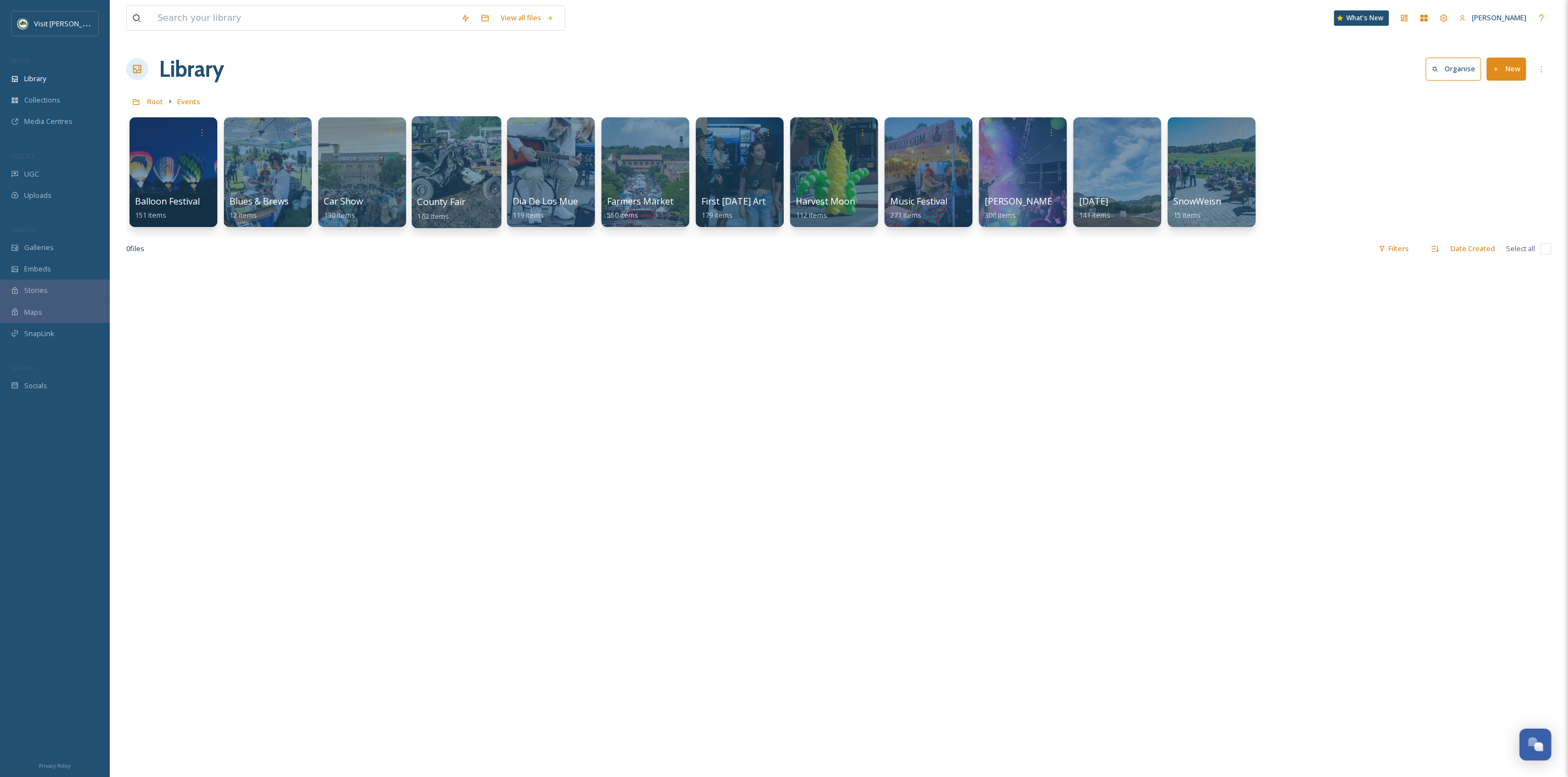
drag, startPoint x: 483, startPoint y: 171, endPoint x: 493, endPoint y: 174, distance: 10.4
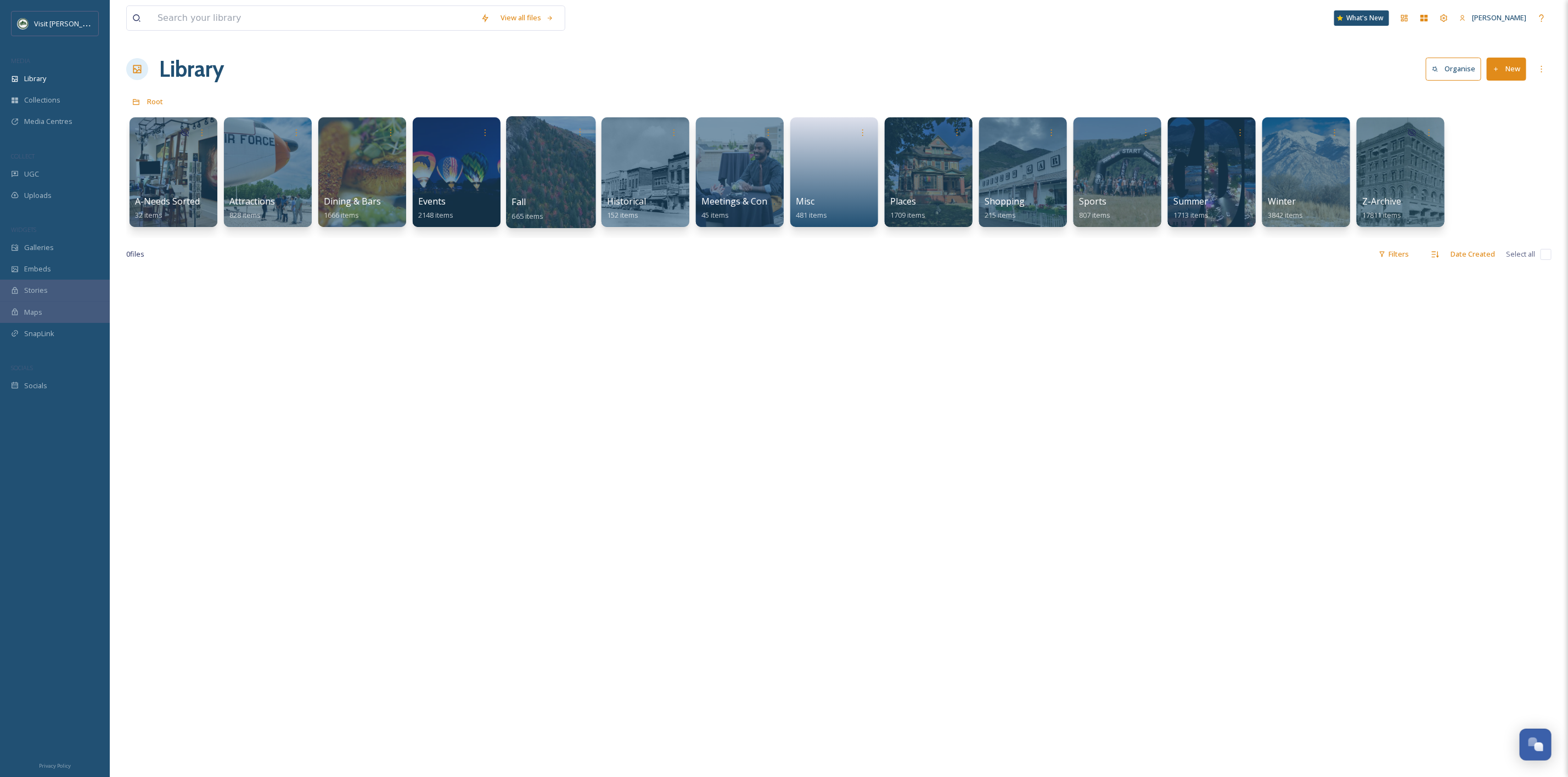
click at [520, 166] on div at bounding box center [551, 172] width 89 height 112
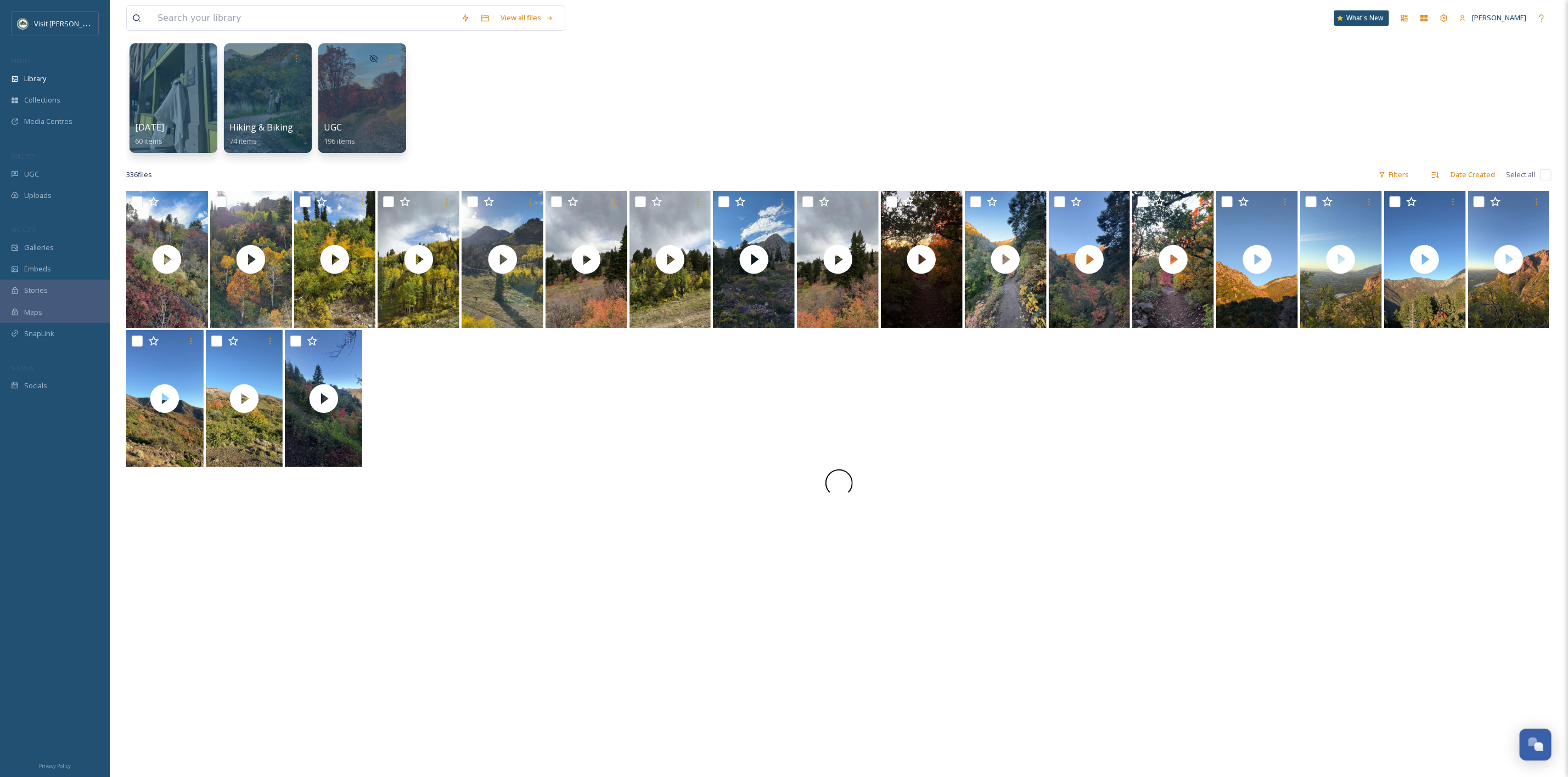
scroll to position [247, 0]
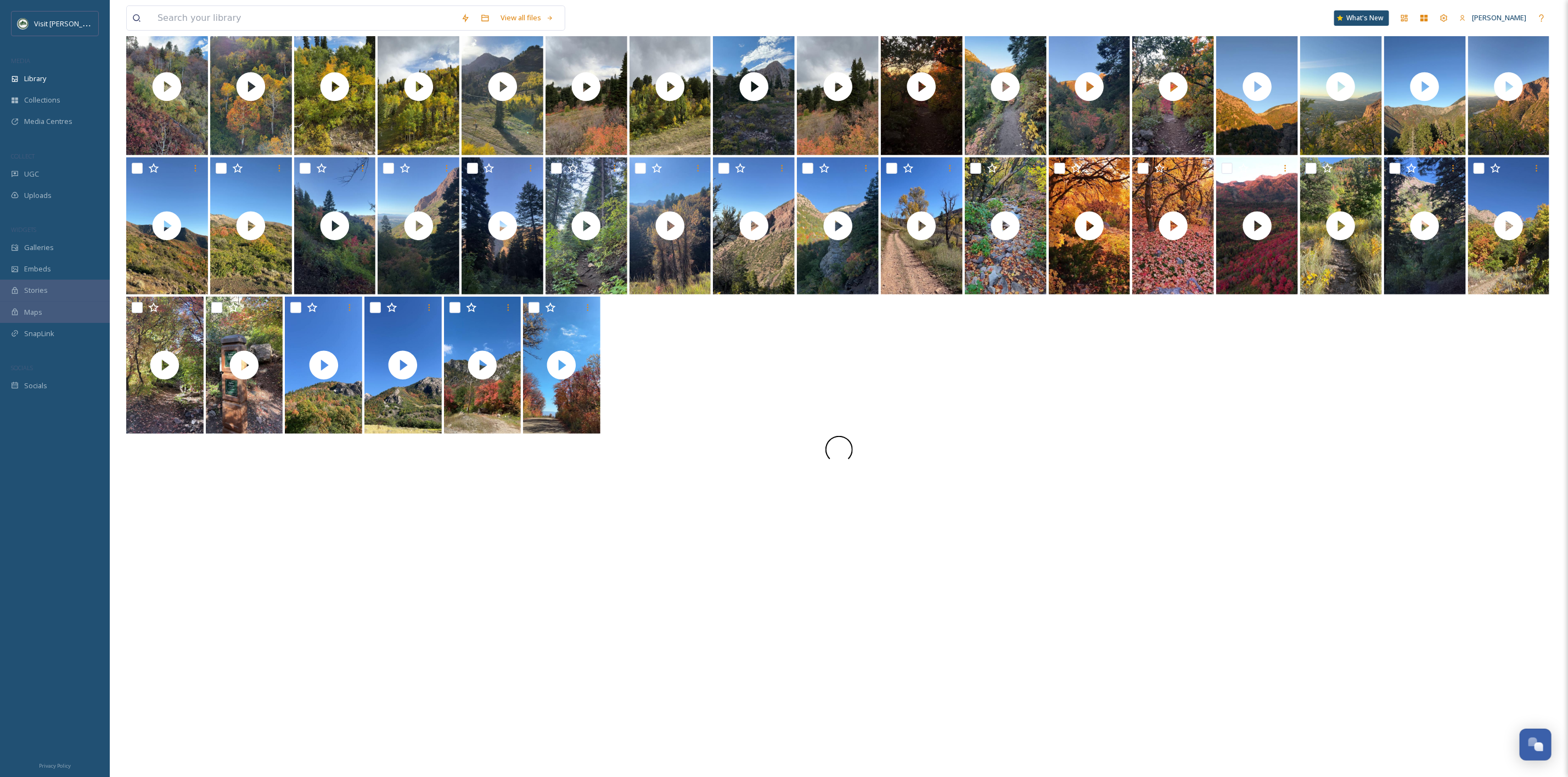
click at [715, 453] on div at bounding box center [839, 449] width 1425 height 27
